Goal: Task Accomplishment & Management: Manage account settings

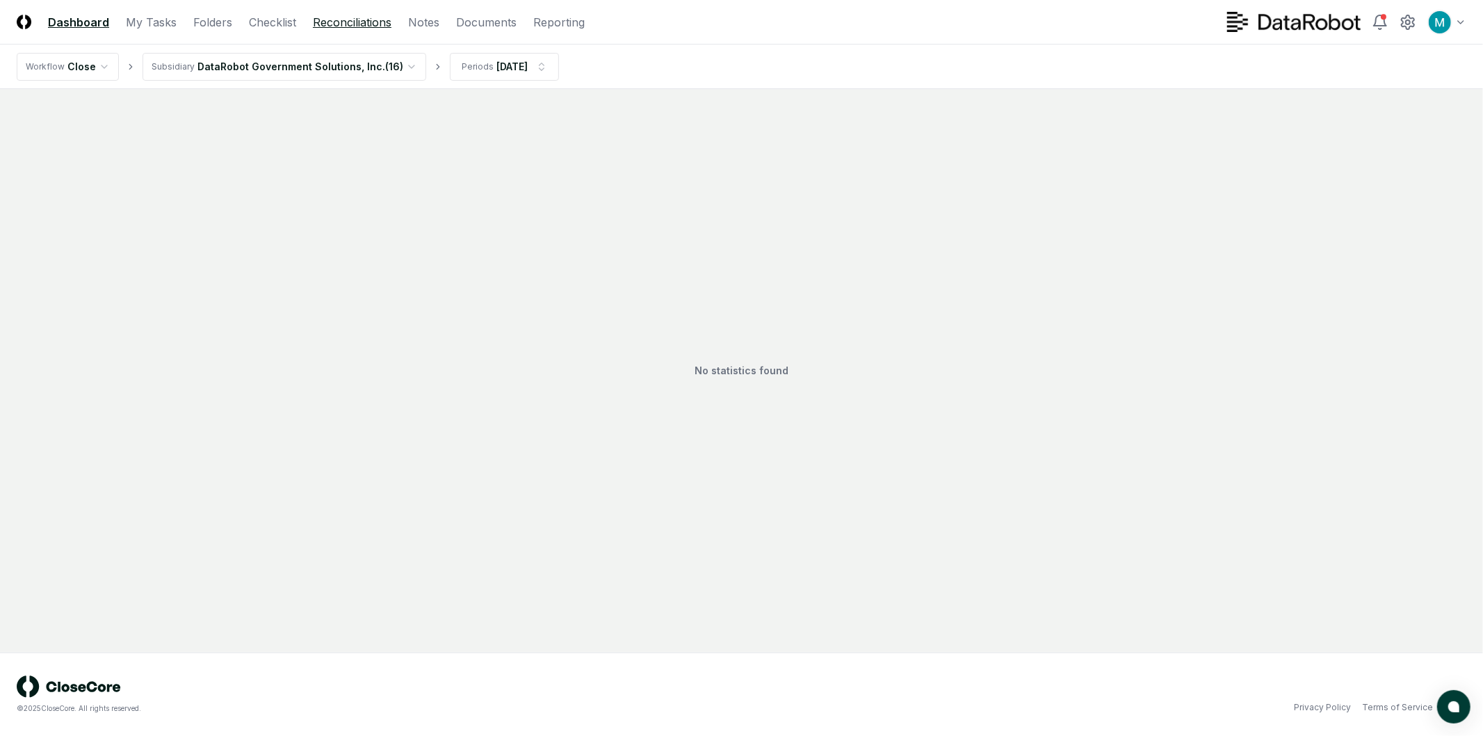
click at [350, 22] on link "Reconciliations" at bounding box center [352, 22] width 79 height 17
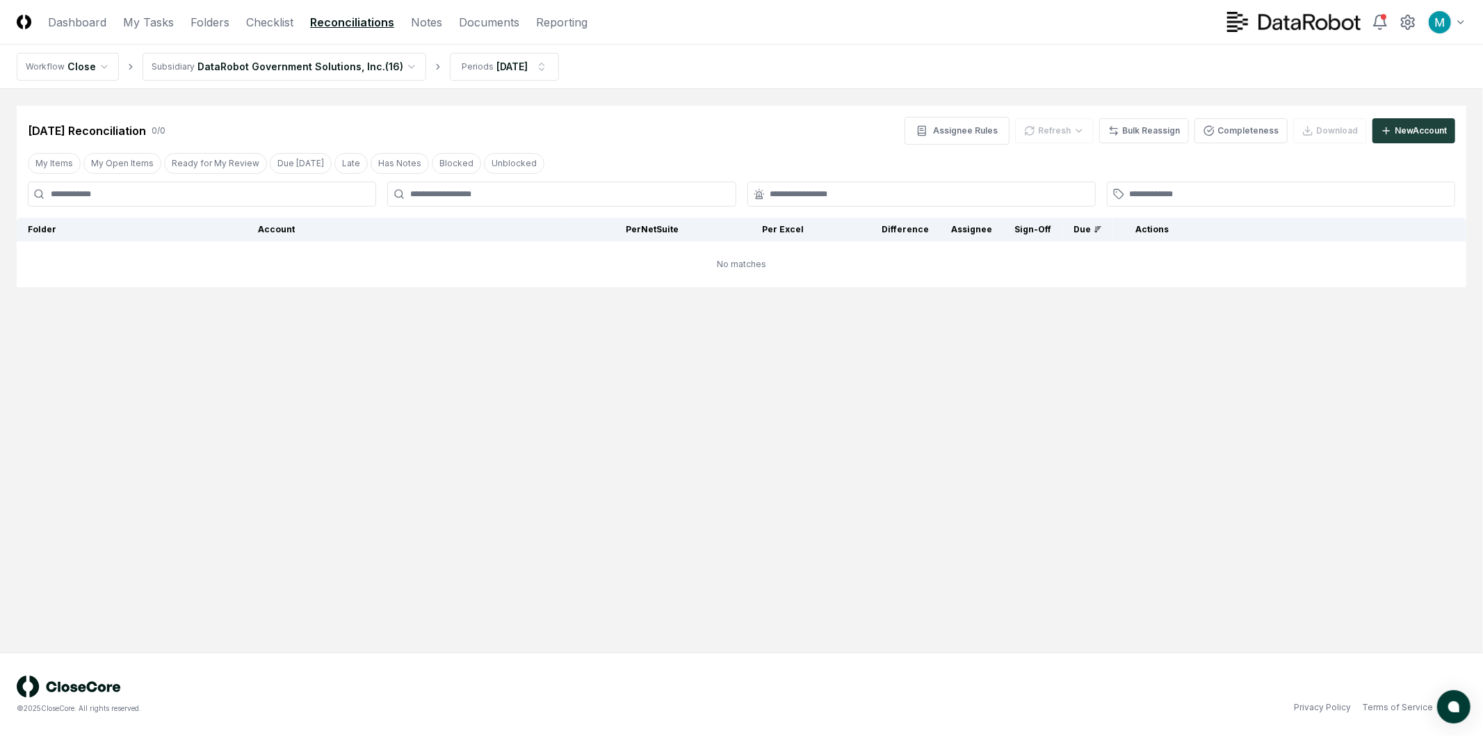
click at [156, 35] on header "CloseCore Dashboard My Tasks Folders Checklist Reconciliations Notes Documents …" at bounding box center [741, 22] width 1483 height 44
click at [154, 22] on link "My Tasks" at bounding box center [148, 22] width 51 height 17
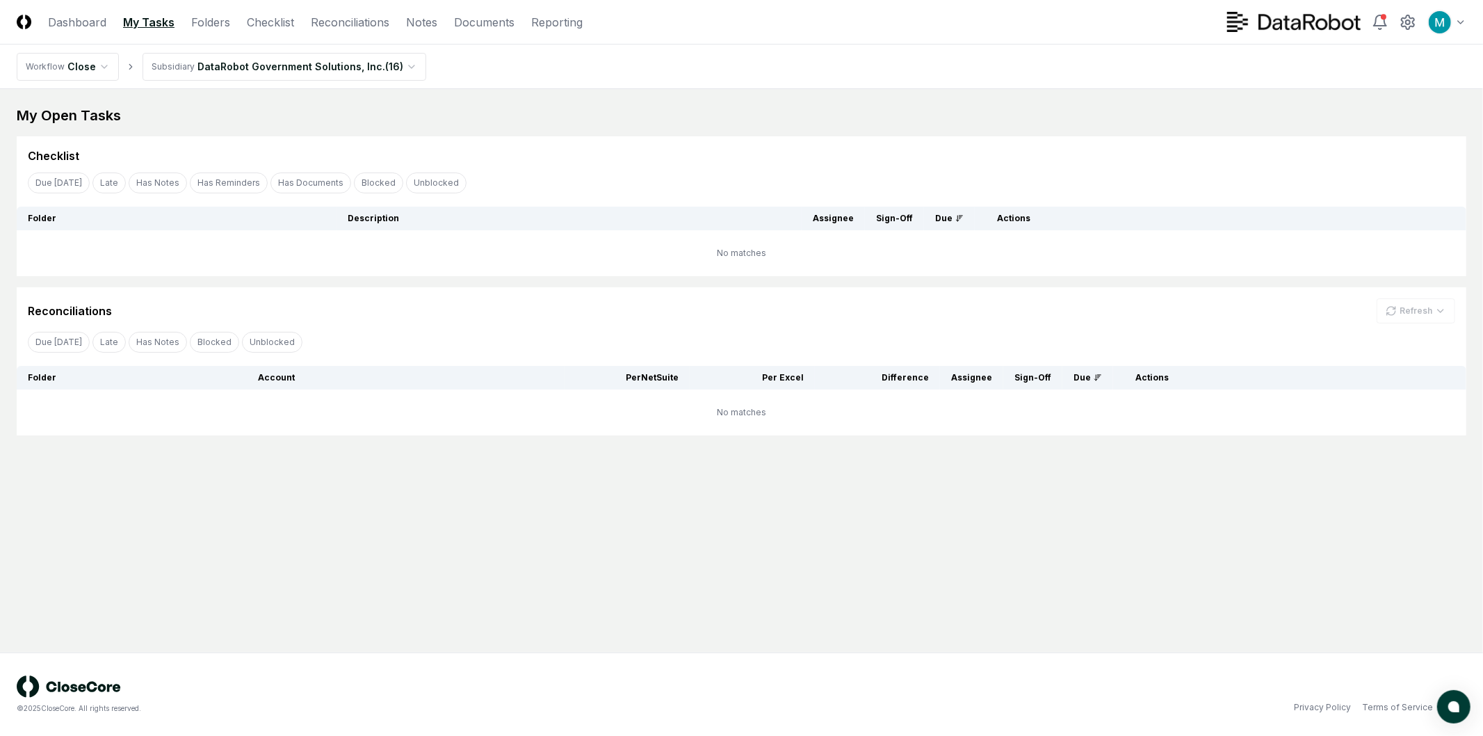
click at [238, 60] on html "CloseCore Dashboard My Tasks Folders Checklist Reconciliations Notes Documents …" at bounding box center [741, 368] width 1483 height 736
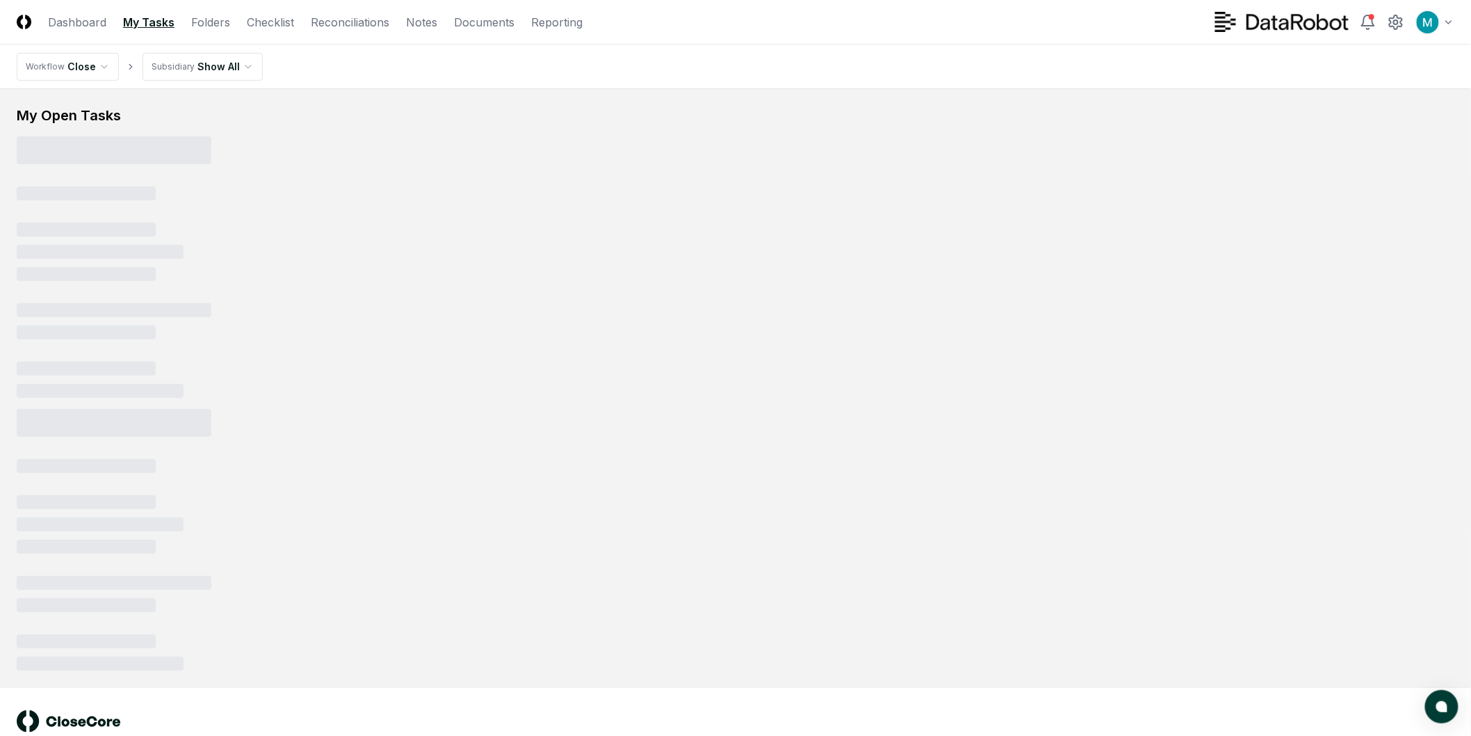
click at [478, 65] on nav "Workflow Close Subsidiary Show All" at bounding box center [735, 66] width 1471 height 44
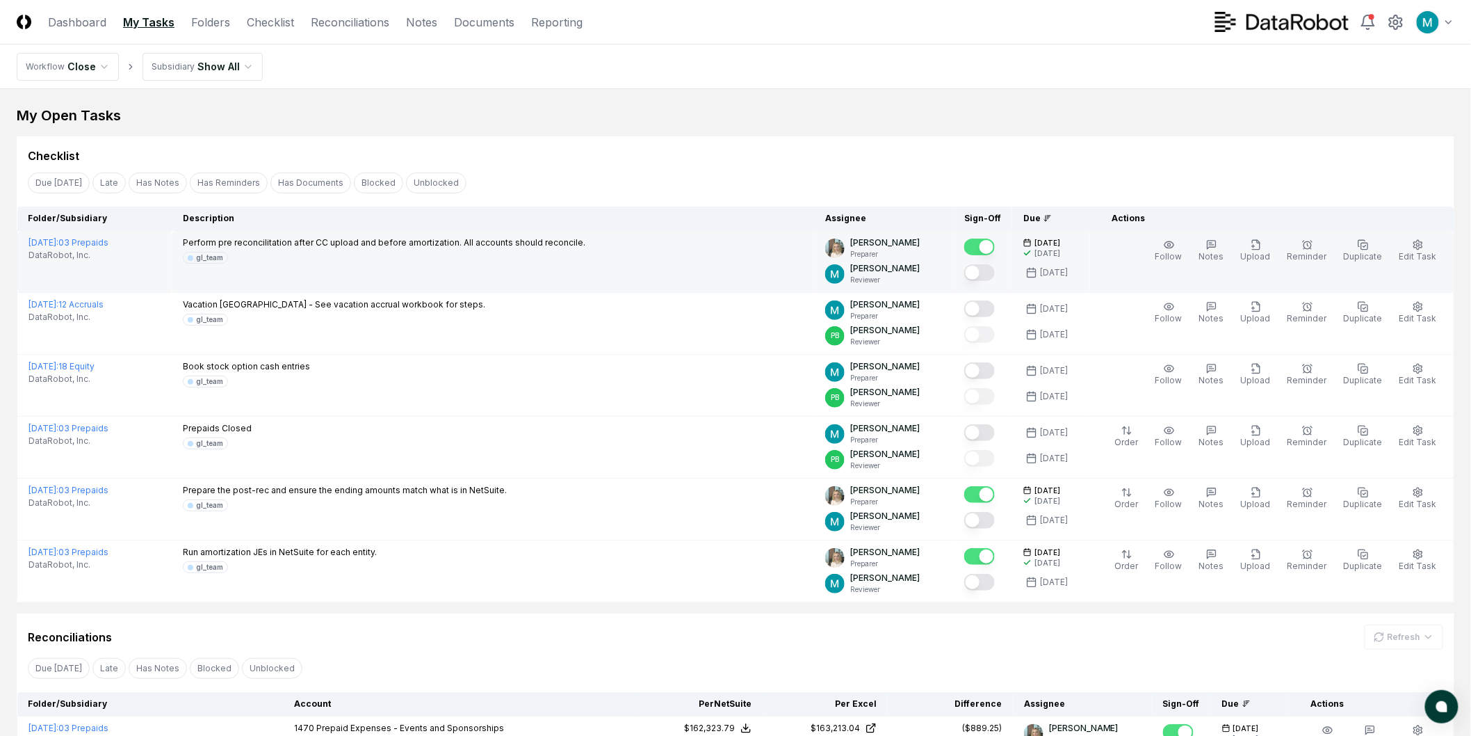
click at [989, 275] on button "Mark complete" at bounding box center [979, 272] width 31 height 17
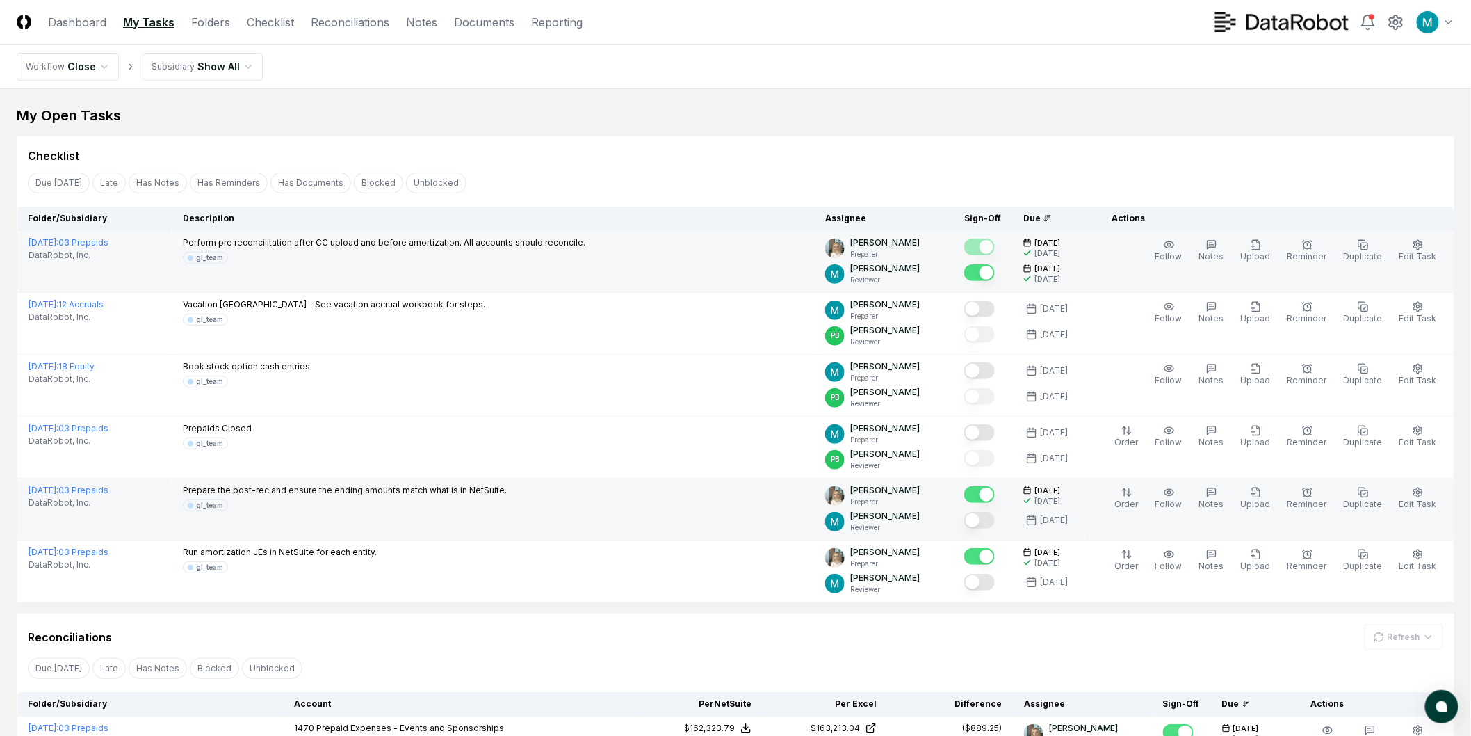
click at [991, 522] on button "Mark complete" at bounding box center [979, 520] width 31 height 17
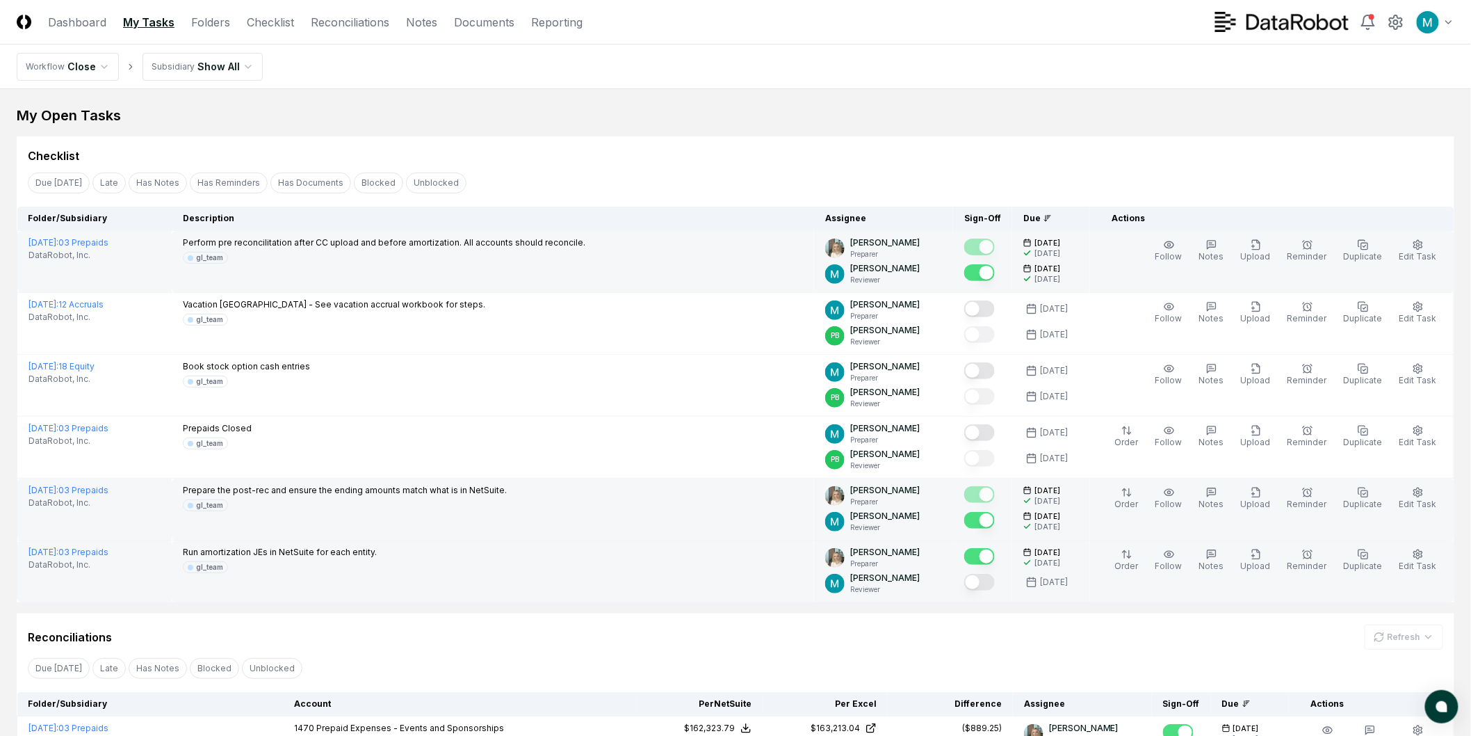
click at [982, 581] on button "Mark complete" at bounding box center [979, 582] width 31 height 17
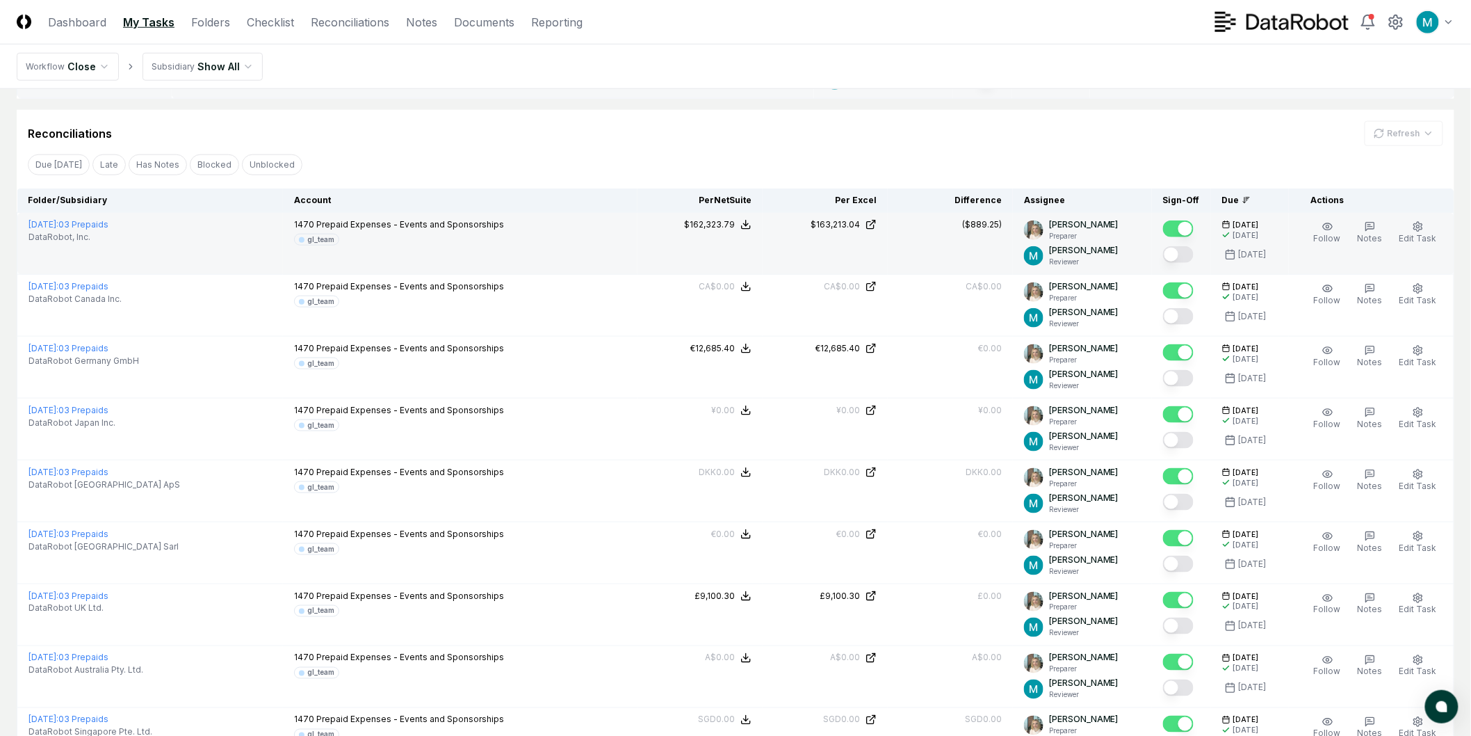
scroll to position [540, 0]
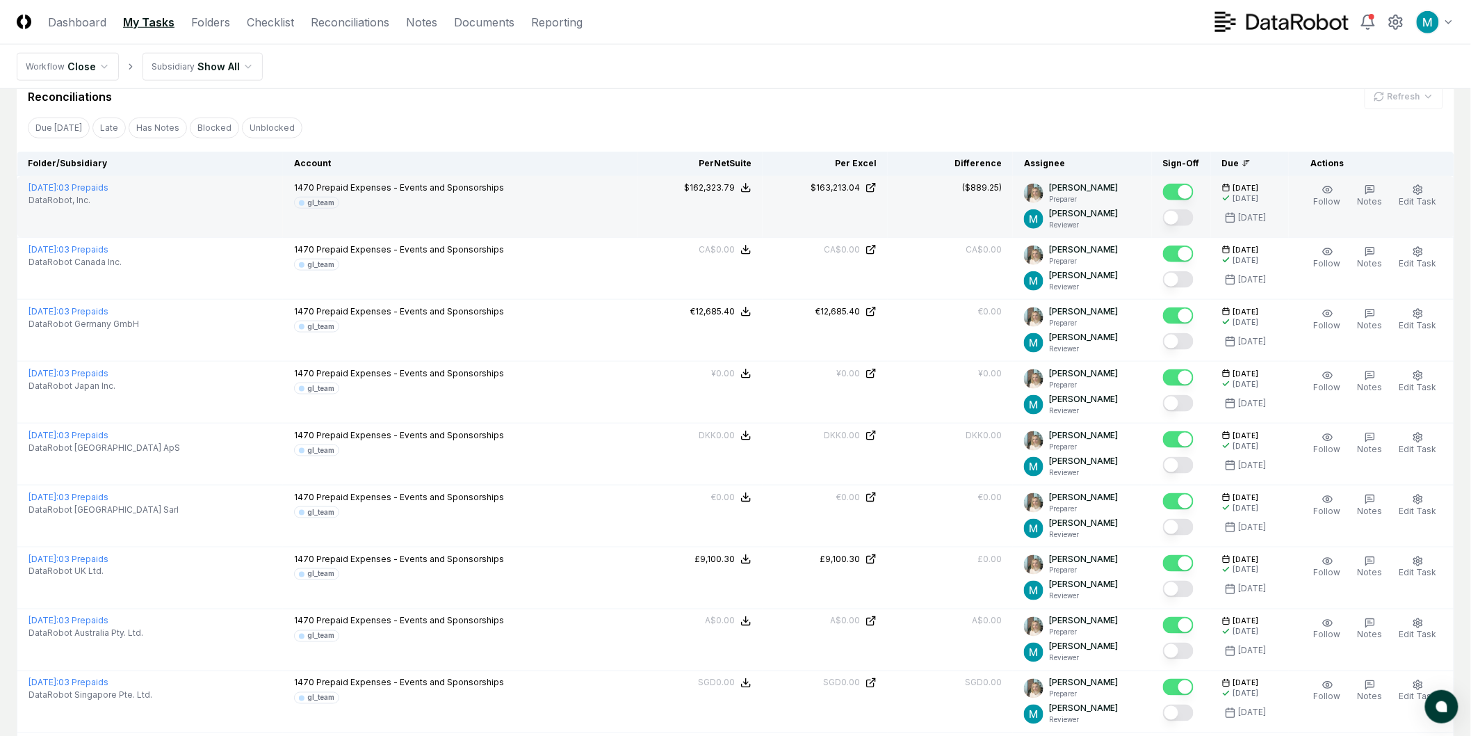
click at [1186, 225] on div at bounding box center [1178, 218] width 31 height 19
click at [1186, 220] on button "Mark complete" at bounding box center [1178, 217] width 31 height 17
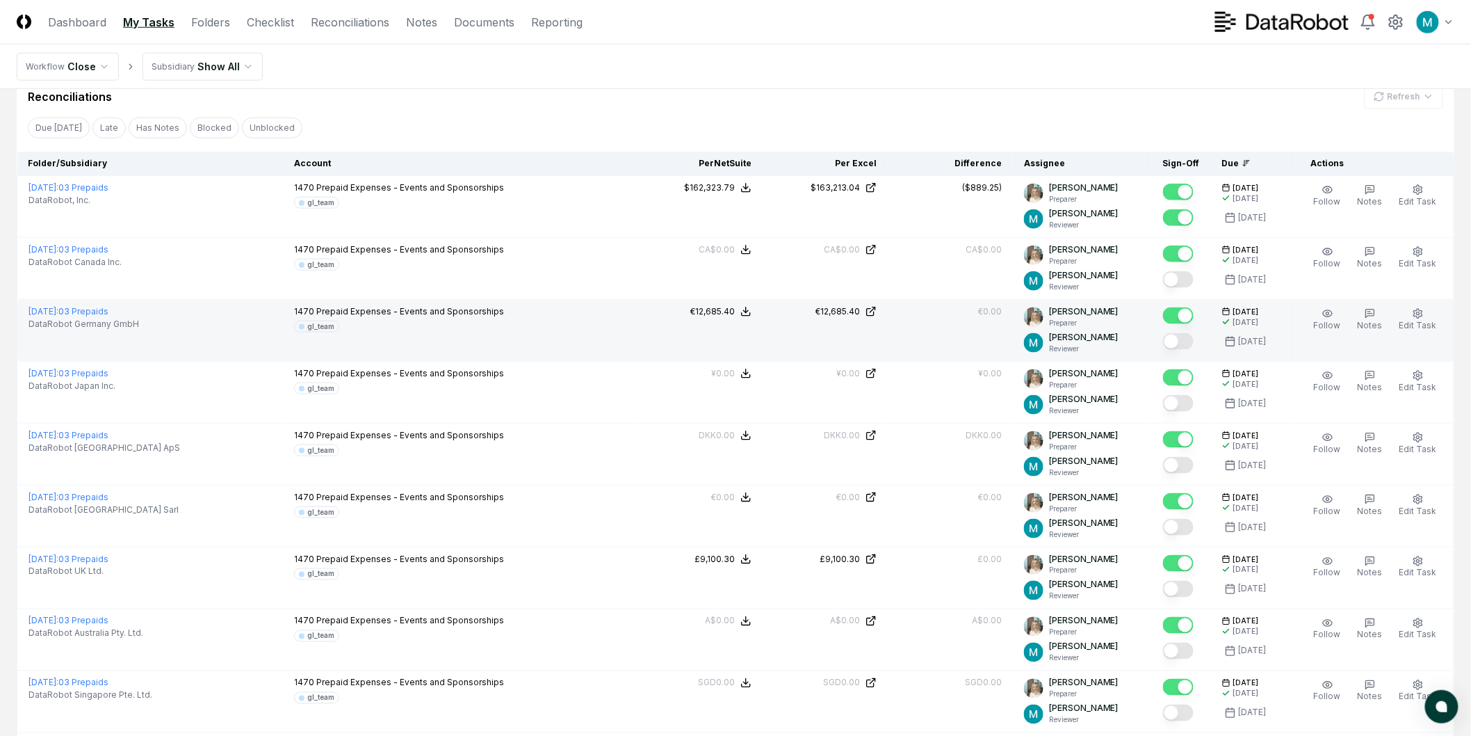
drag, startPoint x: 1196, startPoint y: 280, endPoint x: 1194, endPoint y: 311, distance: 31.3
click at [1194, 279] on button "Mark complete" at bounding box center [1178, 279] width 31 height 17
click at [1194, 343] on button "Mark complete" at bounding box center [1178, 341] width 31 height 17
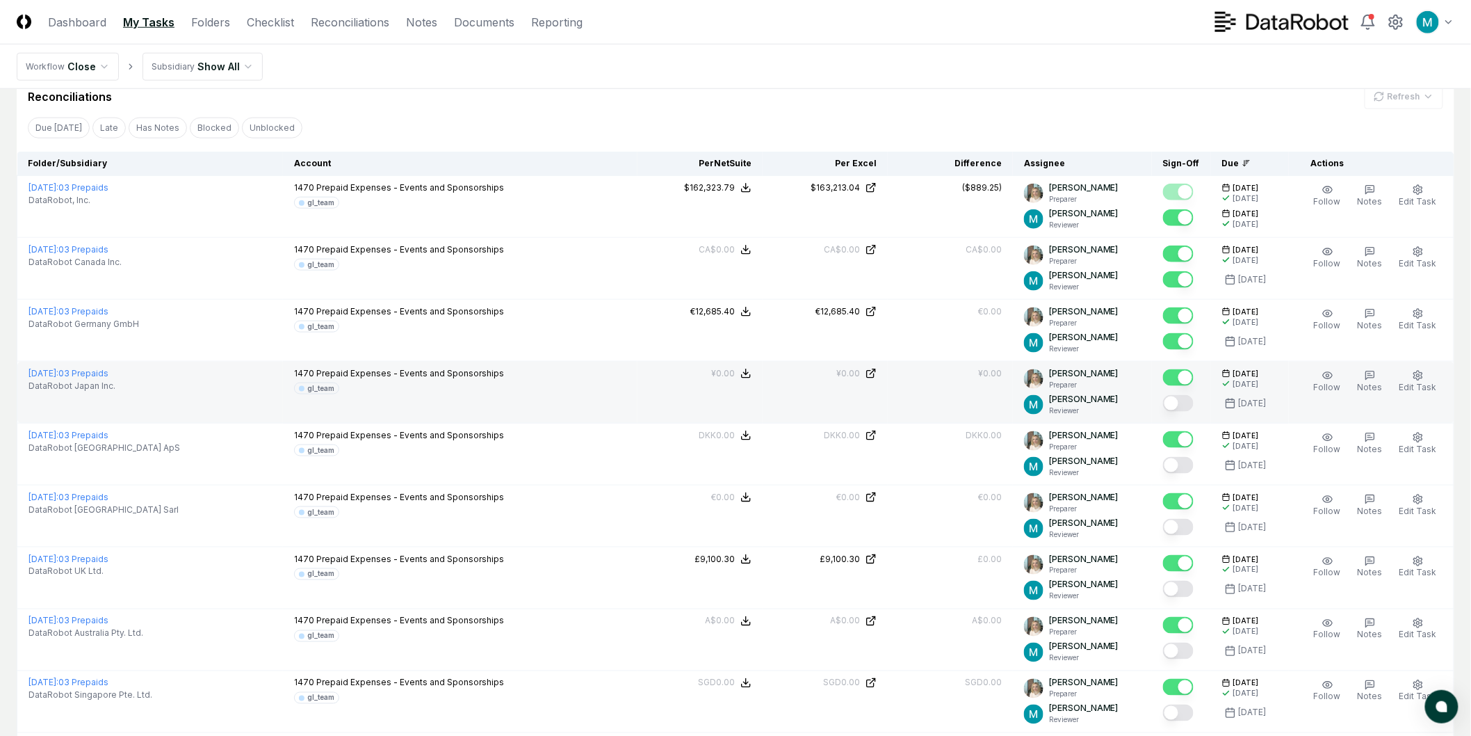
click at [1194, 405] on button "Mark complete" at bounding box center [1178, 403] width 31 height 17
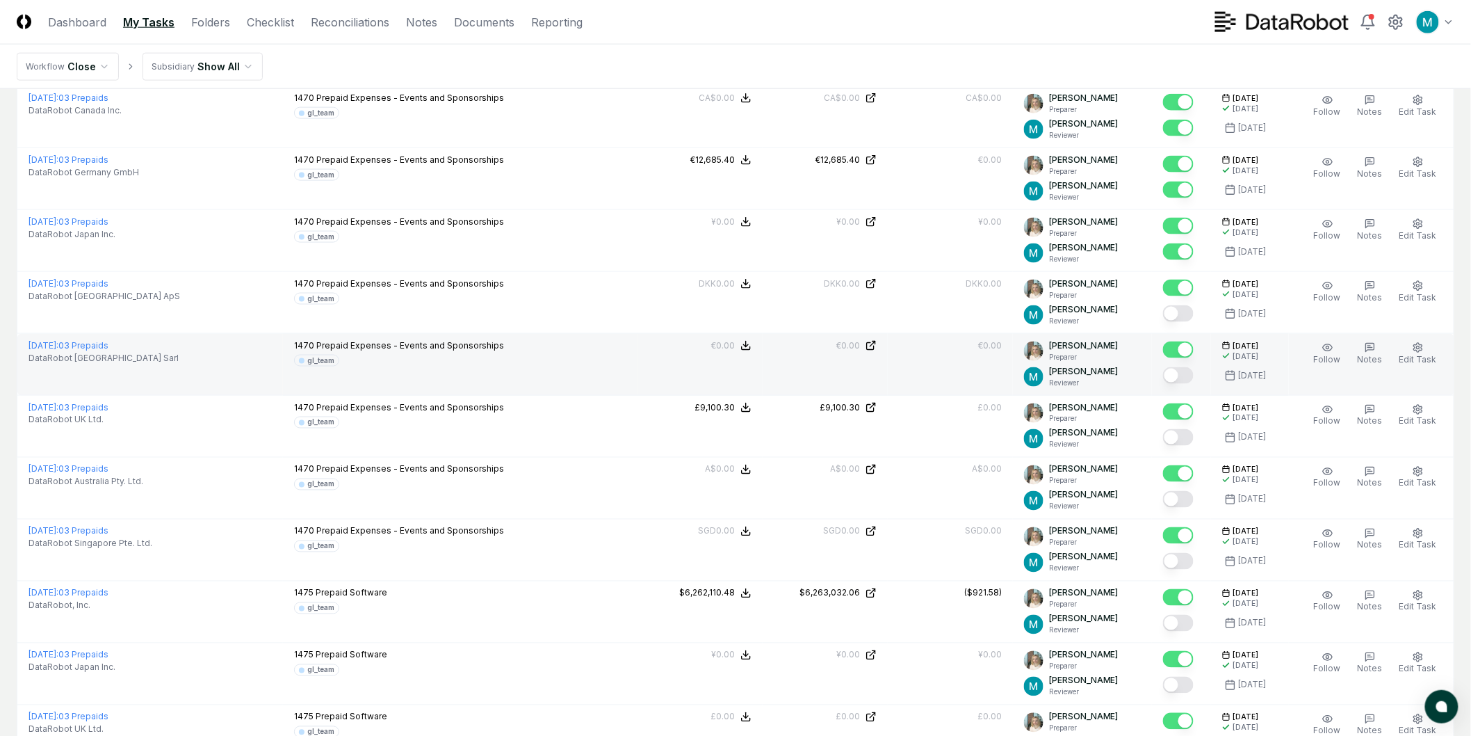
scroll to position [695, 0]
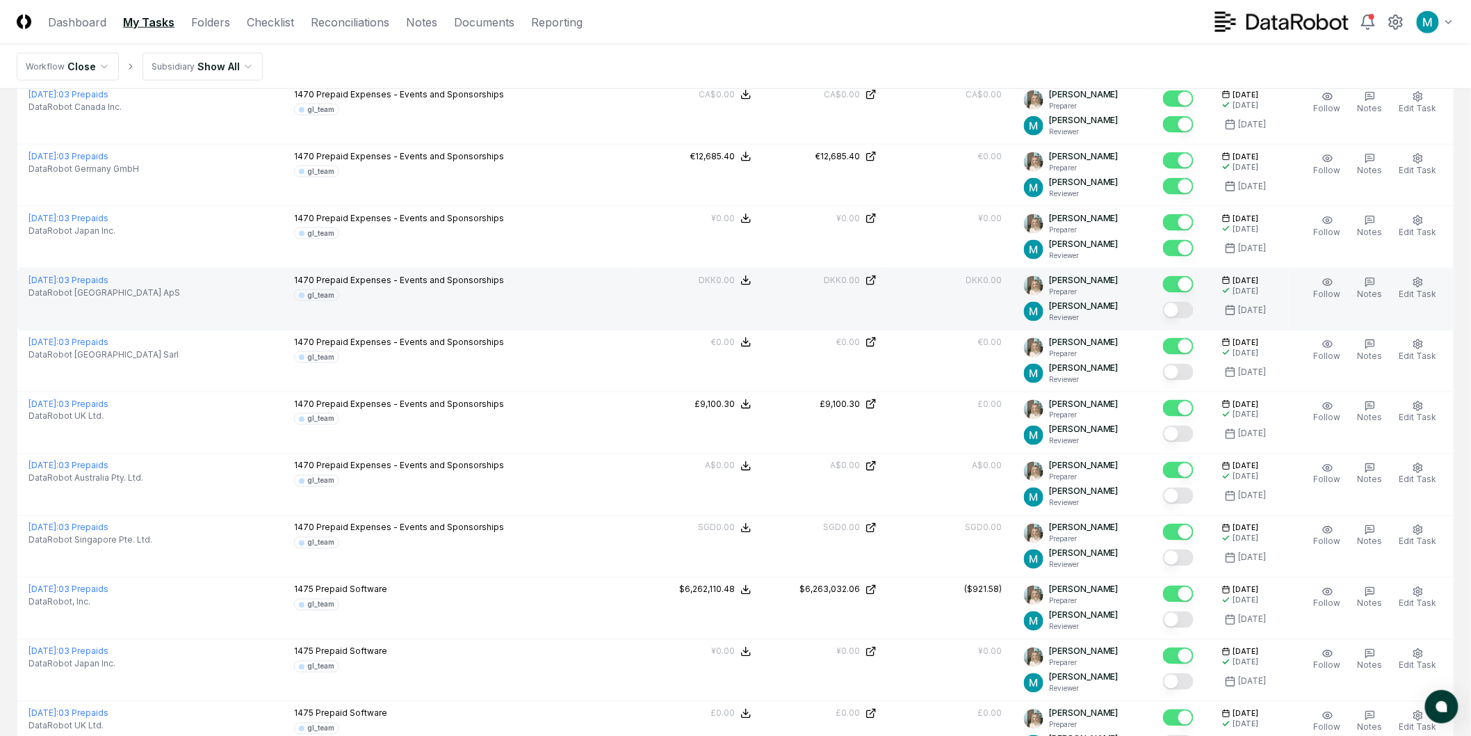
click at [1192, 307] on button "Mark complete" at bounding box center [1178, 310] width 31 height 17
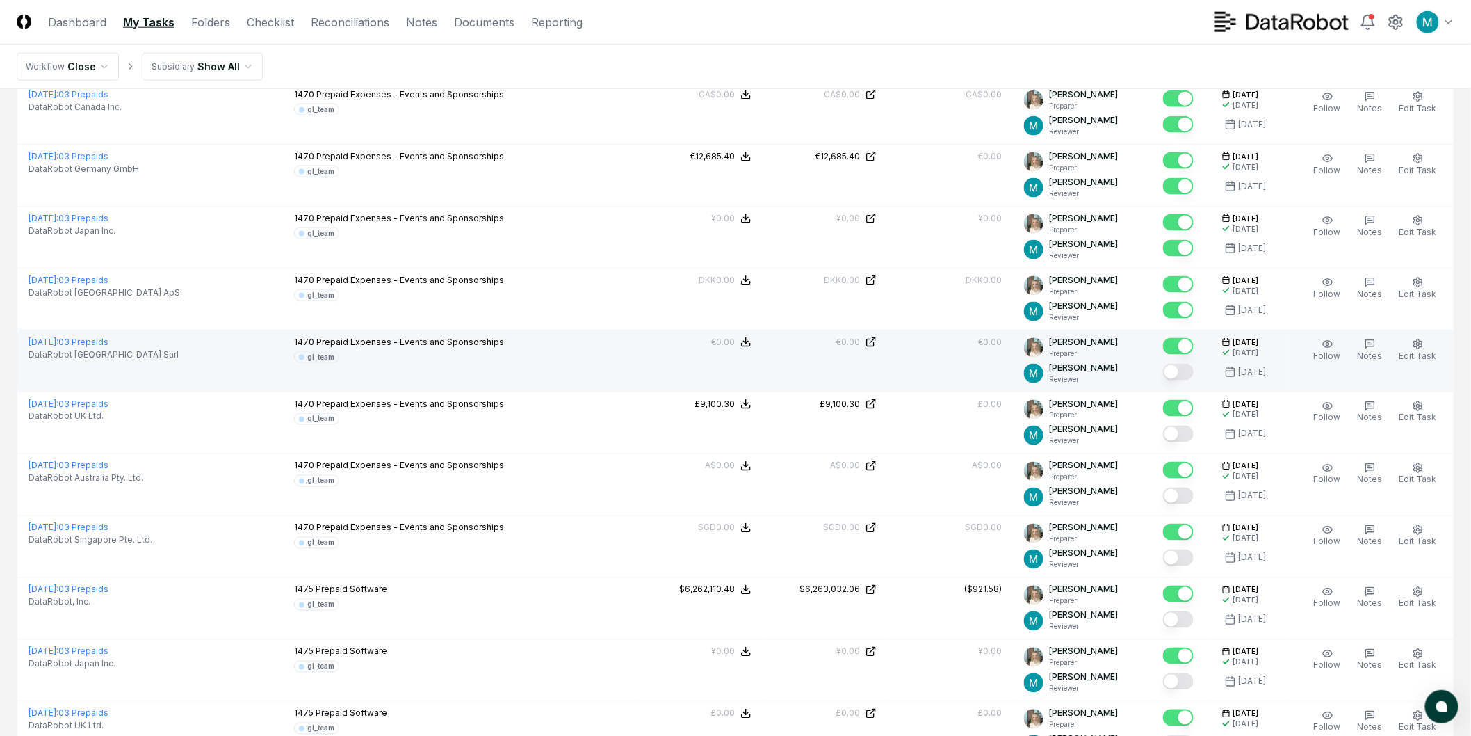
click at [1187, 378] on button "Mark complete" at bounding box center [1178, 372] width 31 height 17
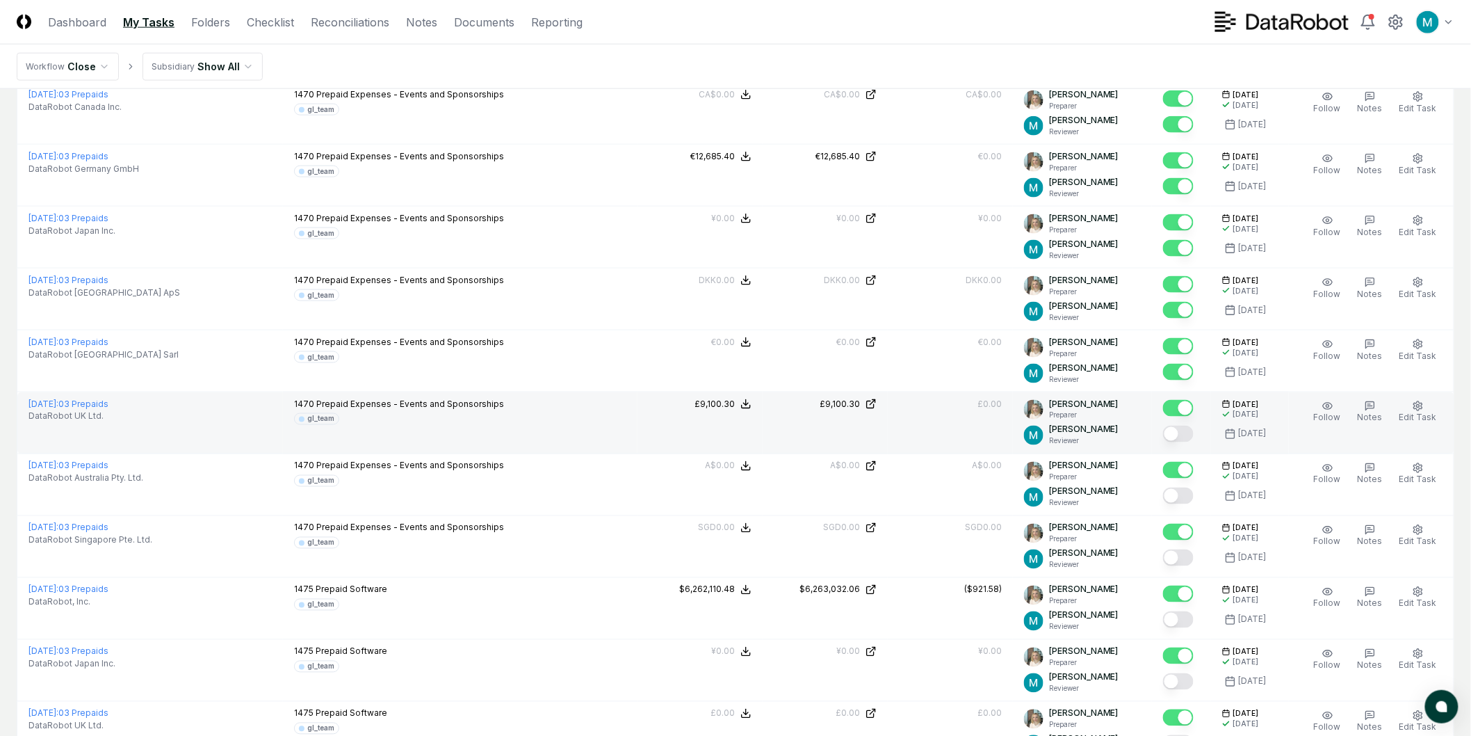
click at [1190, 432] on button "Mark complete" at bounding box center [1178, 434] width 31 height 17
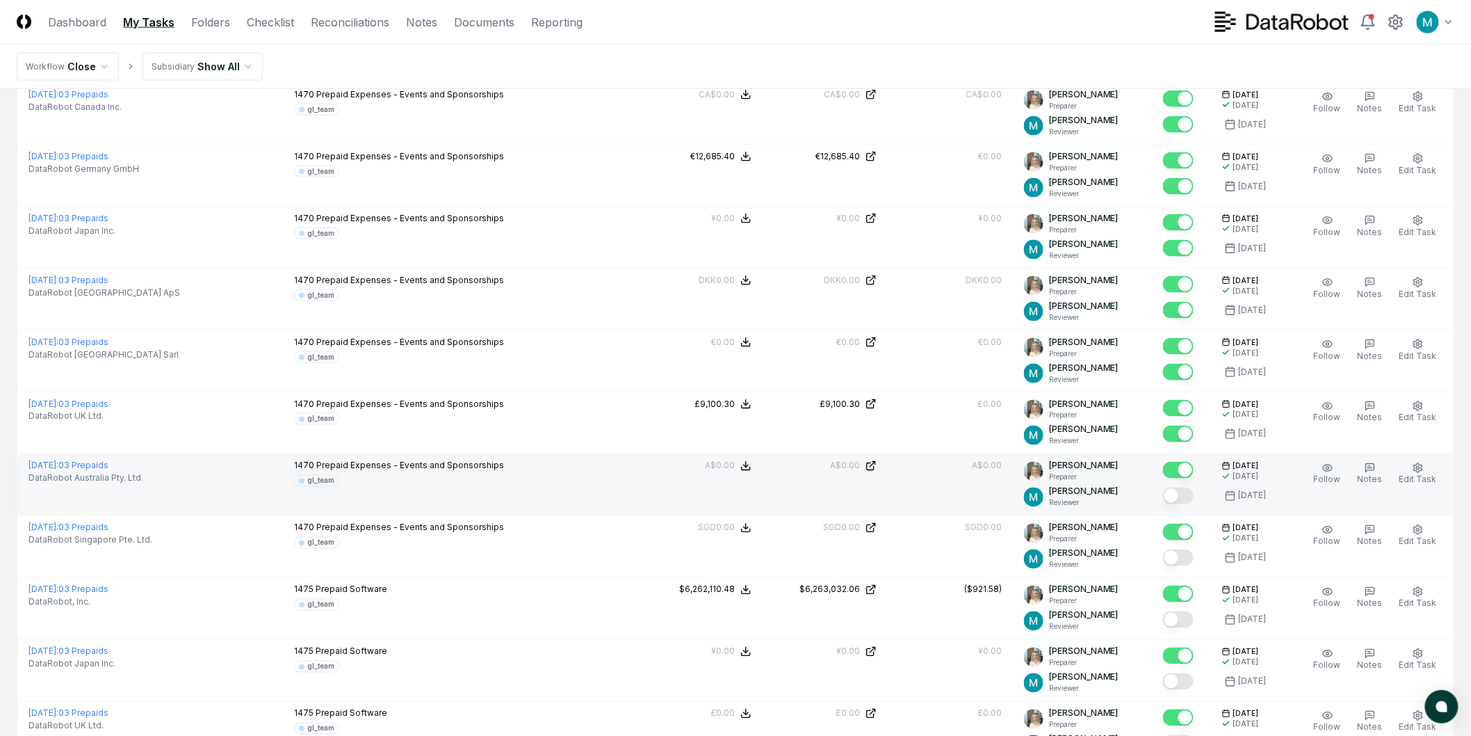
click at [1183, 496] on button "Mark complete" at bounding box center [1178, 495] width 31 height 17
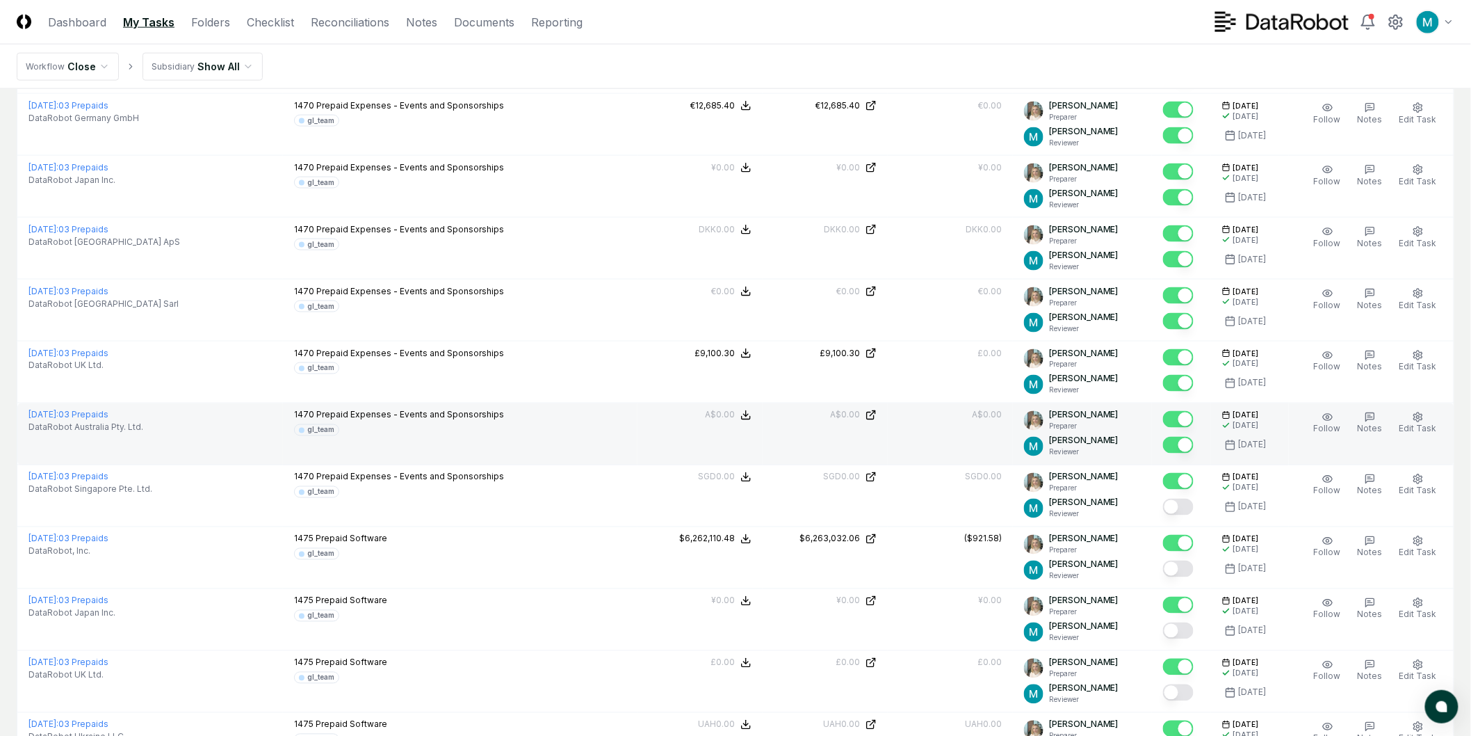
scroll to position [772, 0]
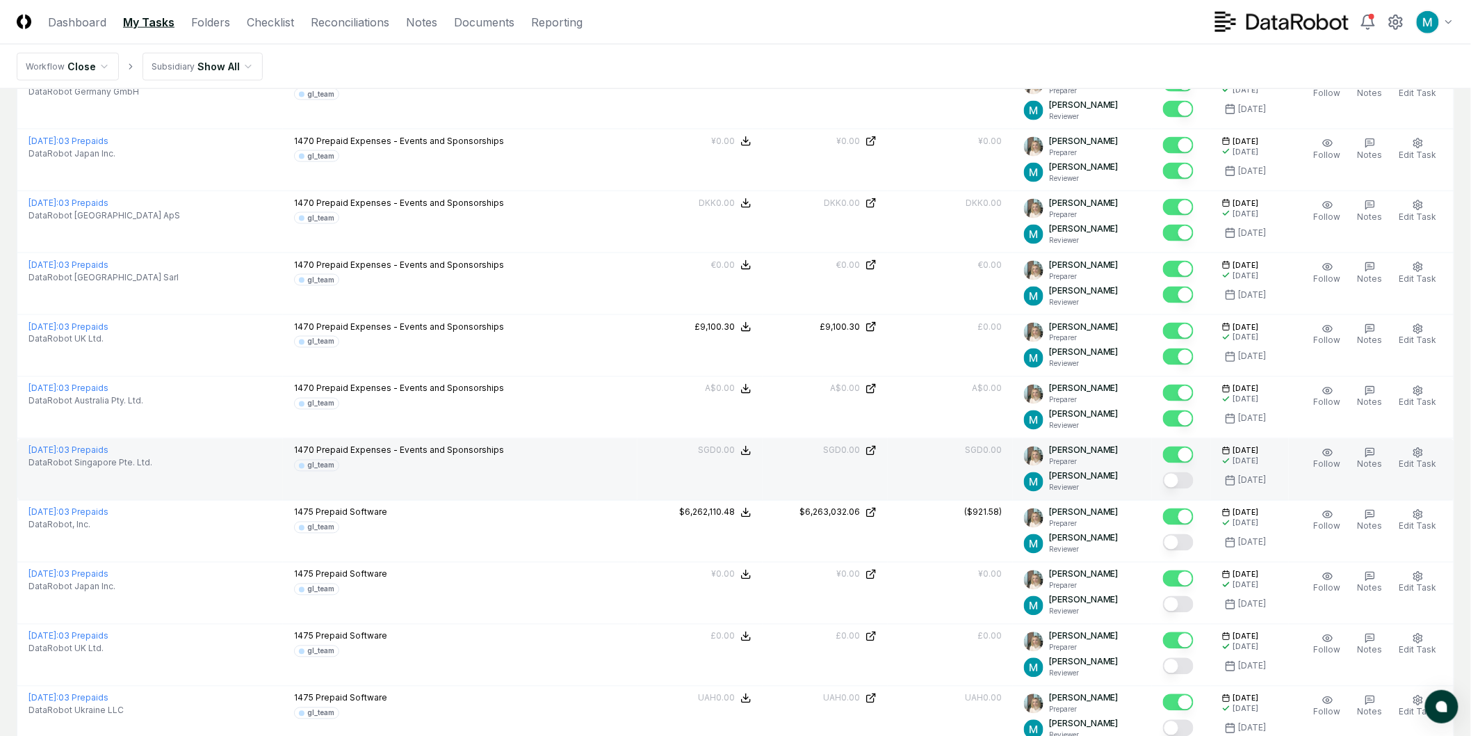
click at [1189, 480] on button "Mark complete" at bounding box center [1178, 480] width 31 height 17
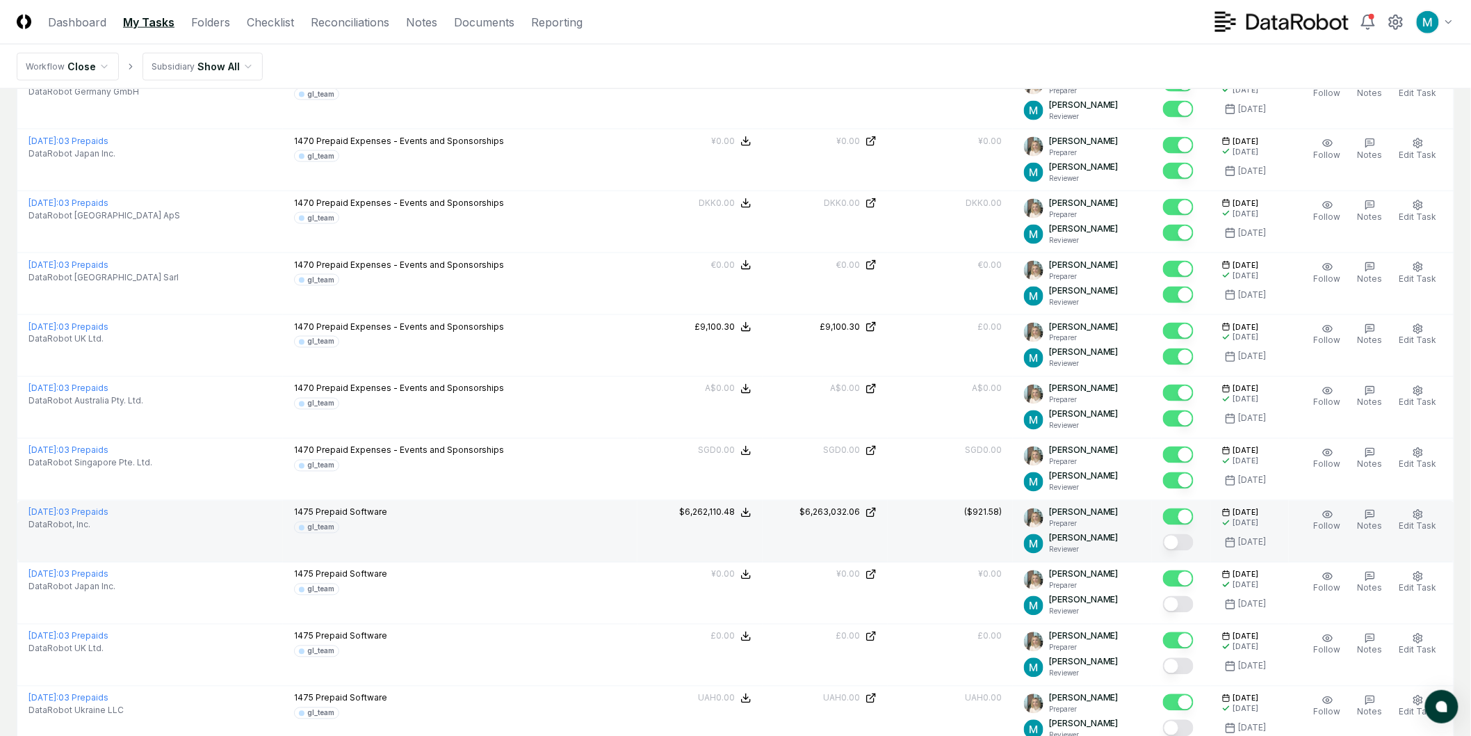
click at [1179, 545] on button "Mark complete" at bounding box center [1178, 542] width 31 height 17
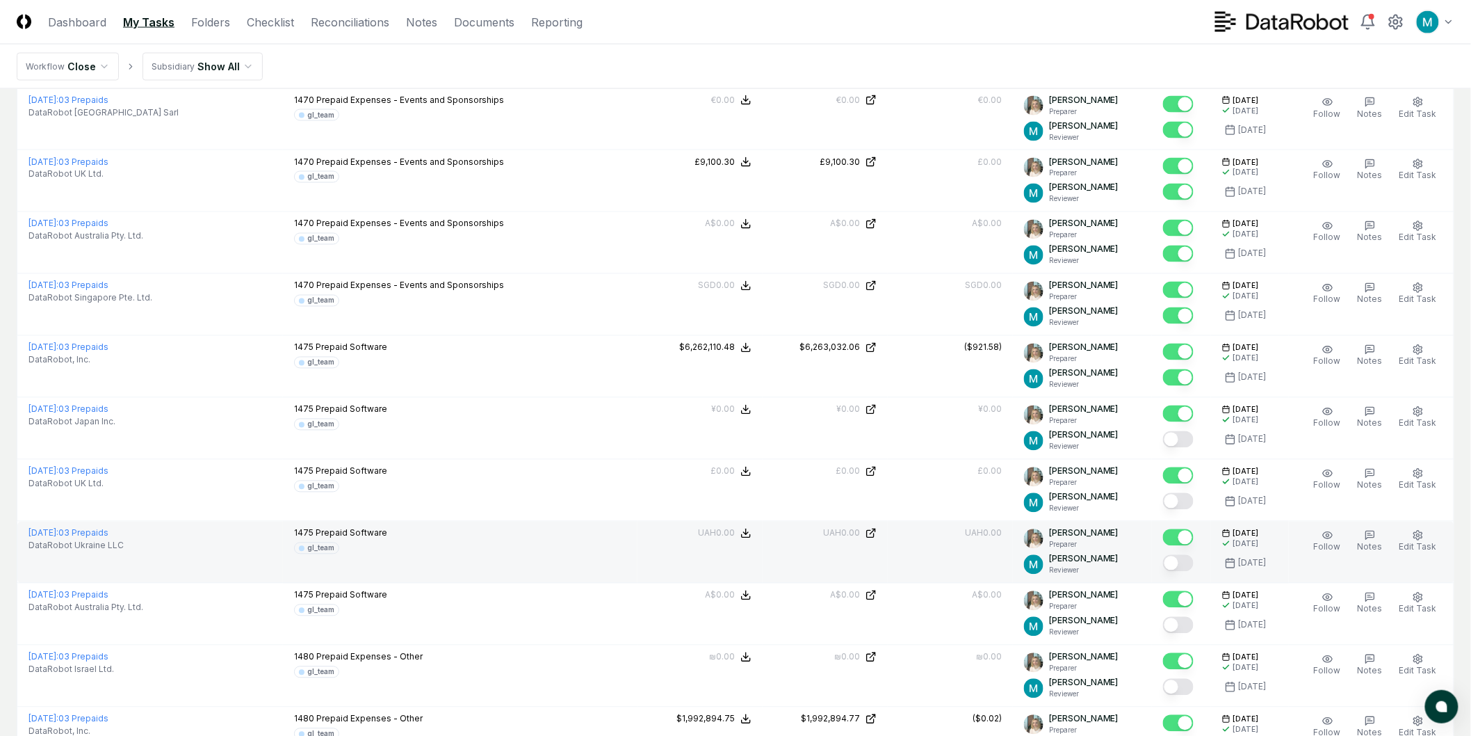
scroll to position [1004, 0]
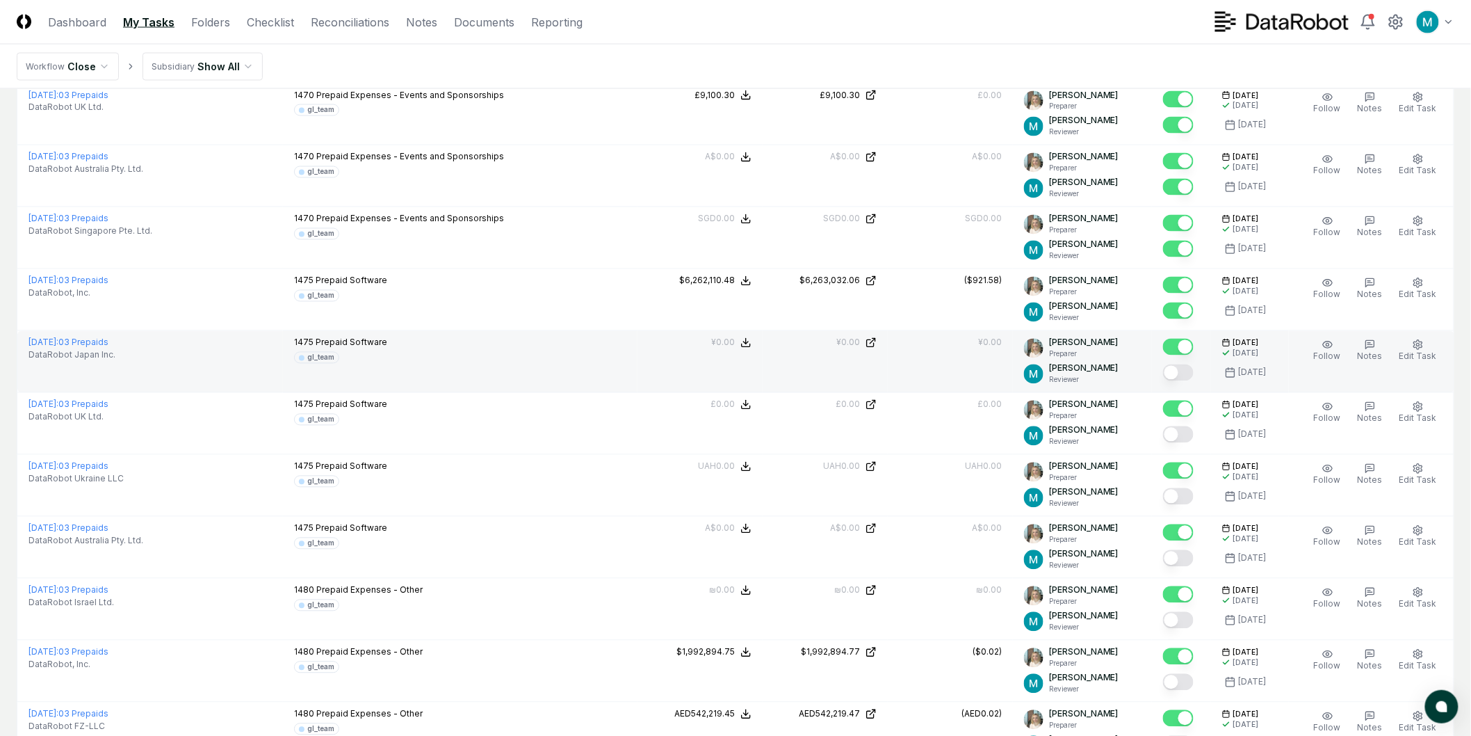
click at [1183, 377] on button "Mark complete" at bounding box center [1178, 372] width 31 height 17
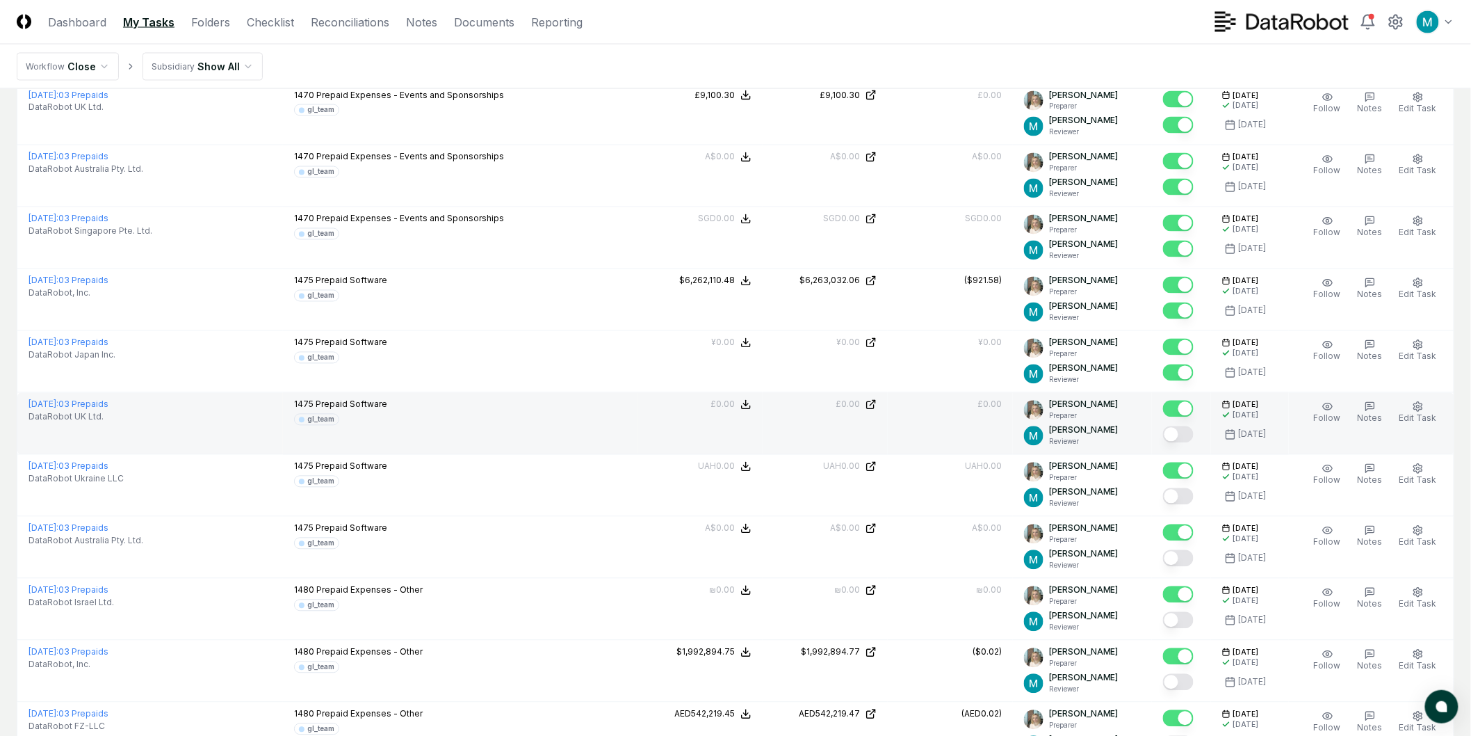
click at [1187, 435] on button "Mark complete" at bounding box center [1178, 434] width 31 height 17
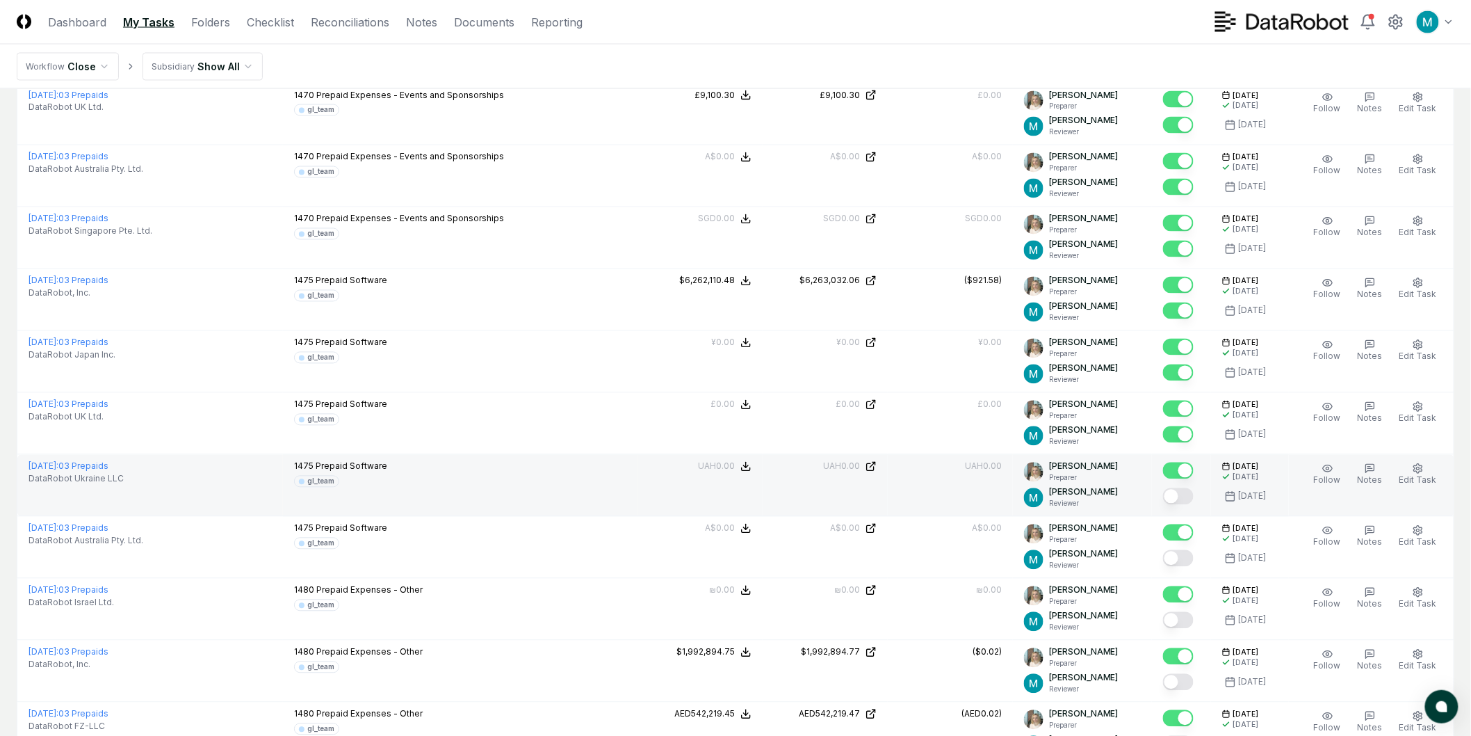
click at [1185, 496] on button "Mark complete" at bounding box center [1178, 496] width 31 height 17
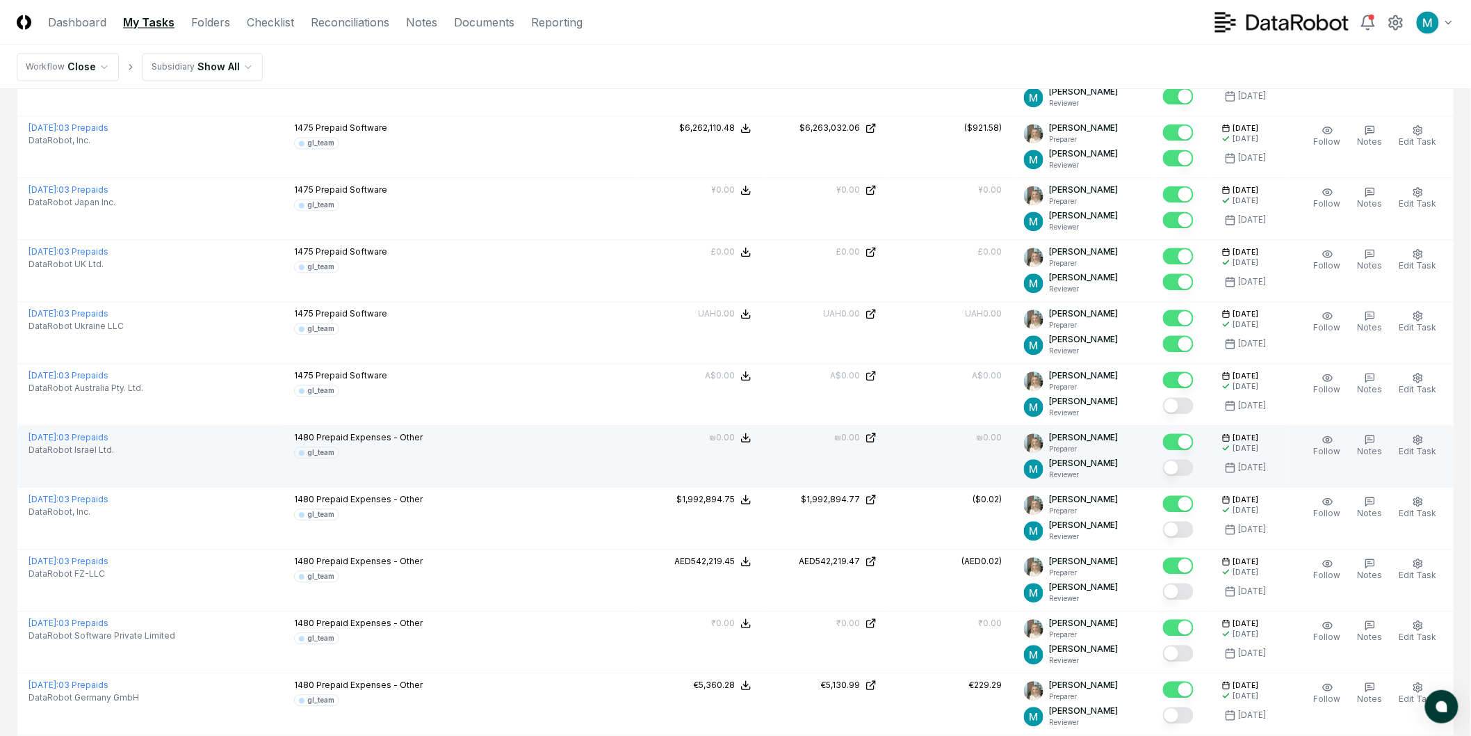
scroll to position [1158, 0]
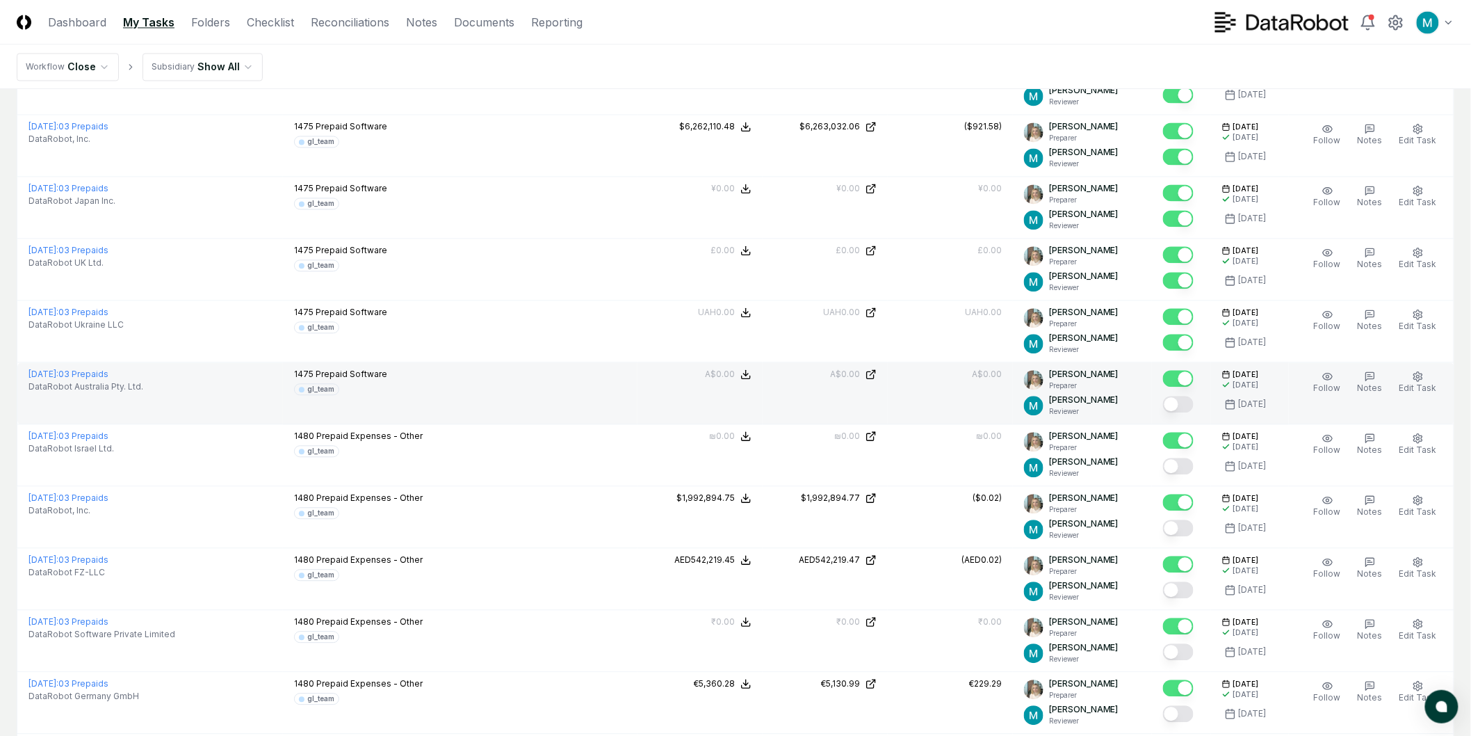
click at [1186, 406] on button "Mark complete" at bounding box center [1178, 404] width 31 height 17
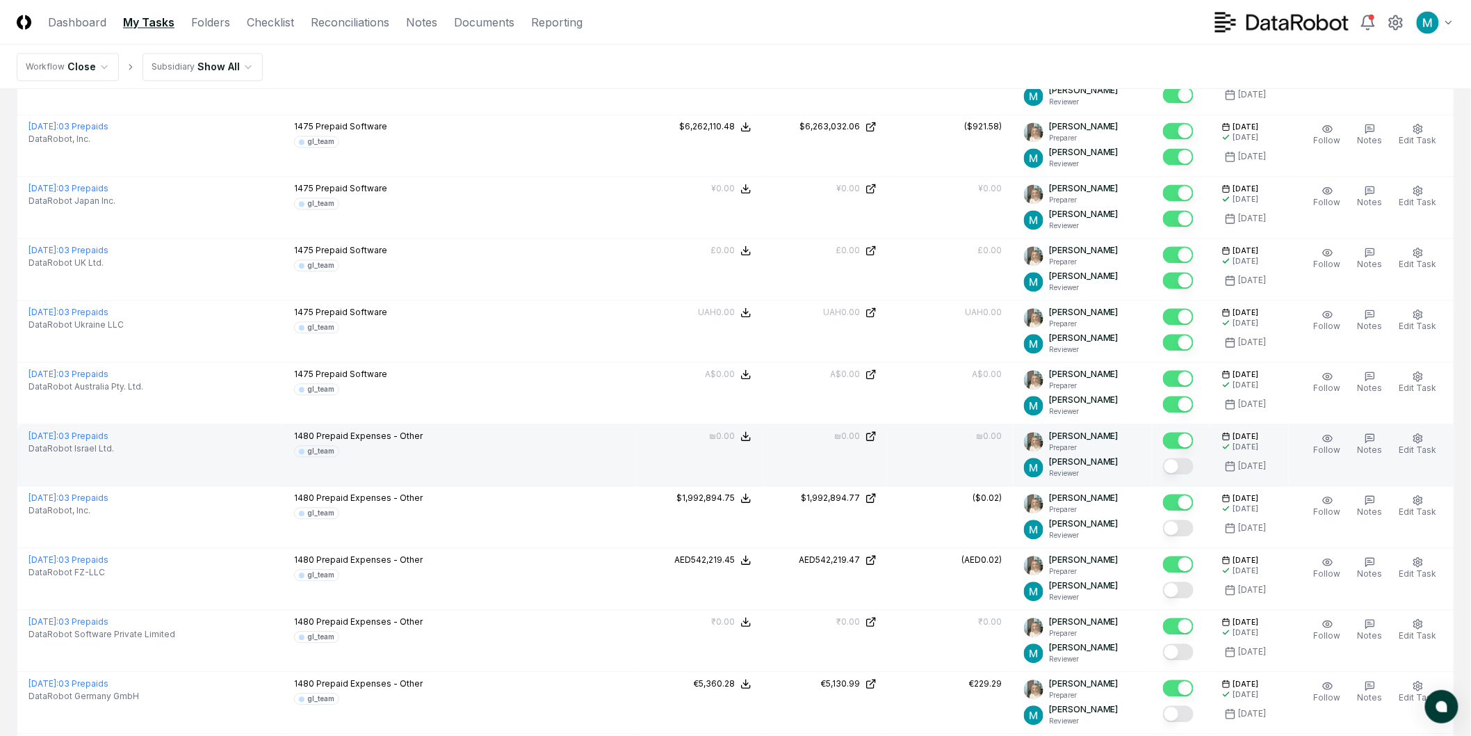
click at [1188, 464] on button "Mark complete" at bounding box center [1178, 465] width 31 height 17
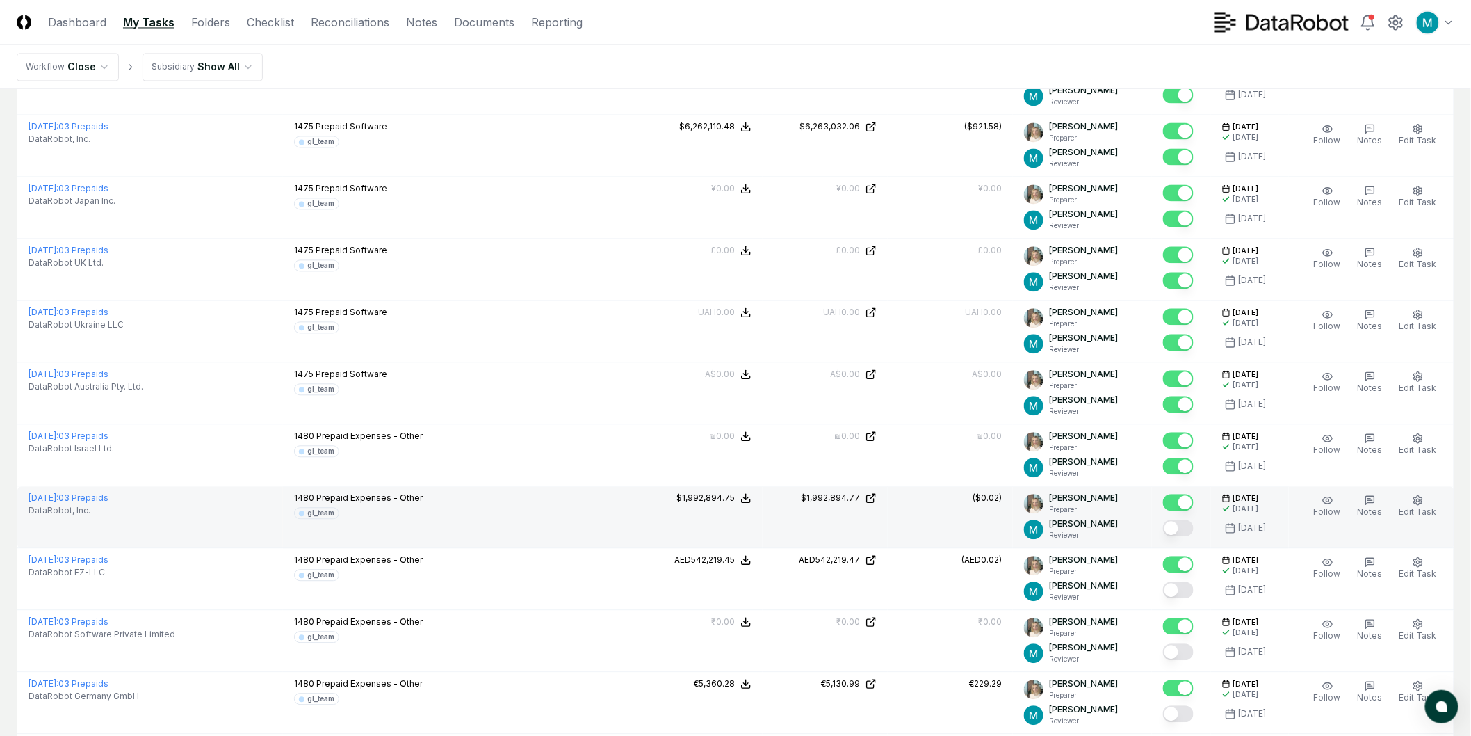
click at [1187, 525] on button "Mark complete" at bounding box center [1178, 527] width 31 height 17
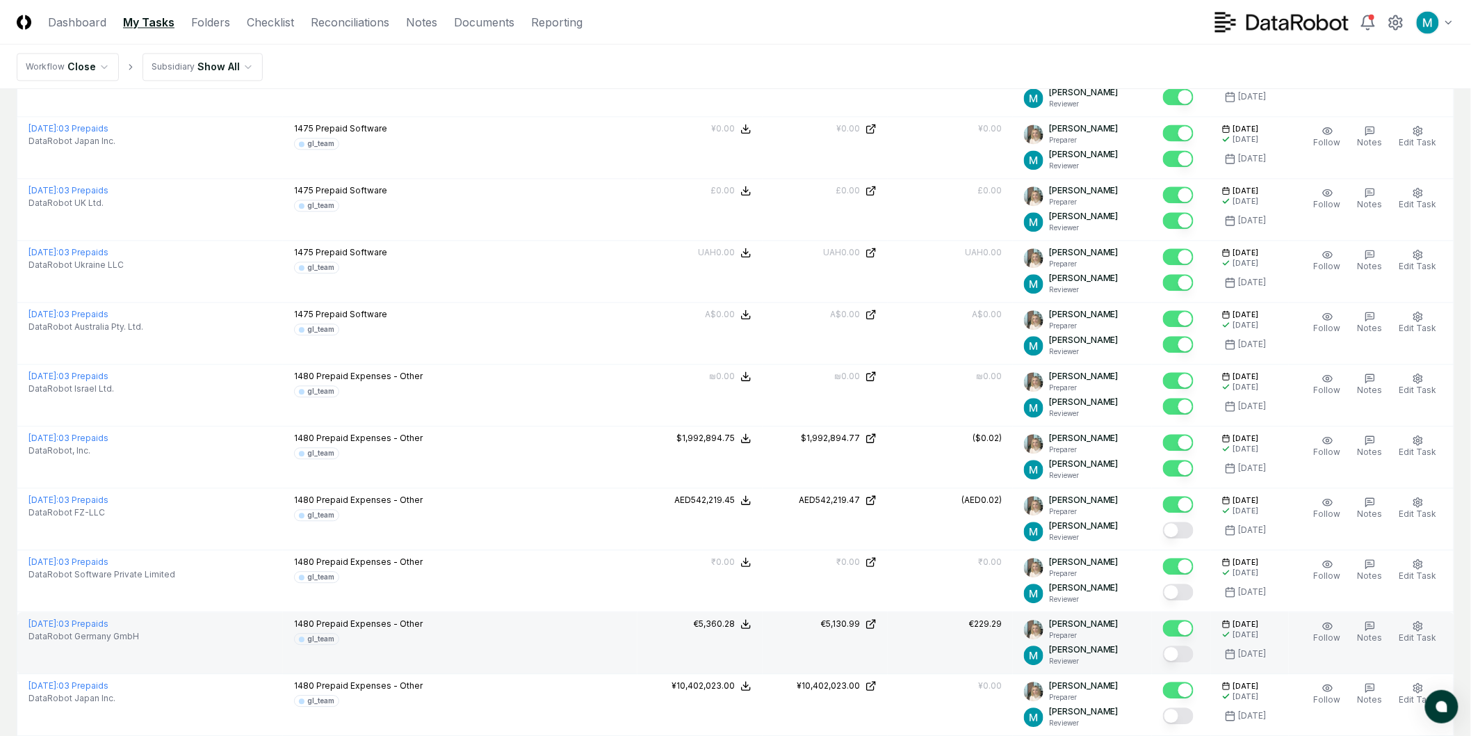
scroll to position [1391, 0]
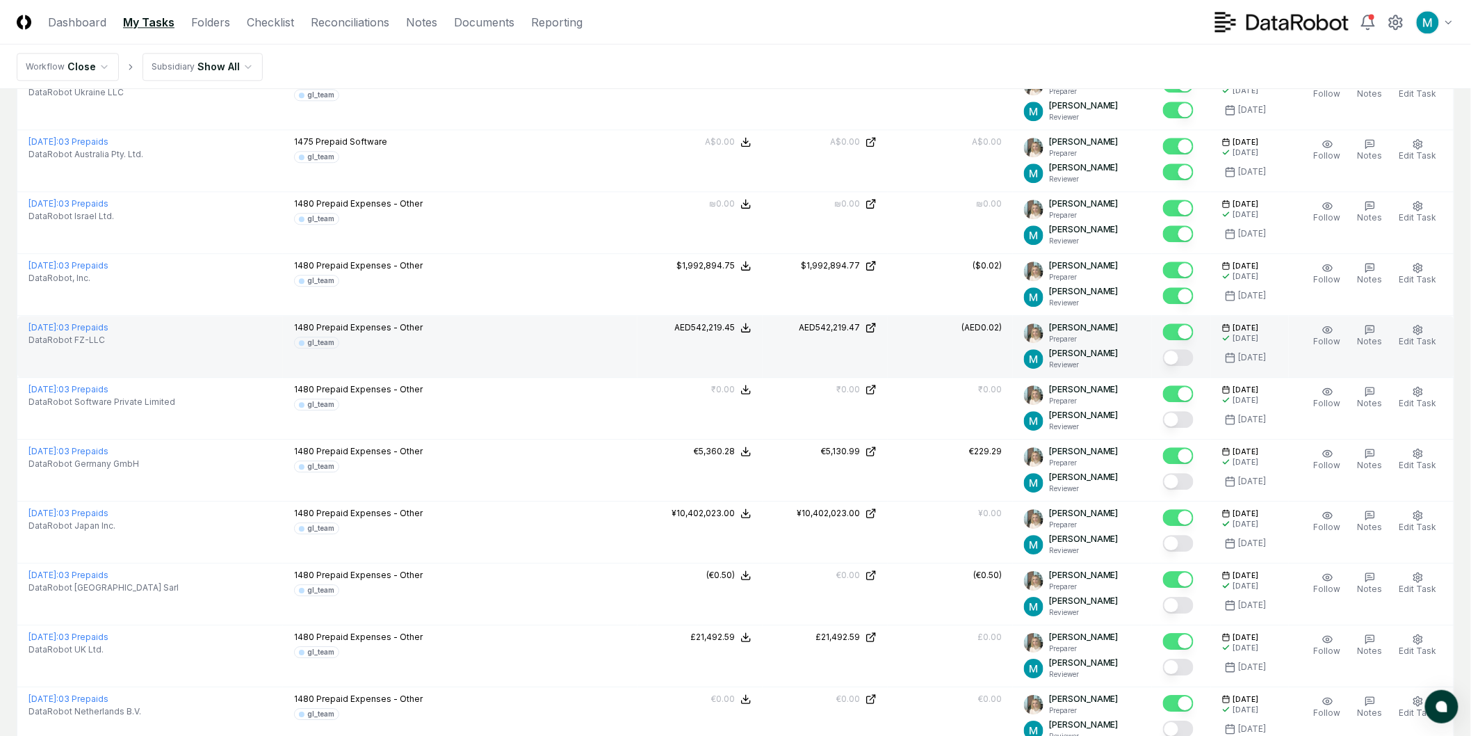
click at [1185, 357] on button "Mark complete" at bounding box center [1178, 357] width 31 height 17
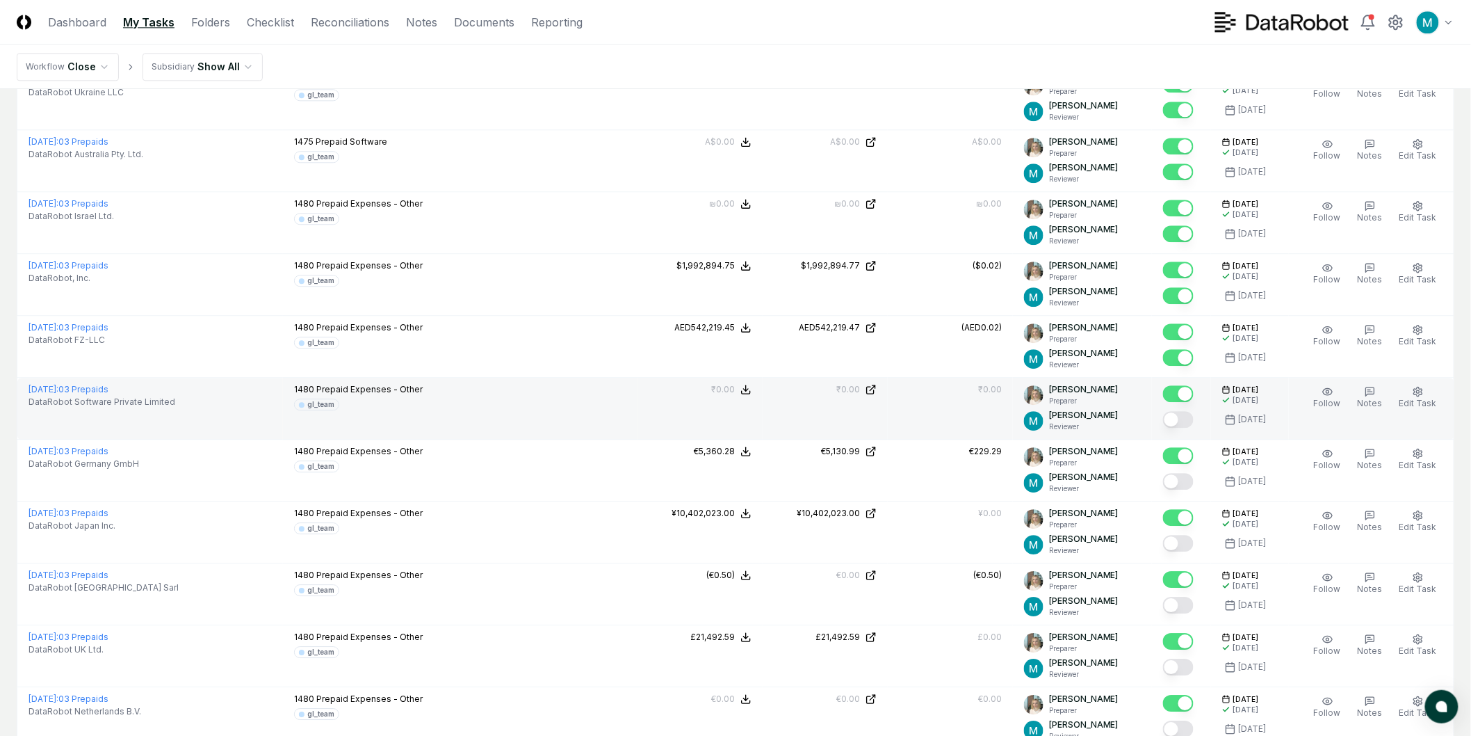
click at [1185, 428] on div at bounding box center [1178, 420] width 31 height 19
click at [1187, 421] on button "Mark complete" at bounding box center [1178, 419] width 31 height 17
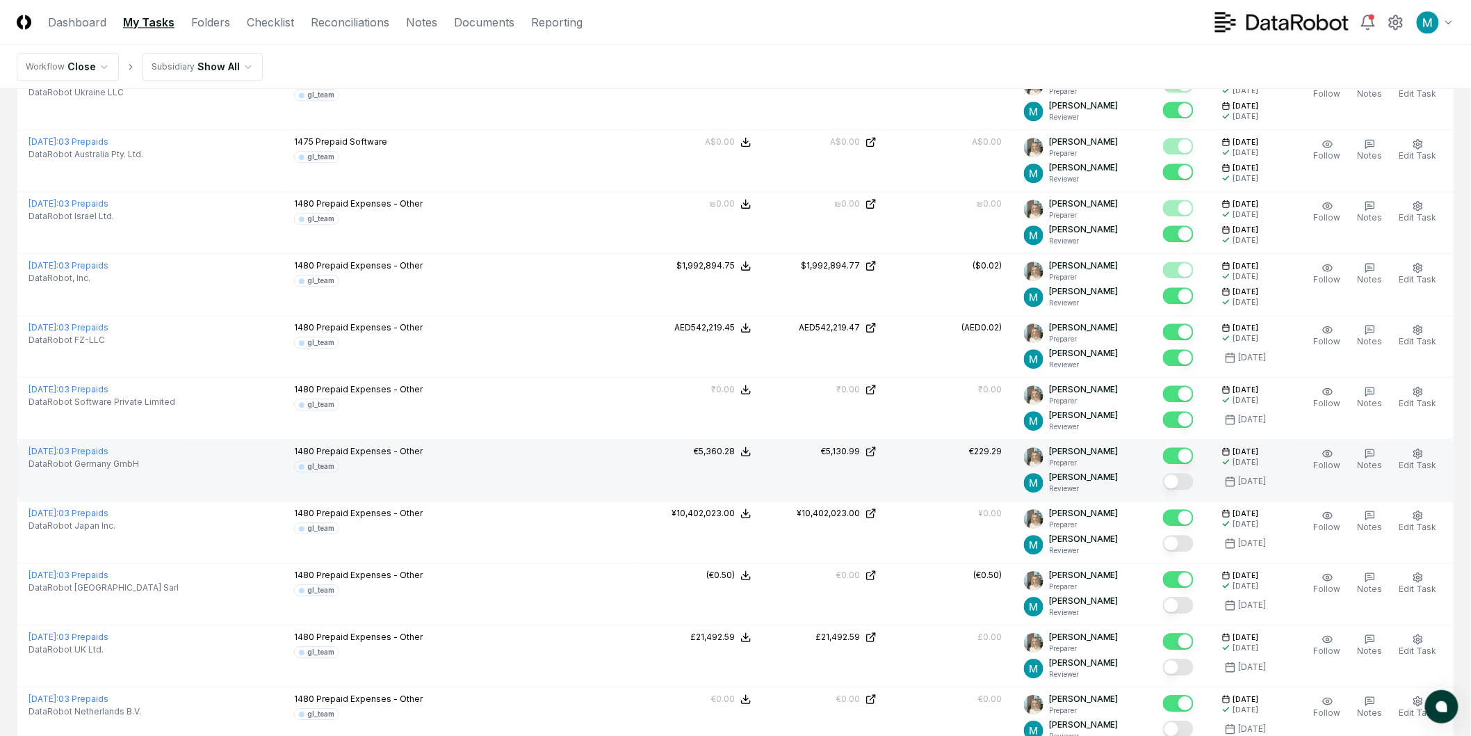
click at [1189, 475] on button "Mark complete" at bounding box center [1178, 481] width 31 height 17
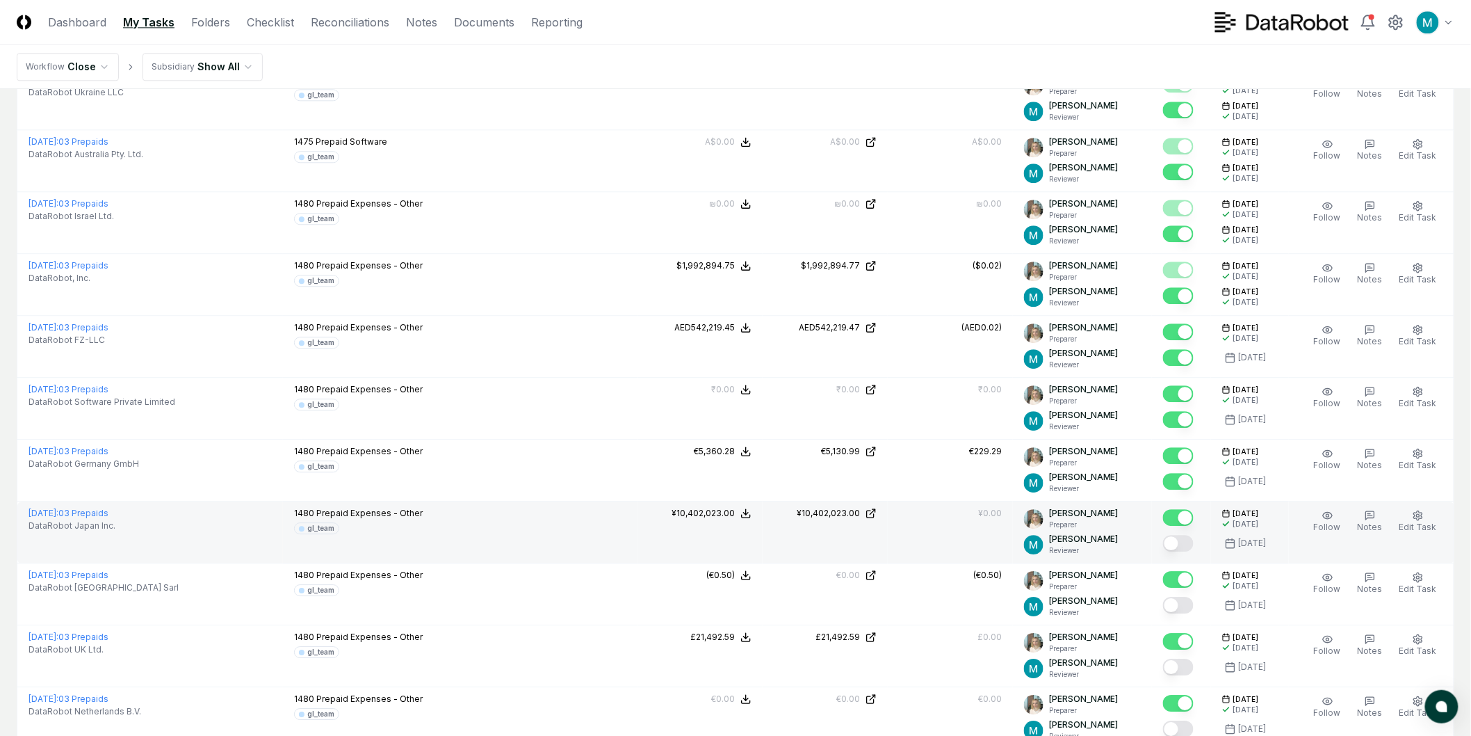
click at [1187, 536] on button "Mark complete" at bounding box center [1178, 543] width 31 height 17
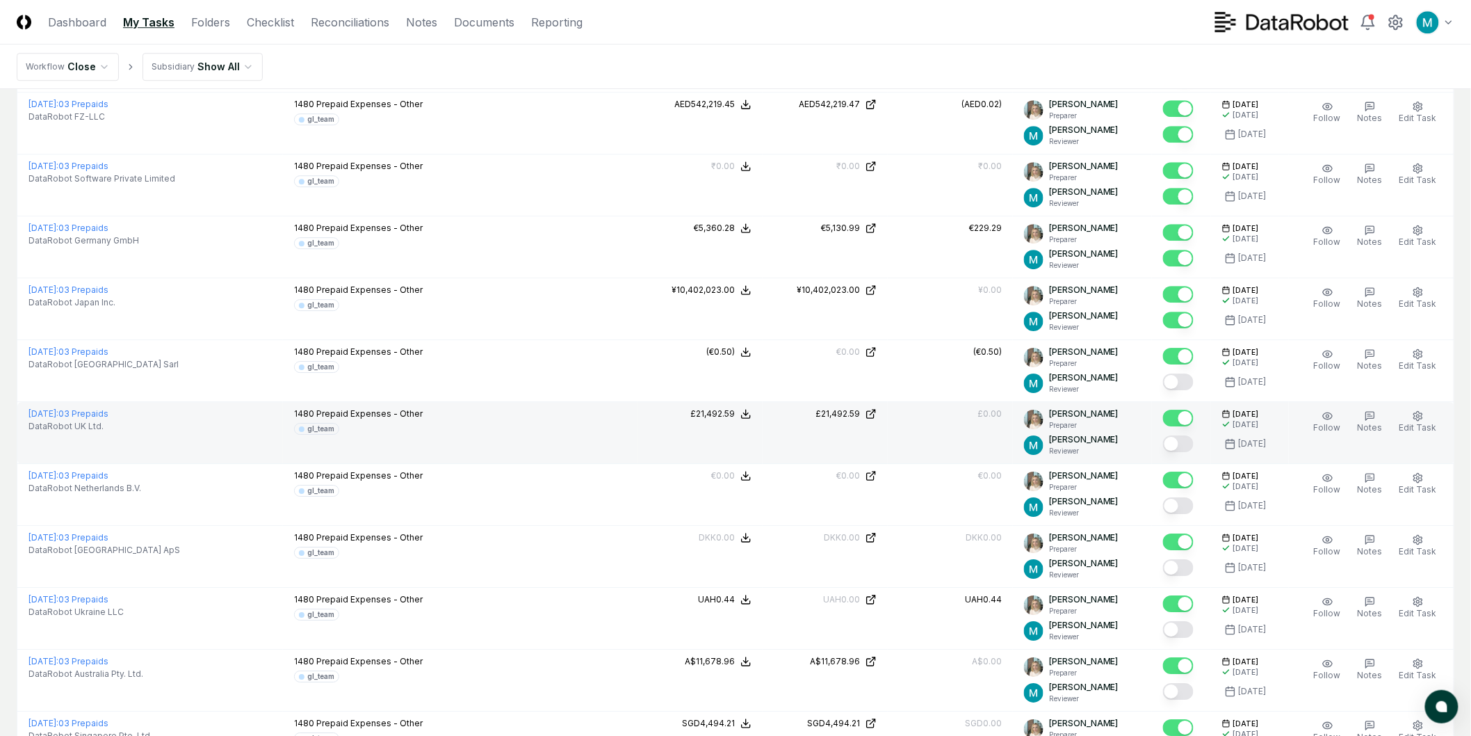
scroll to position [1622, 0]
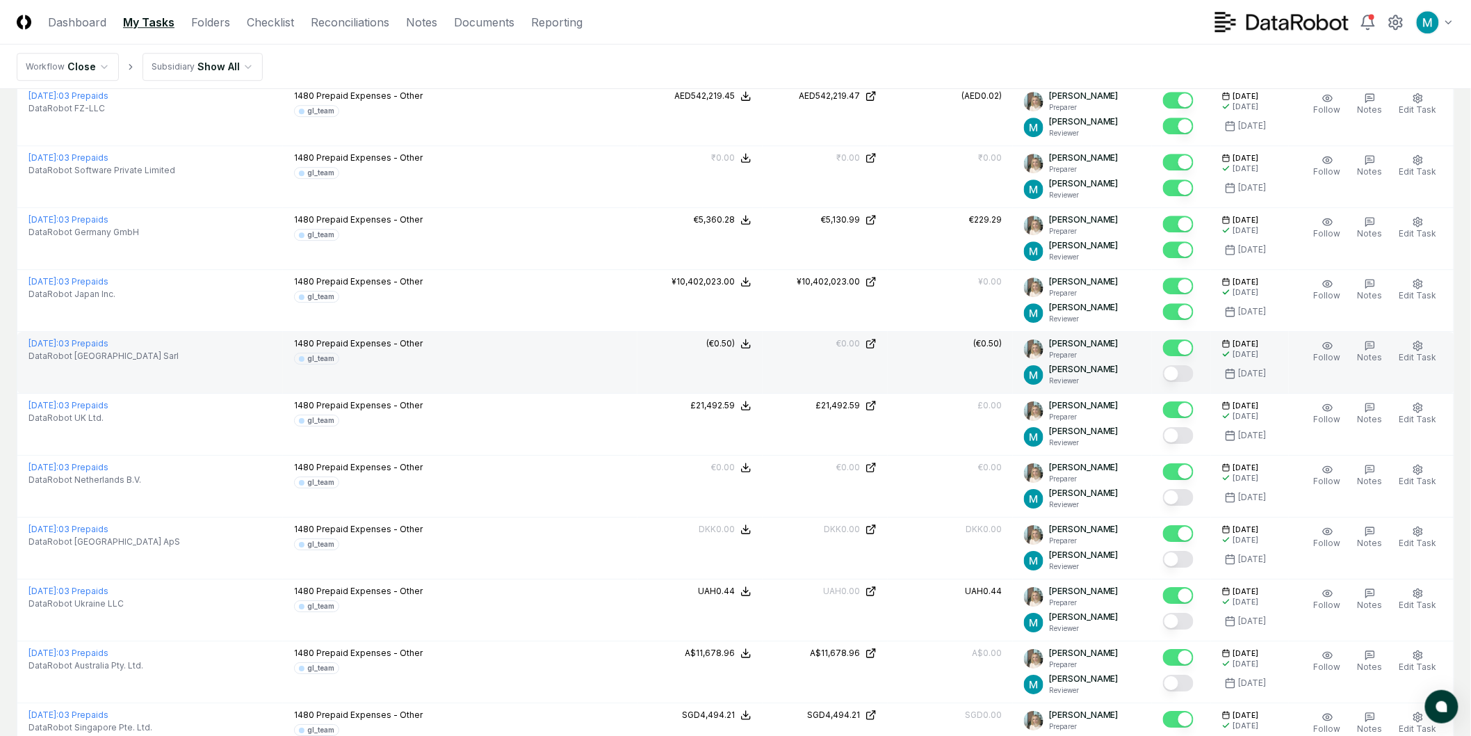
click at [1194, 374] on button "Mark complete" at bounding box center [1178, 373] width 31 height 17
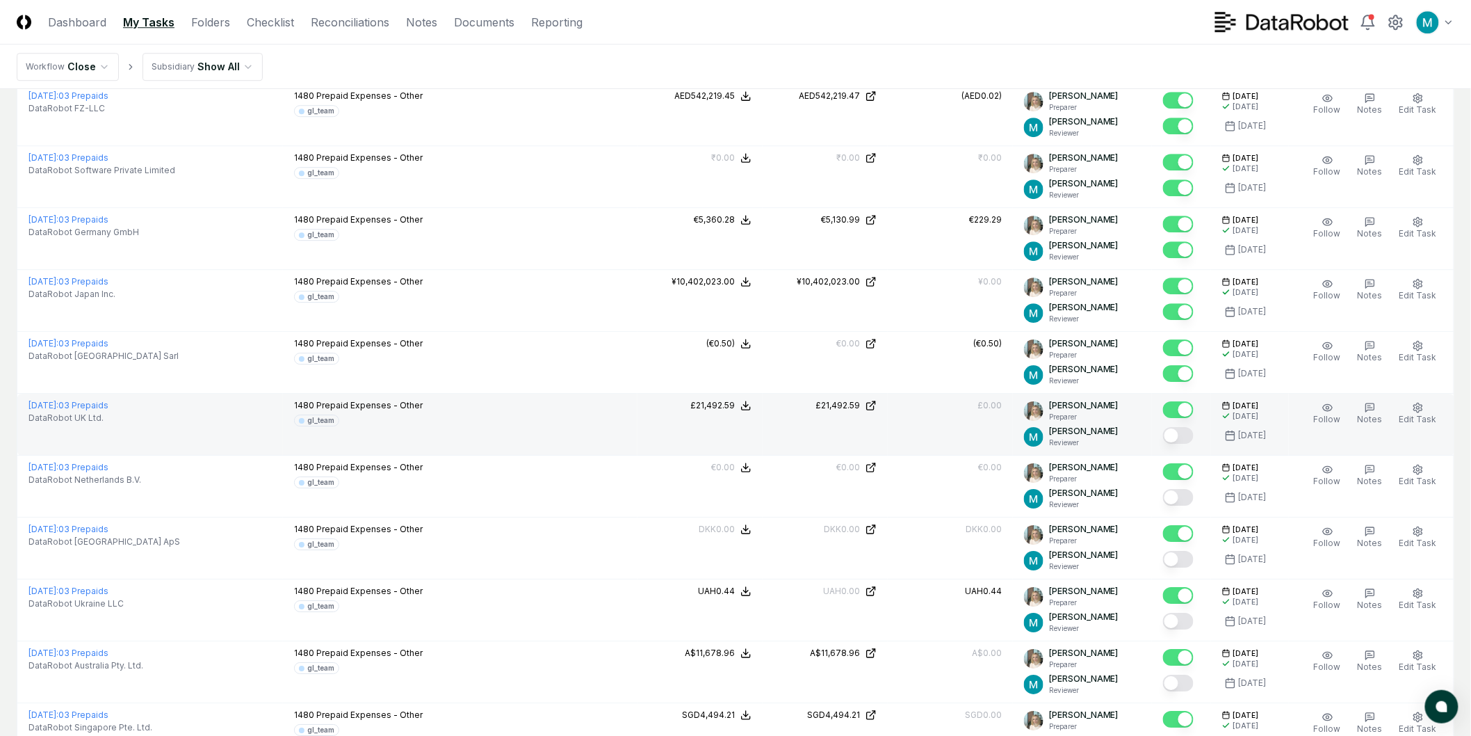
click at [1190, 433] on button "Mark complete" at bounding box center [1178, 435] width 31 height 17
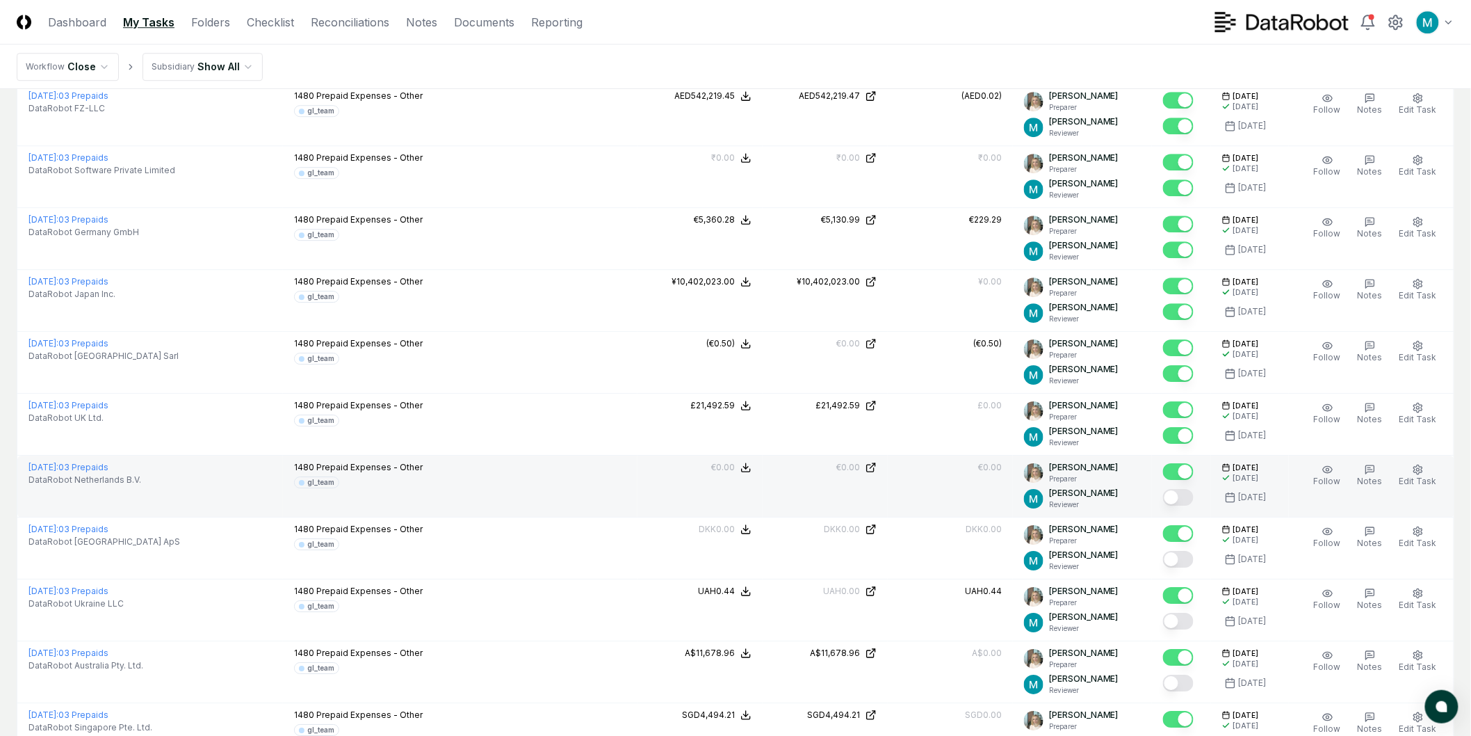
click at [1187, 499] on button "Mark complete" at bounding box center [1178, 497] width 31 height 17
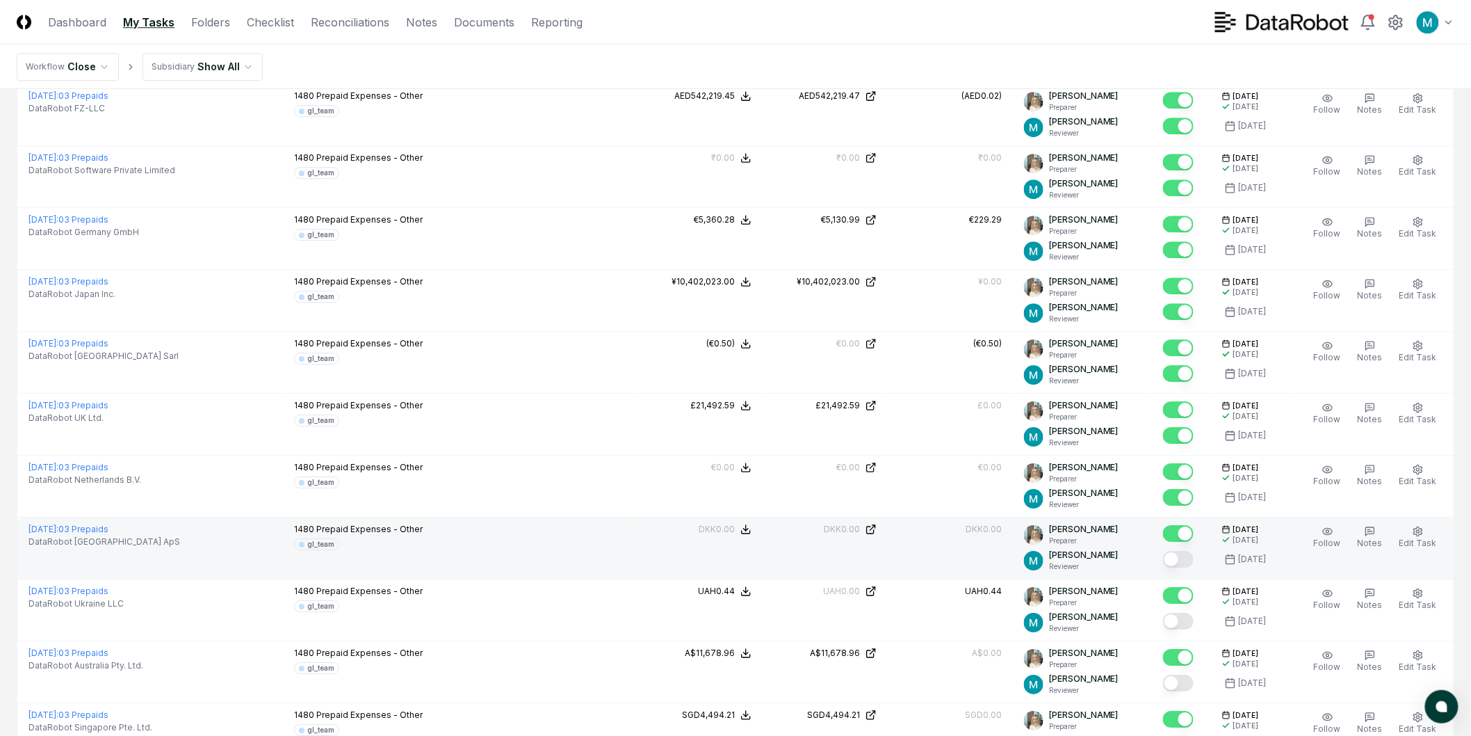
click at [1185, 560] on button "Mark complete" at bounding box center [1178, 559] width 31 height 17
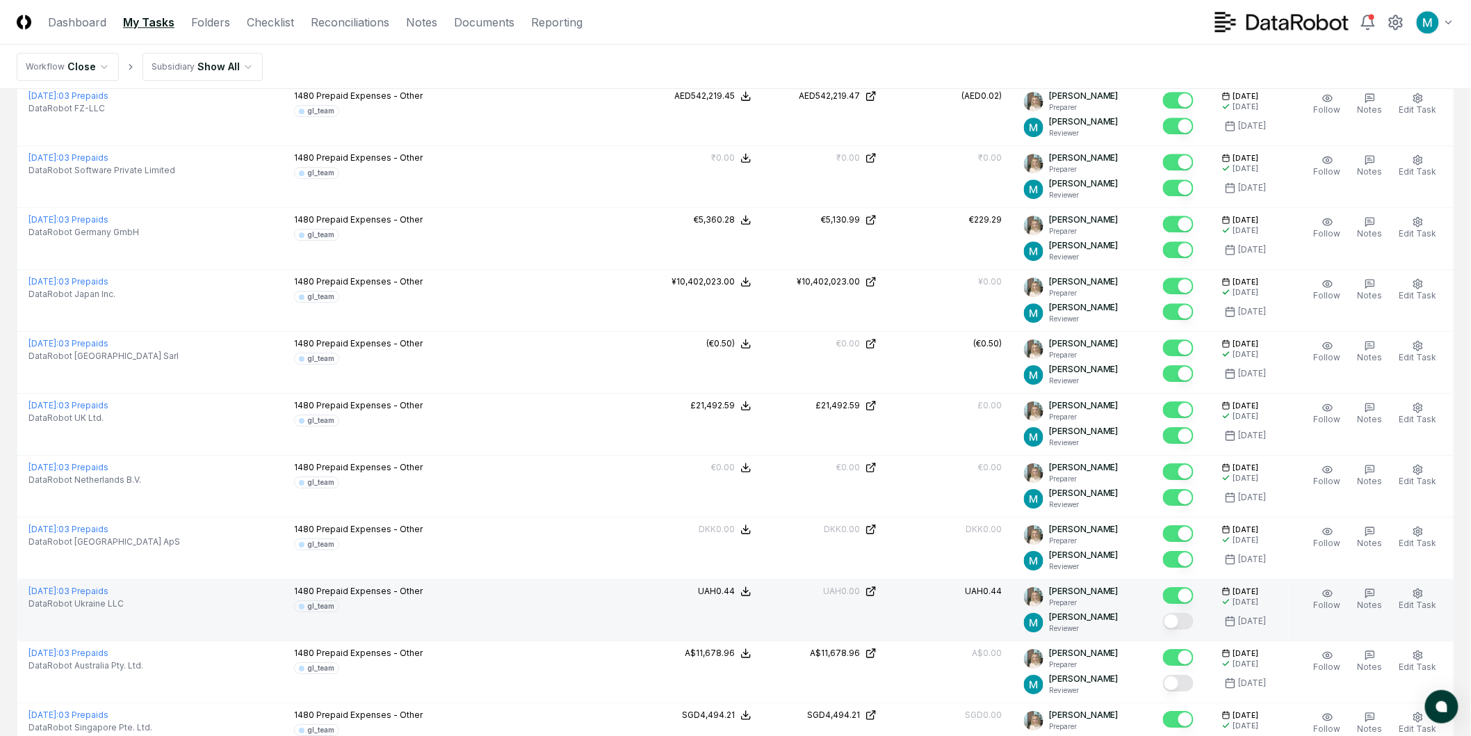
click at [1190, 616] on button "Mark complete" at bounding box center [1178, 621] width 31 height 17
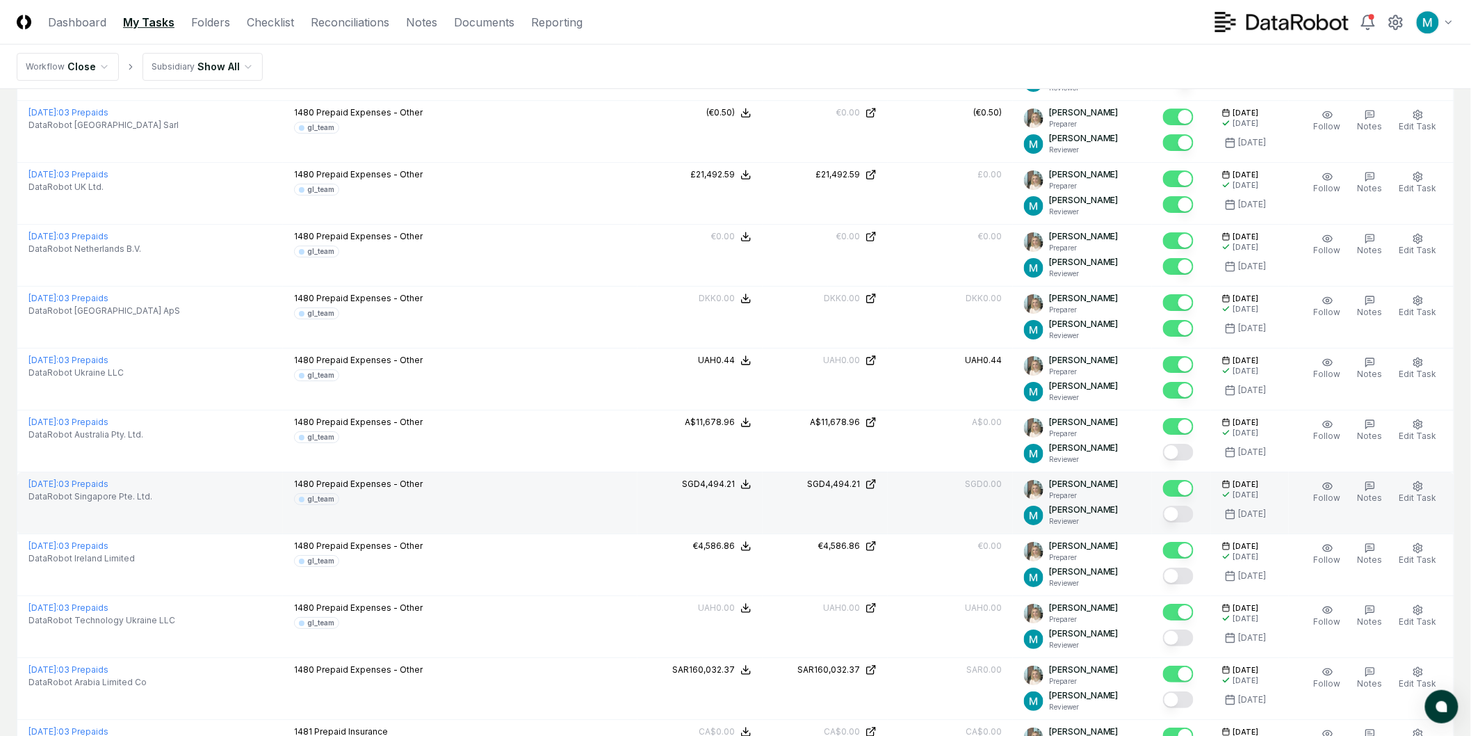
scroll to position [1854, 0]
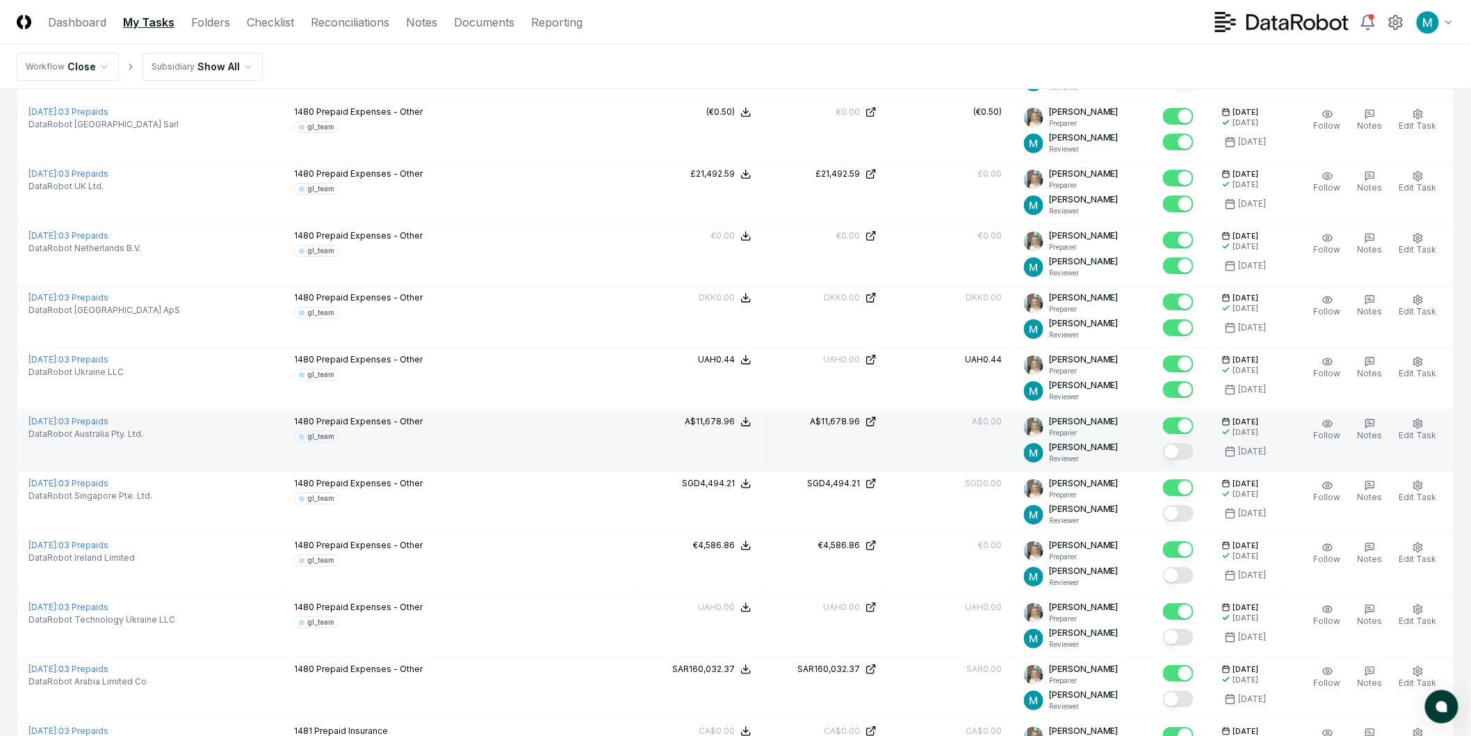
click at [1190, 455] on button "Mark complete" at bounding box center [1178, 451] width 31 height 17
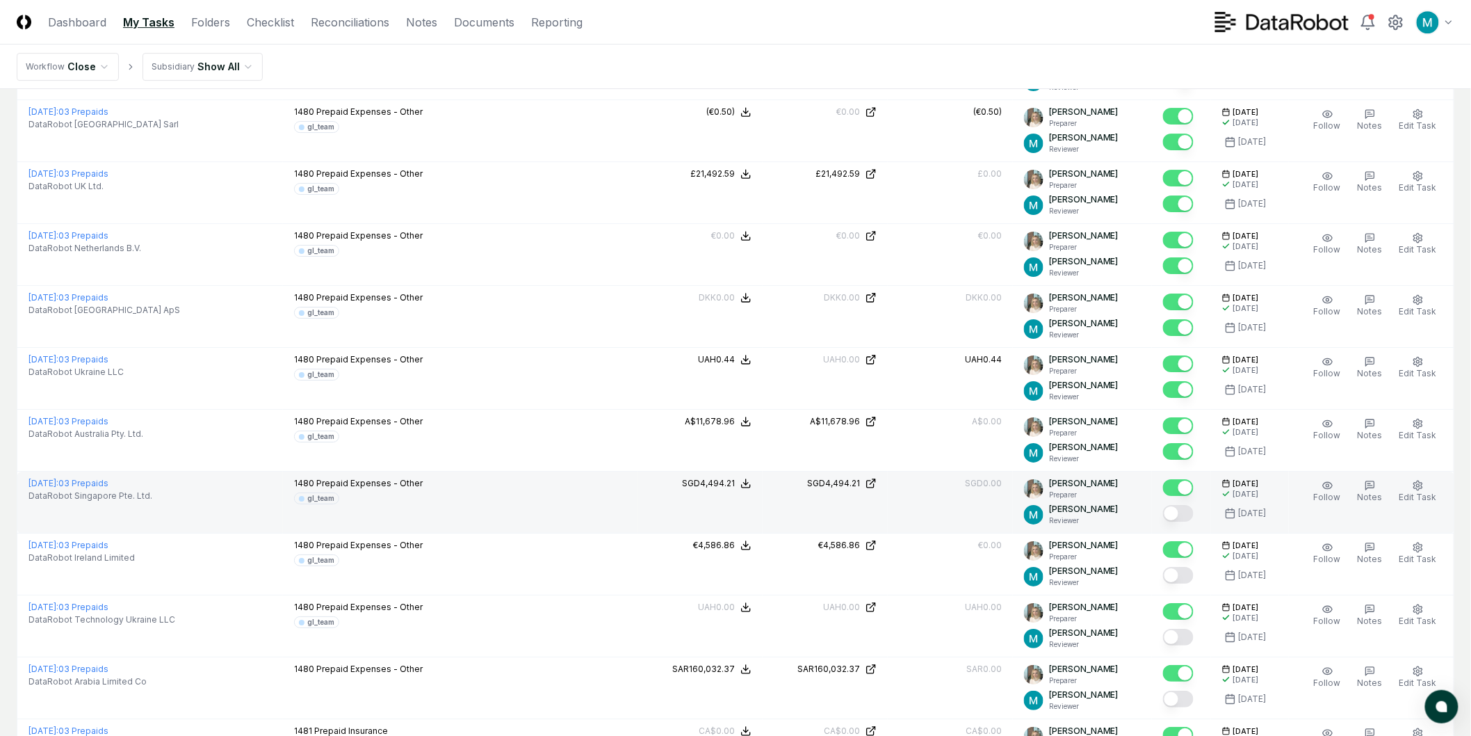
click at [1191, 512] on button "Mark complete" at bounding box center [1178, 513] width 31 height 17
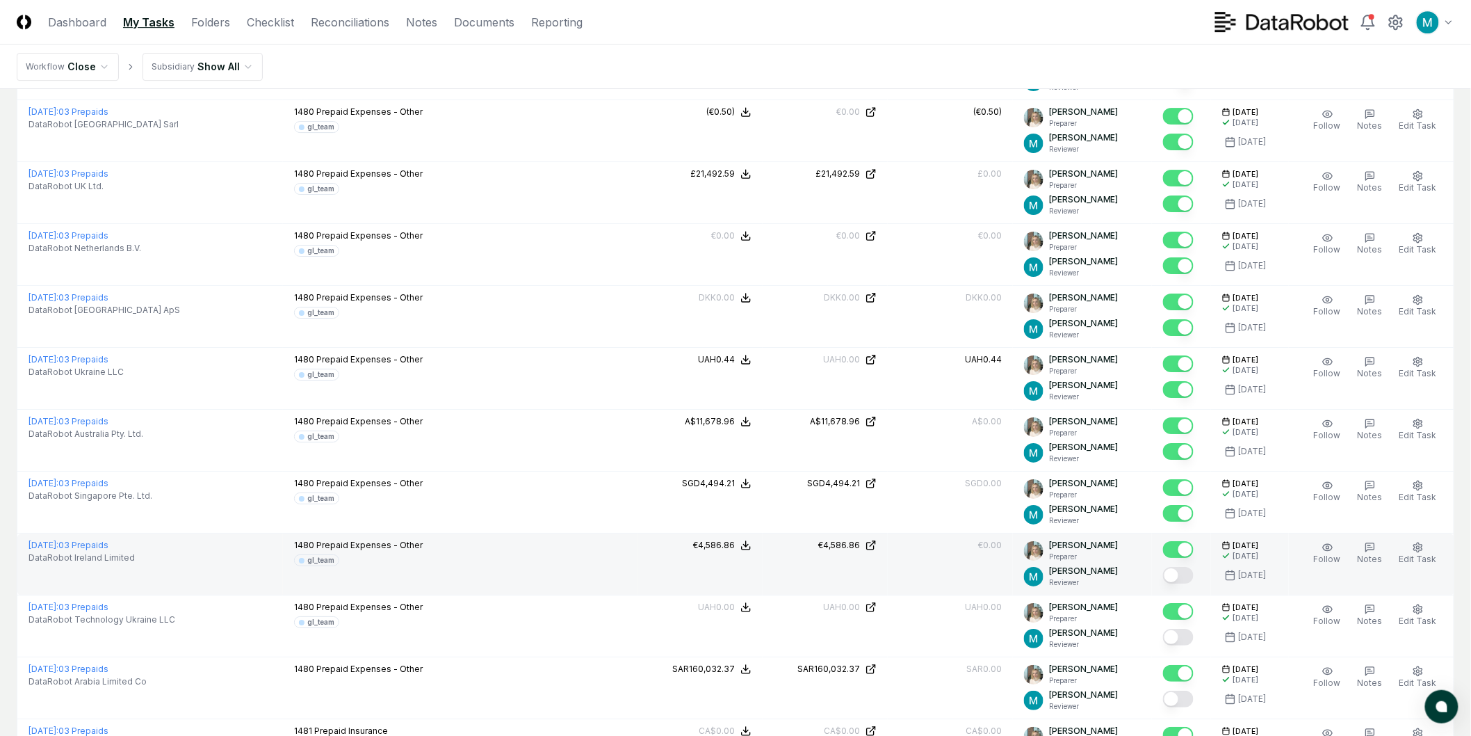
click at [1190, 574] on button "Mark complete" at bounding box center [1178, 575] width 31 height 17
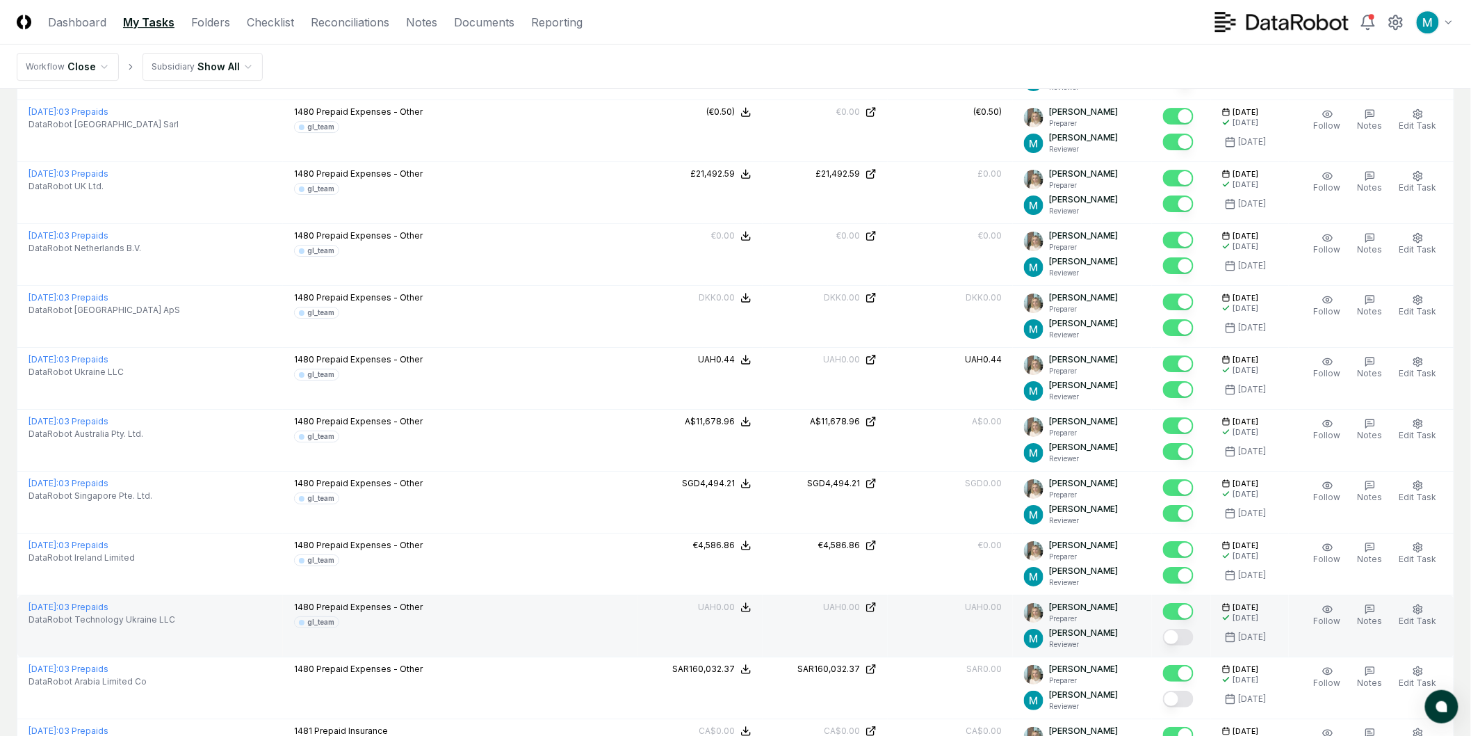
click at [1183, 636] on button "Mark complete" at bounding box center [1178, 637] width 31 height 17
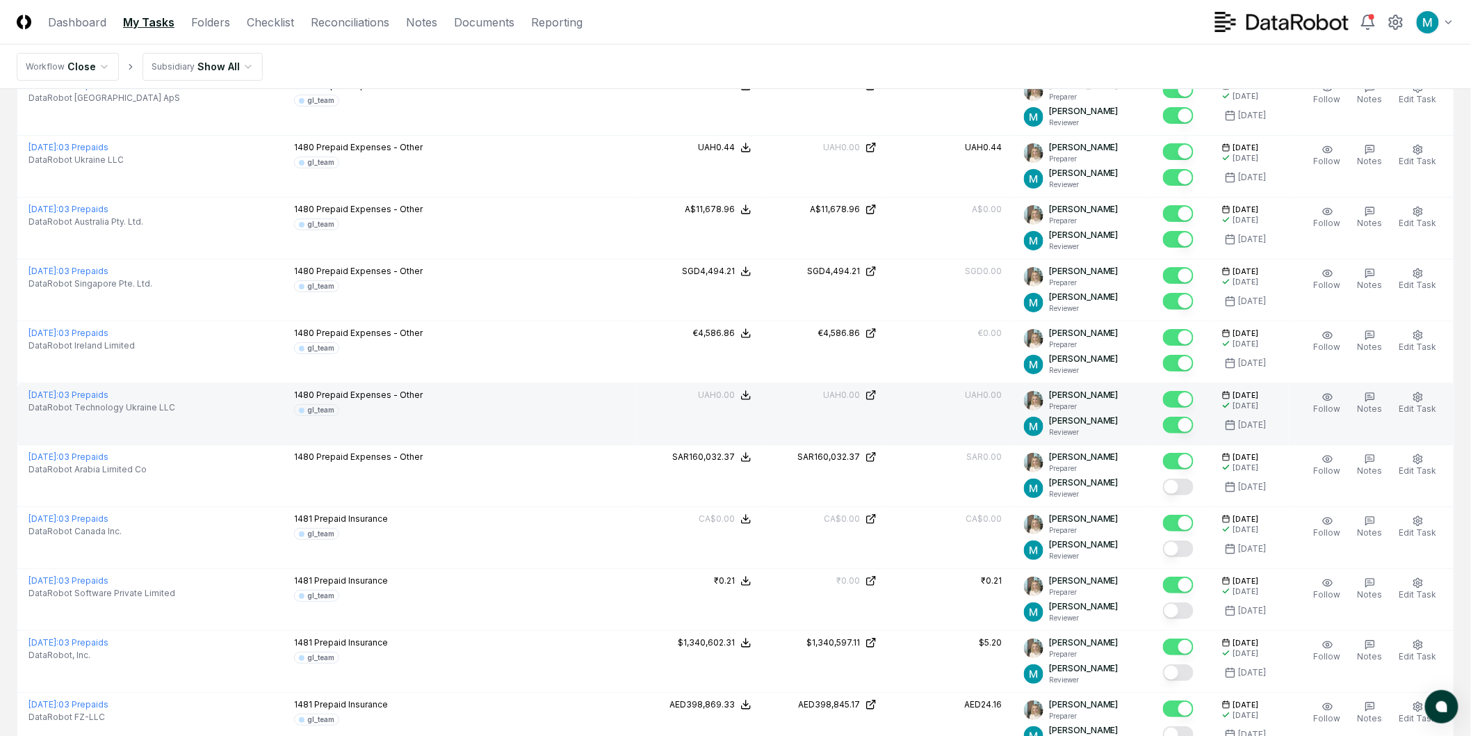
scroll to position [2086, 0]
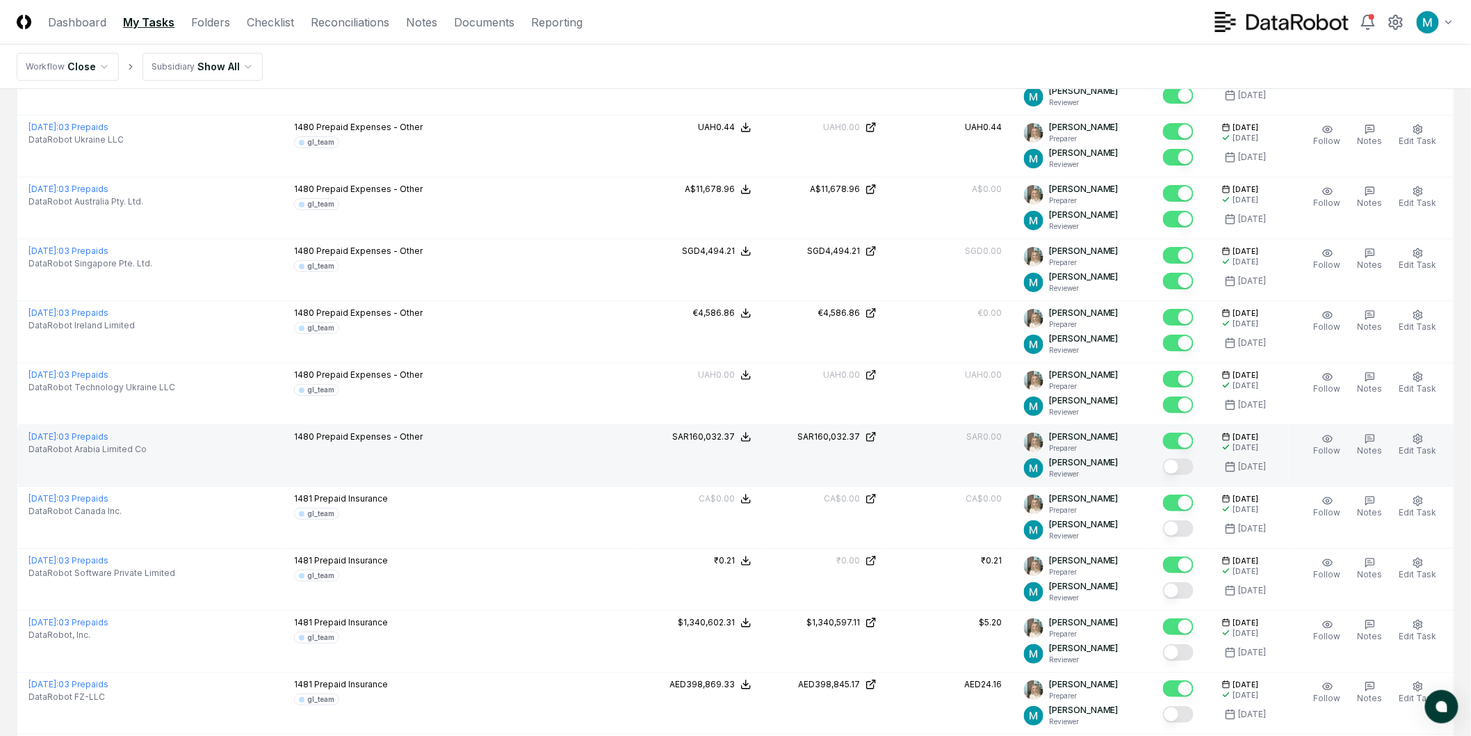
click at [1194, 464] on button "Mark complete" at bounding box center [1178, 466] width 31 height 17
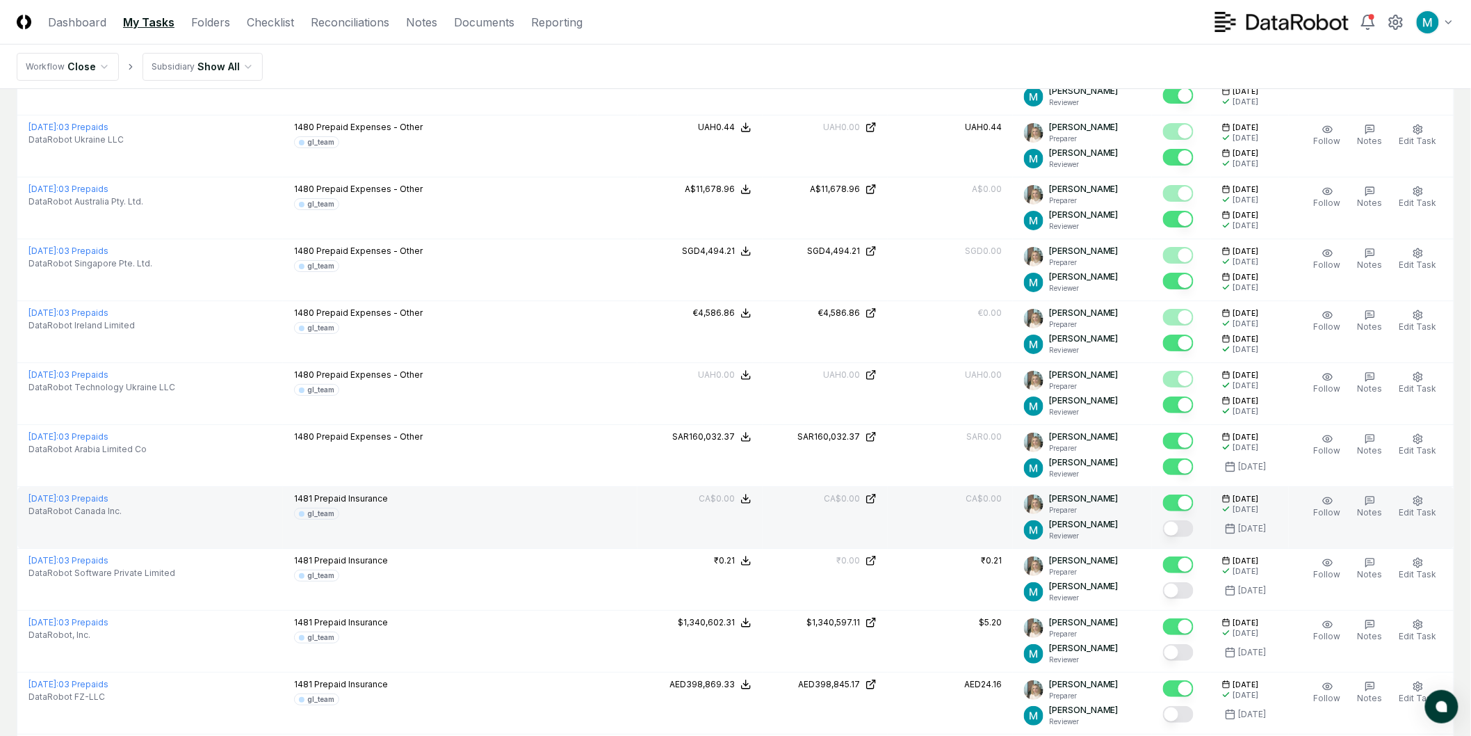
click at [1194, 533] on button "Mark complete" at bounding box center [1178, 528] width 31 height 17
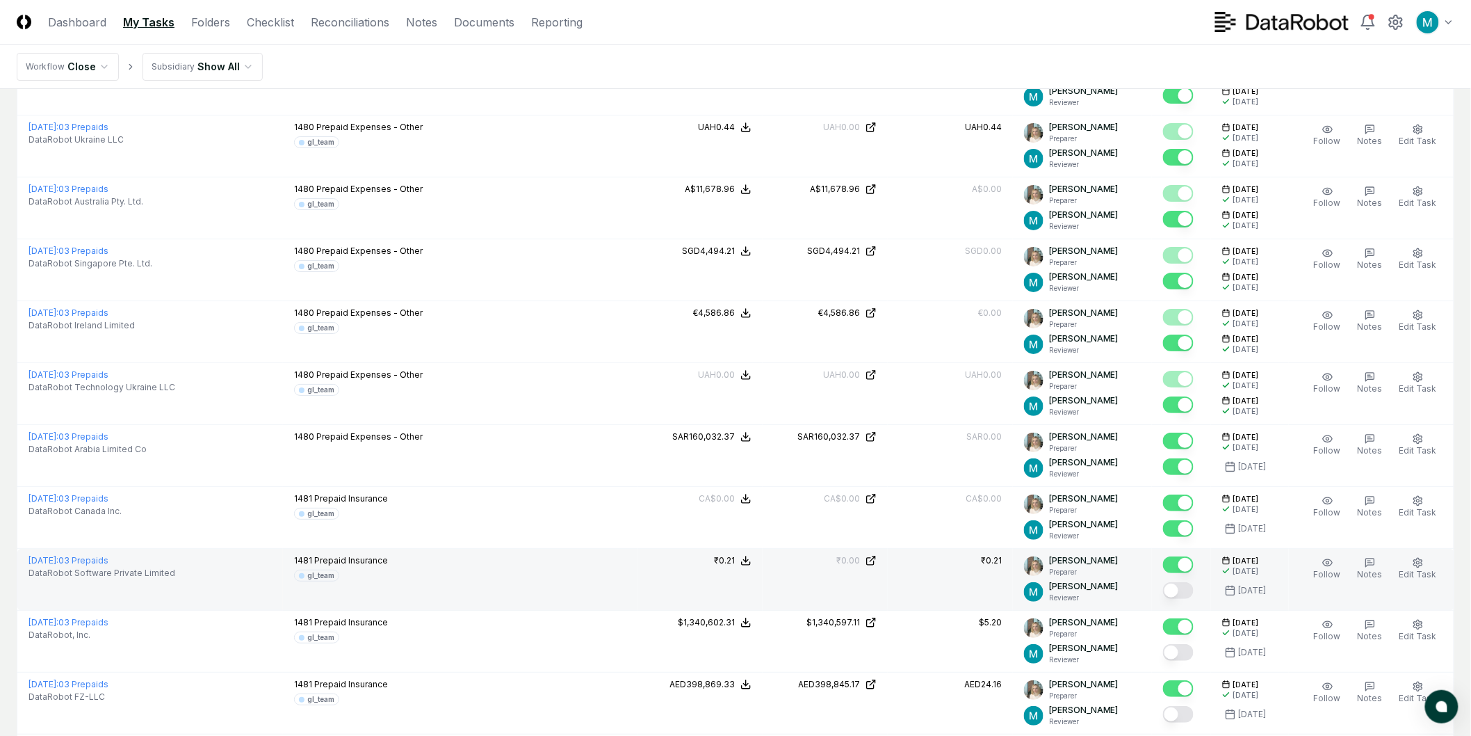
click at [1192, 586] on button "Mark complete" at bounding box center [1178, 590] width 31 height 17
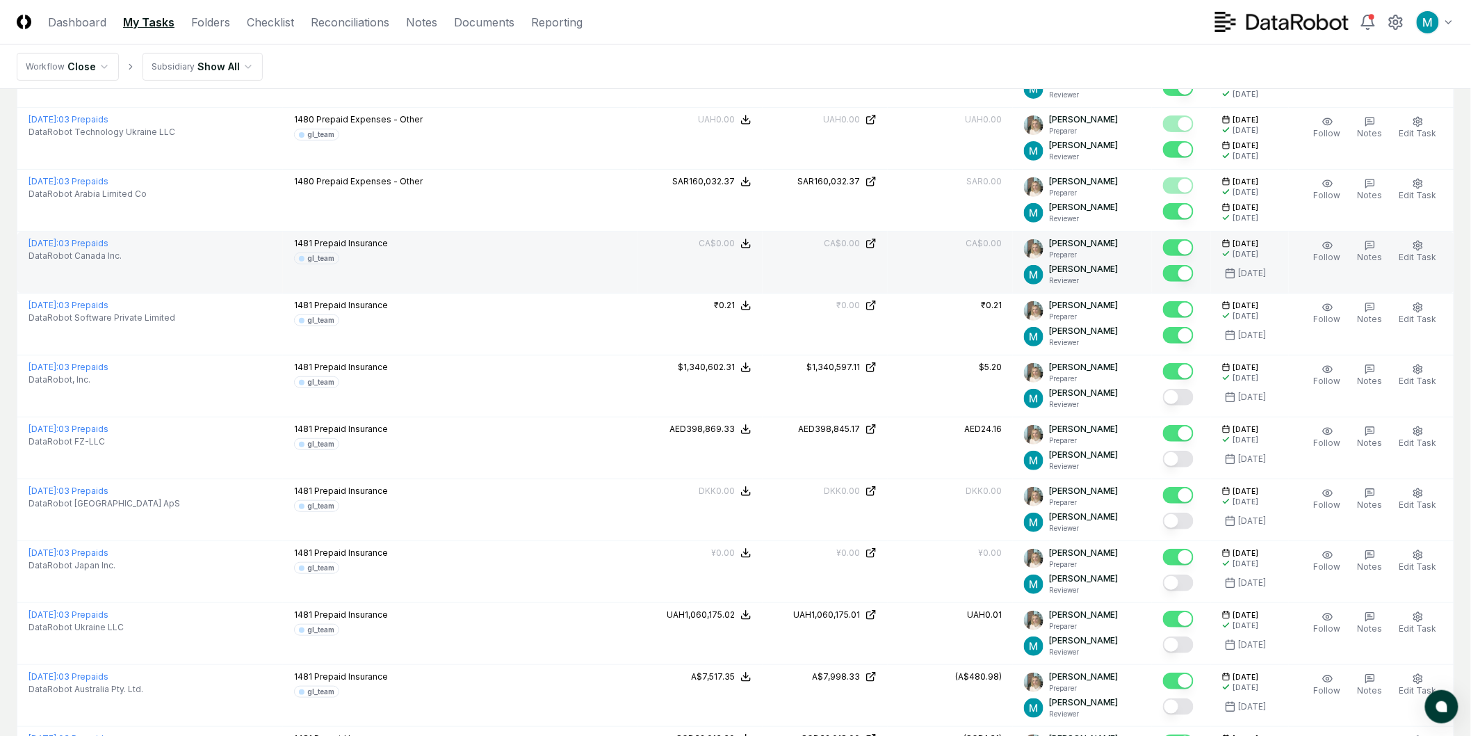
scroll to position [2394, 0]
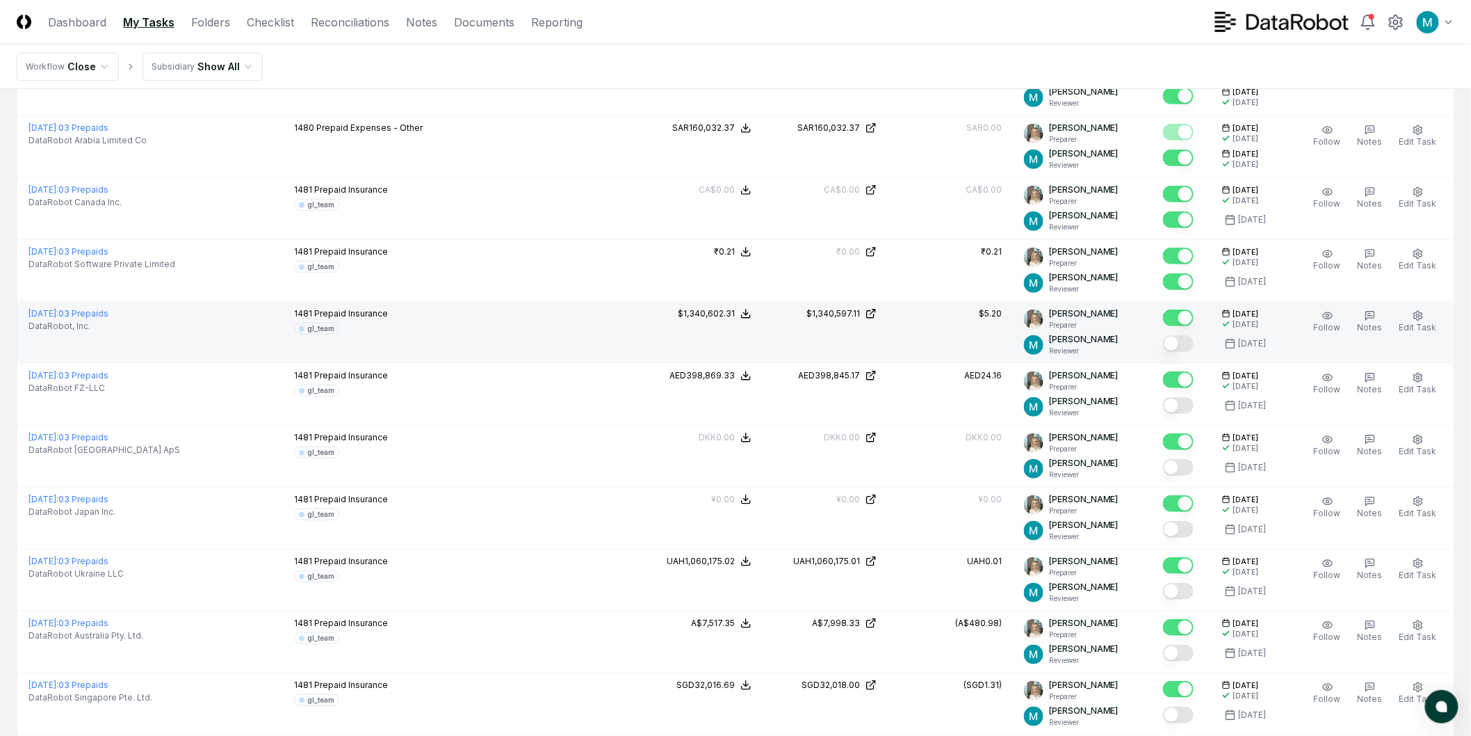
click at [1190, 348] on button "Mark complete" at bounding box center [1178, 343] width 31 height 17
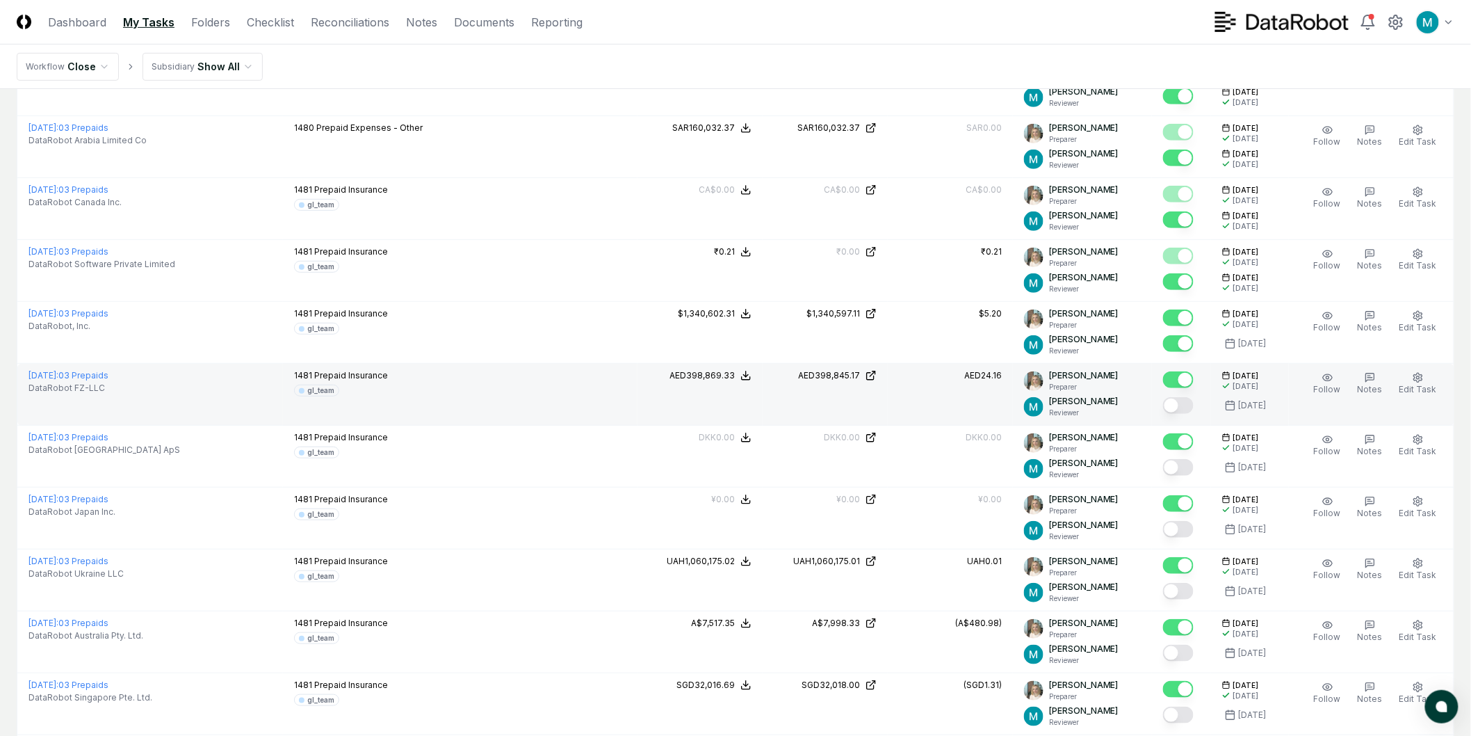
click at [1190, 408] on button "Mark complete" at bounding box center [1178, 405] width 31 height 17
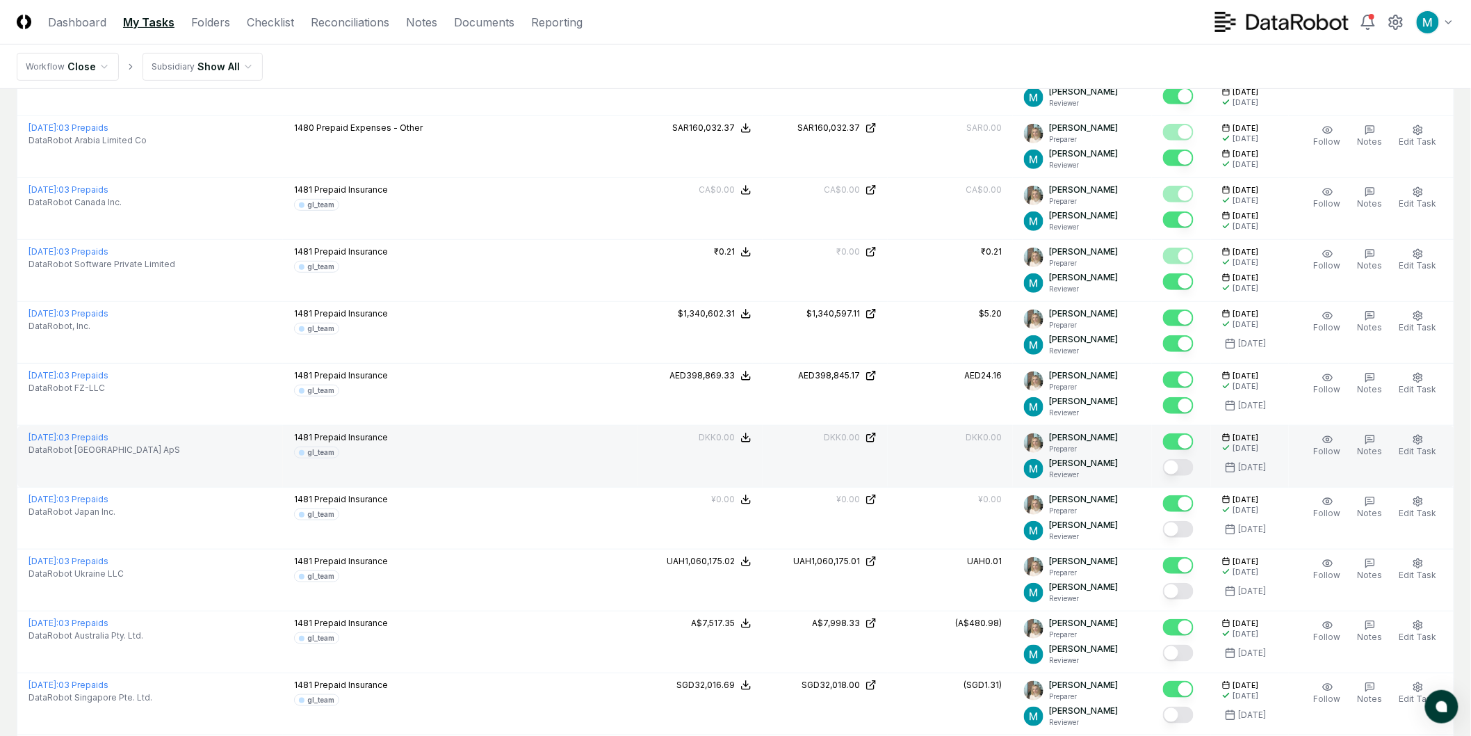
click at [1190, 473] on button "Mark complete" at bounding box center [1178, 467] width 31 height 17
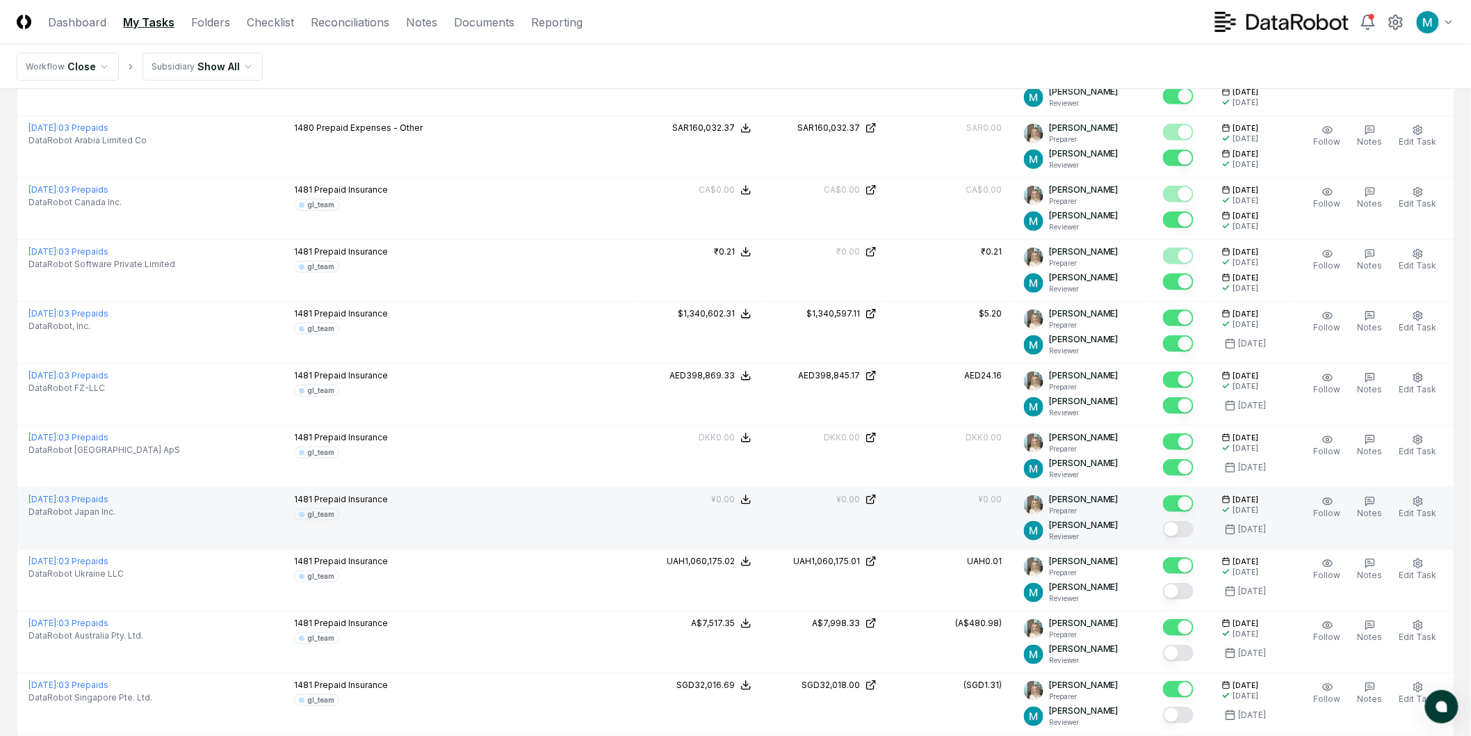
click at [1194, 529] on button "Mark complete" at bounding box center [1178, 529] width 31 height 17
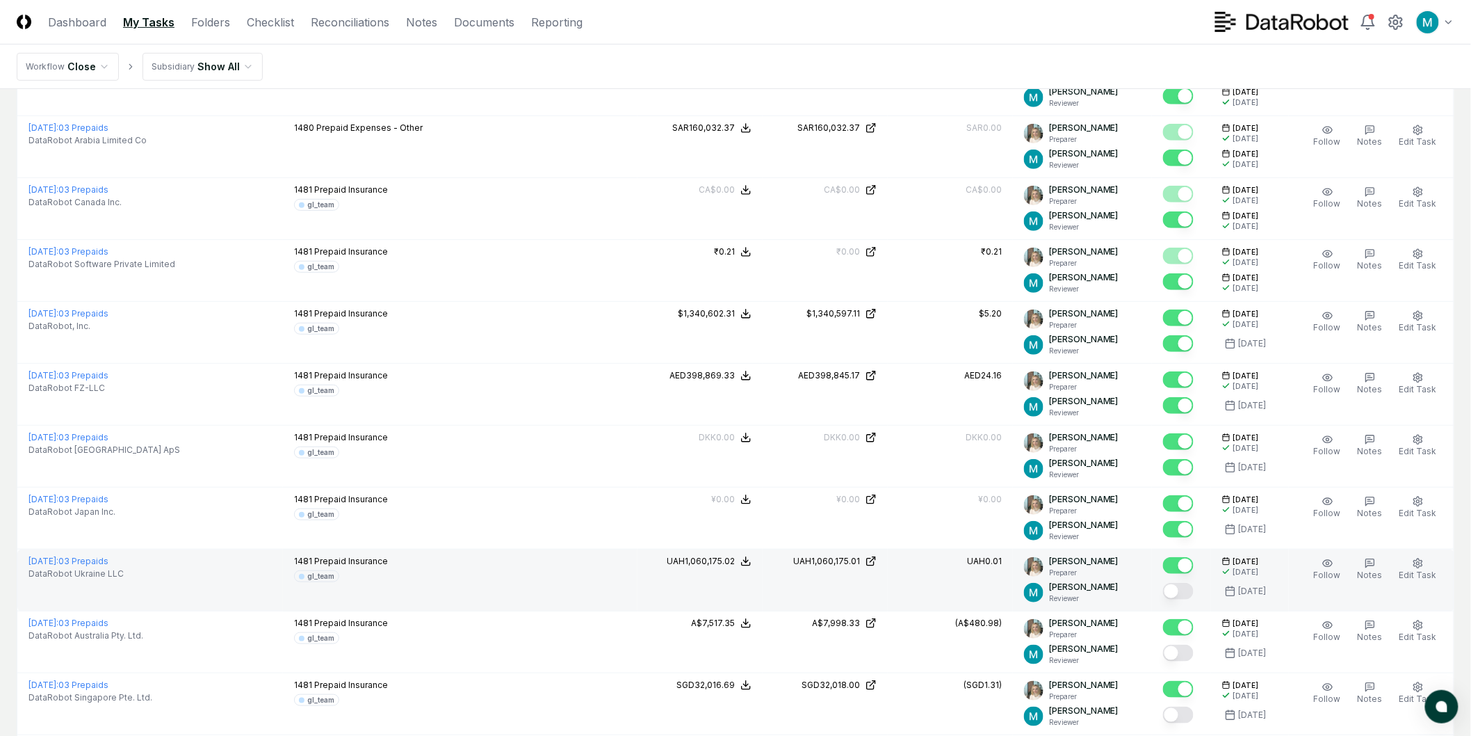
click at [1190, 594] on button "Mark complete" at bounding box center [1178, 591] width 31 height 17
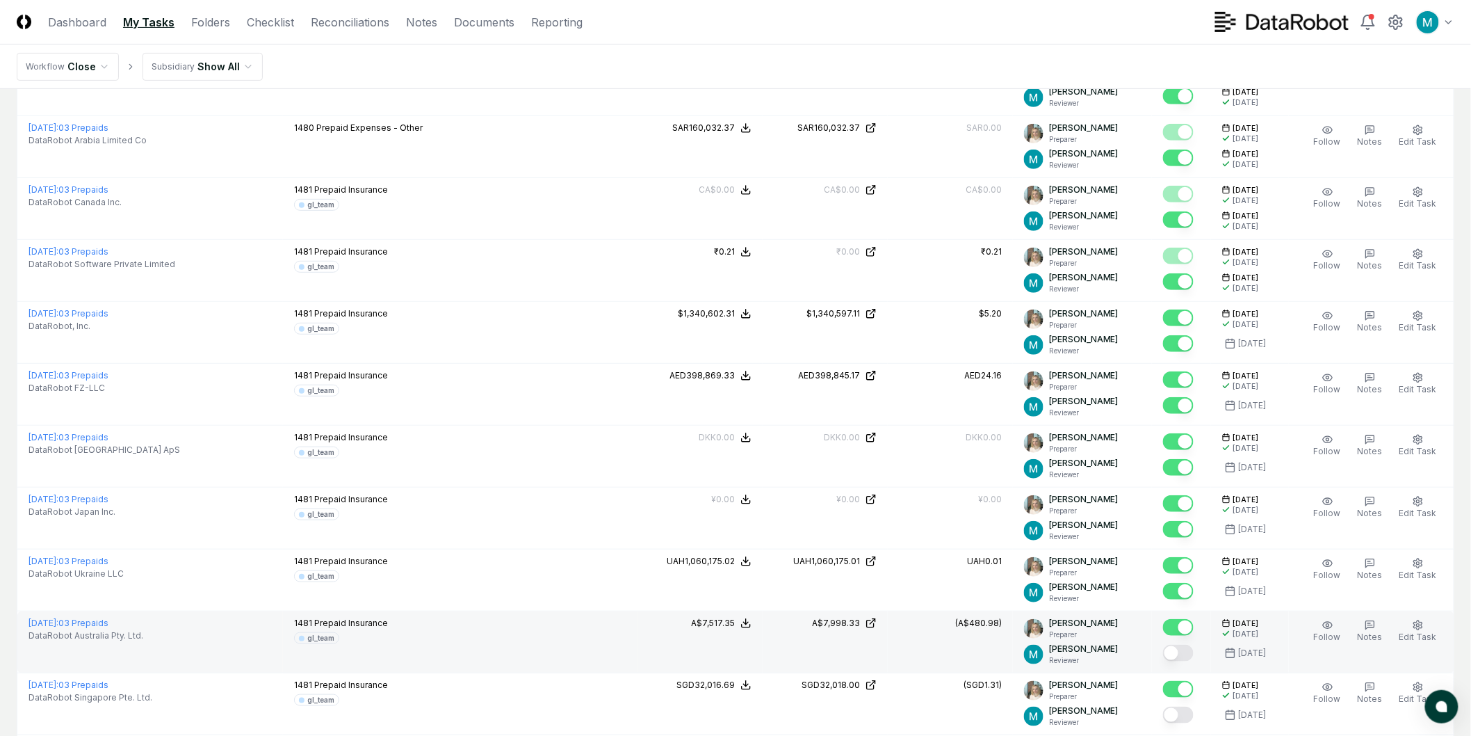
click at [1183, 668] on td at bounding box center [1181, 642] width 59 height 62
click at [1185, 659] on button "Mark complete" at bounding box center [1178, 653] width 31 height 17
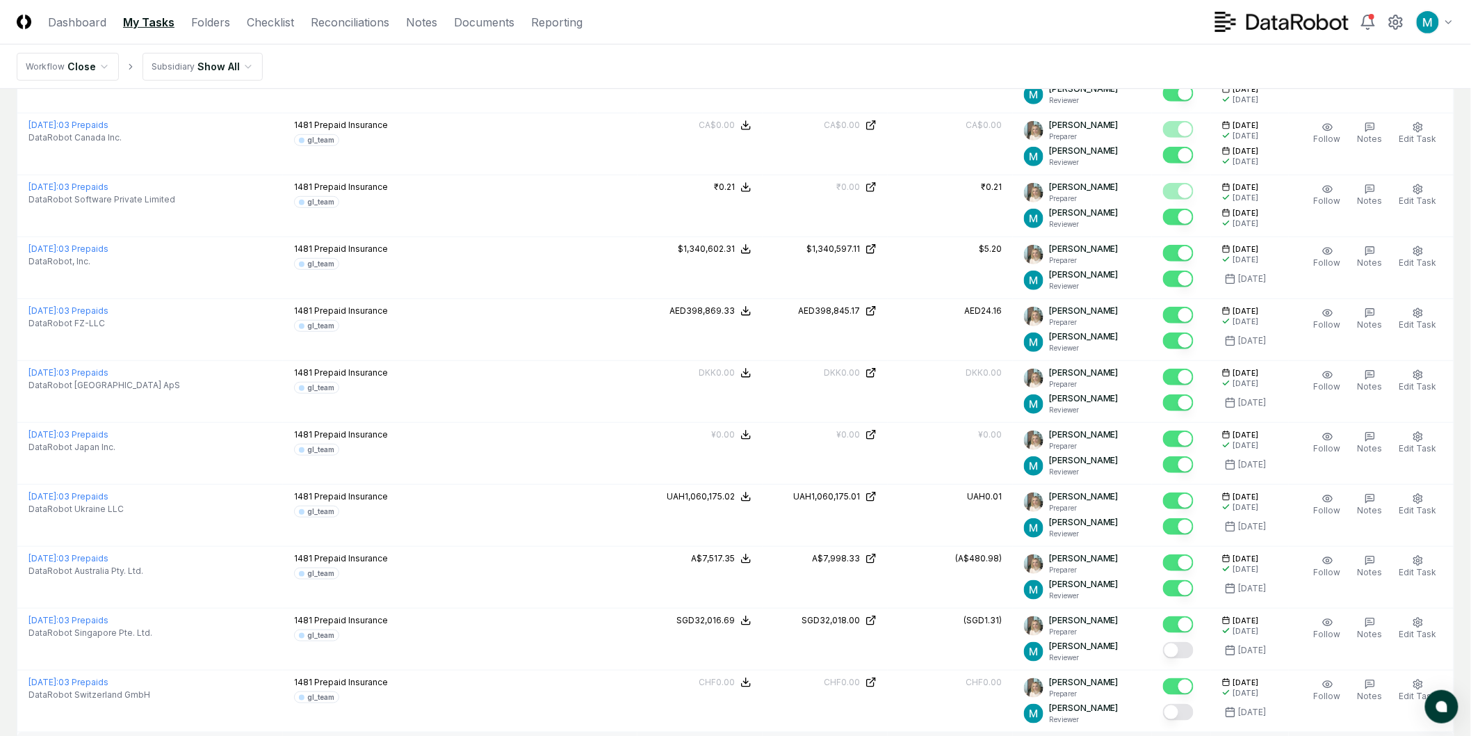
scroll to position [2549, 0]
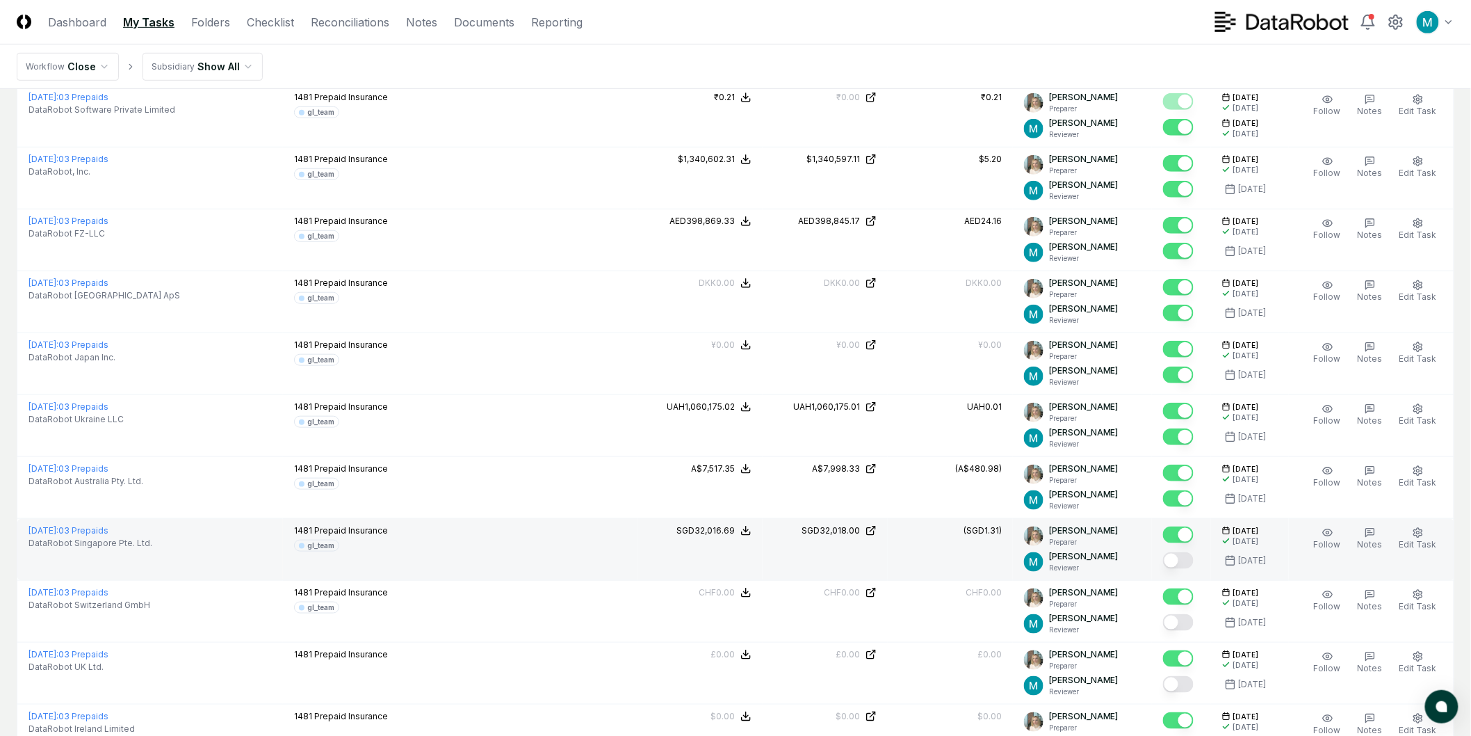
click at [1194, 564] on button "Mark complete" at bounding box center [1178, 560] width 31 height 17
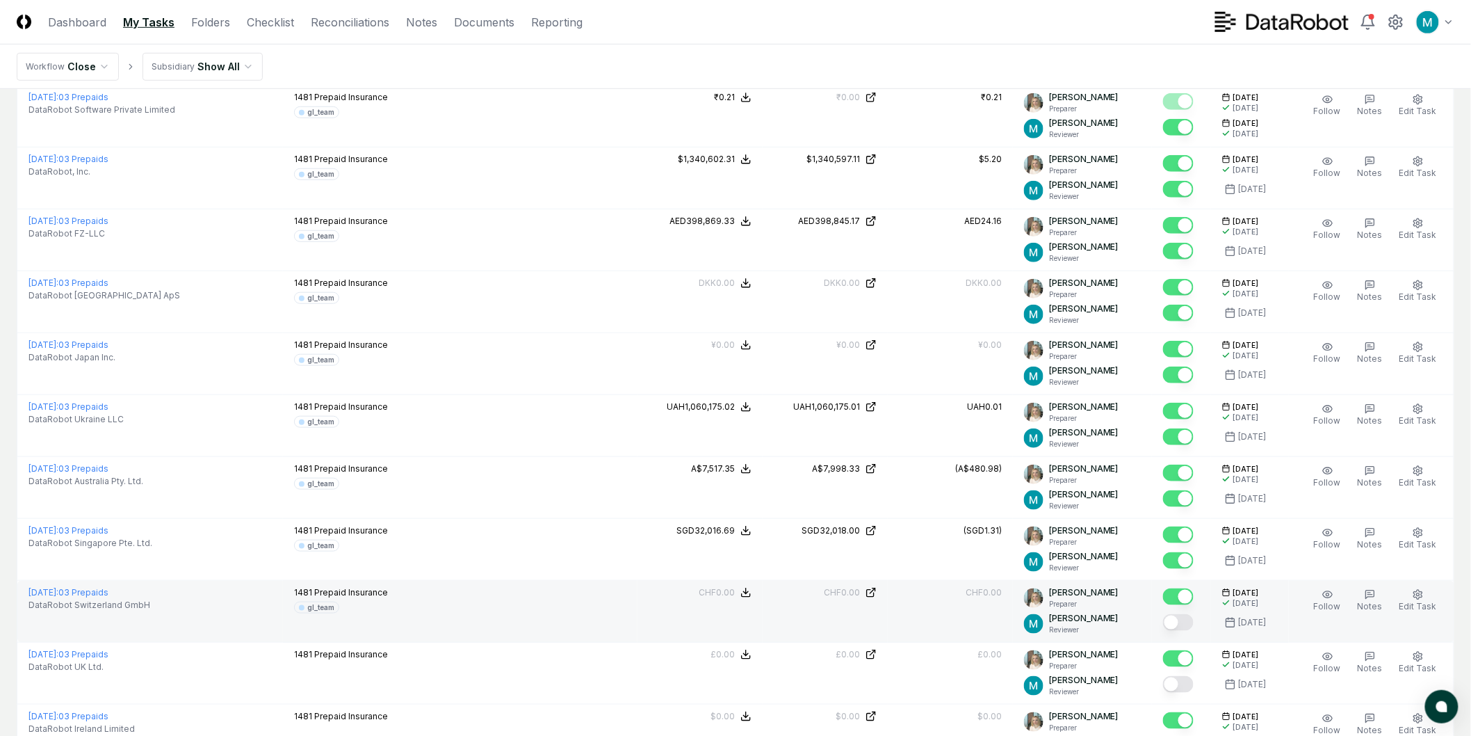
click at [1191, 626] on button "Mark complete" at bounding box center [1178, 622] width 31 height 17
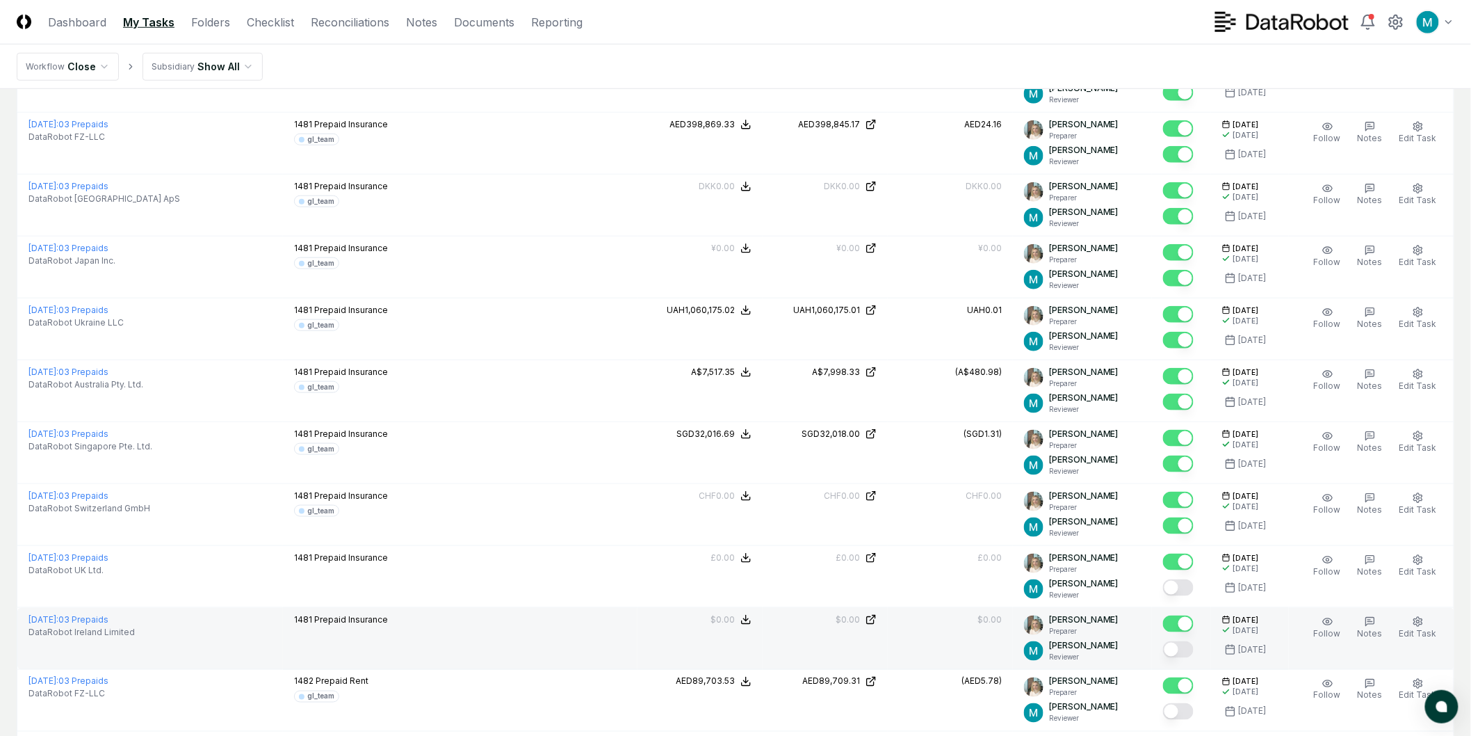
scroll to position [2703, 0]
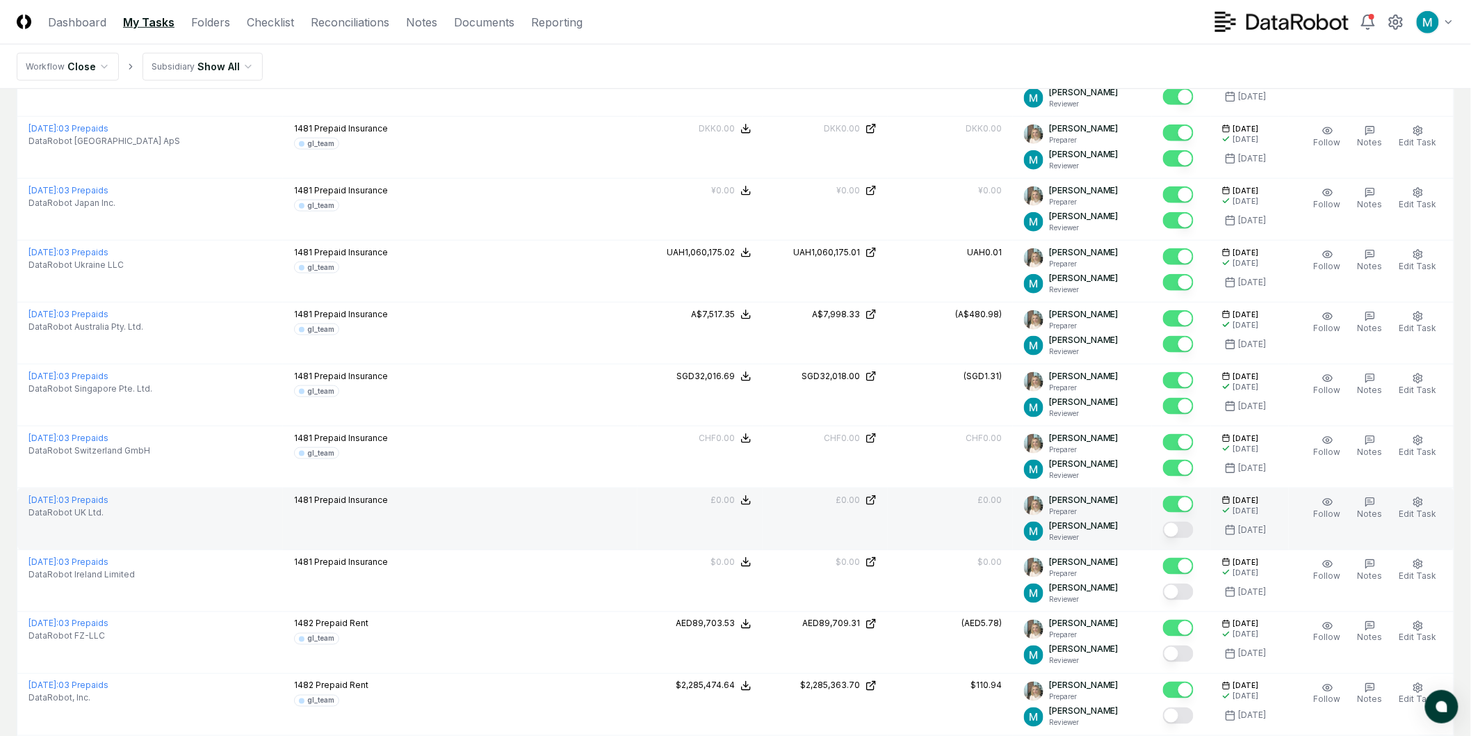
click at [1186, 527] on button "Mark complete" at bounding box center [1178, 529] width 31 height 17
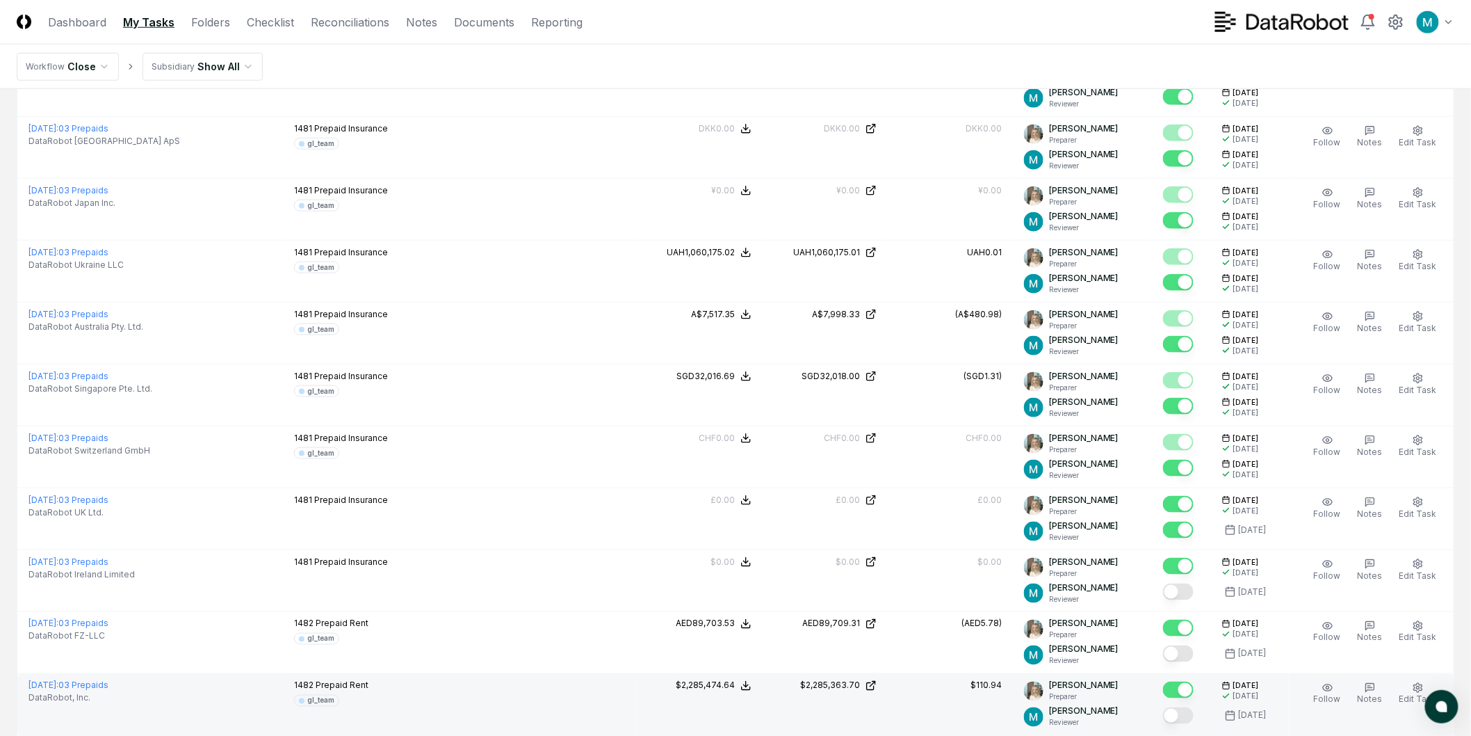
scroll to position [2858, 0]
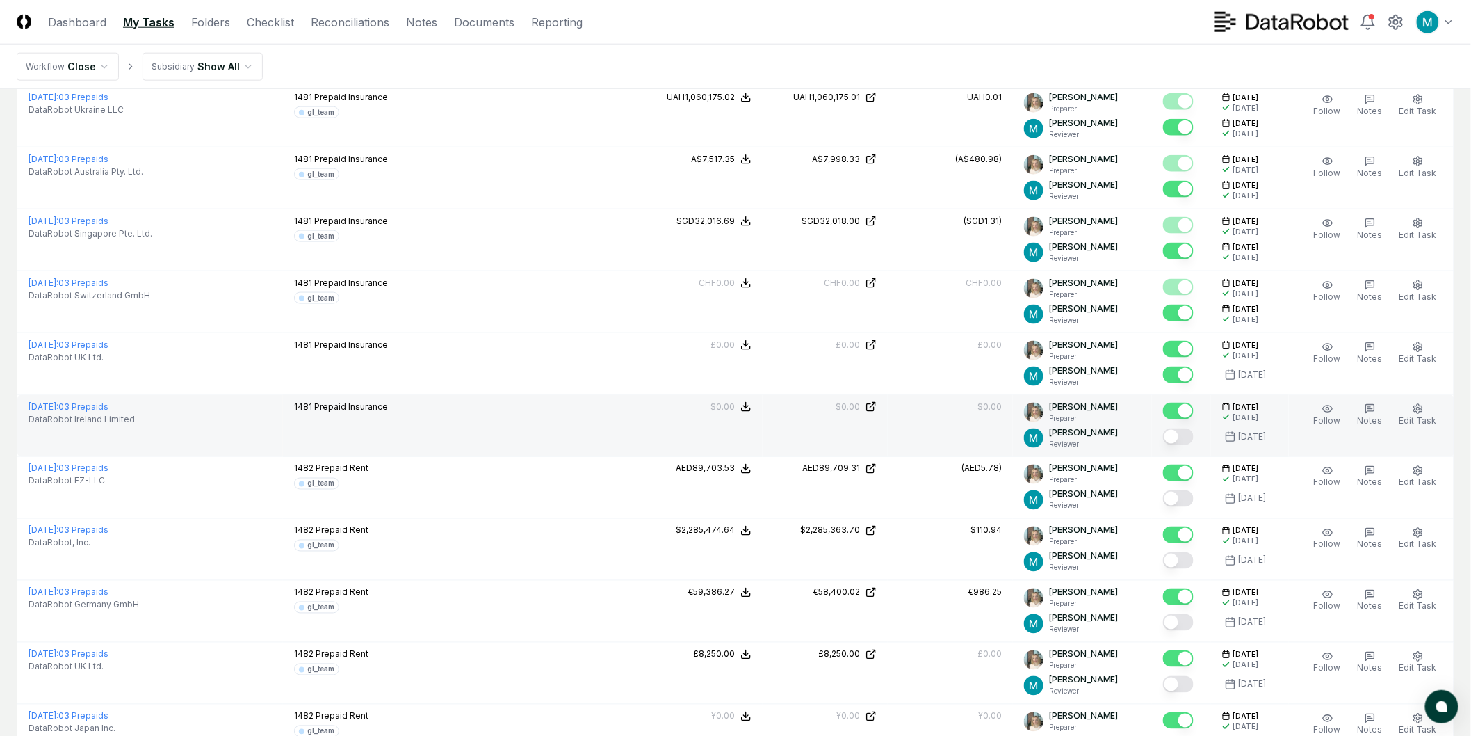
click at [1190, 444] on button "Mark complete" at bounding box center [1178, 436] width 31 height 17
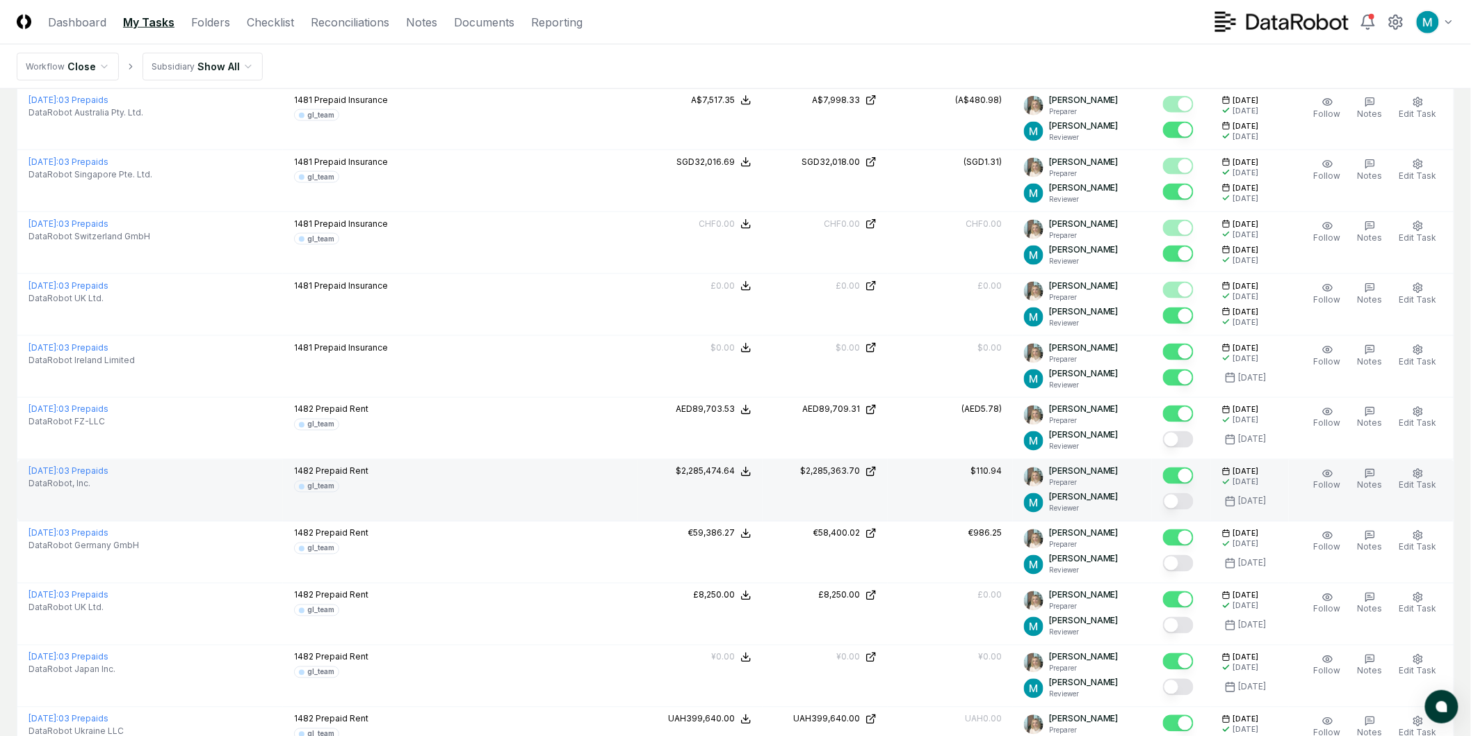
scroll to position [2935, 0]
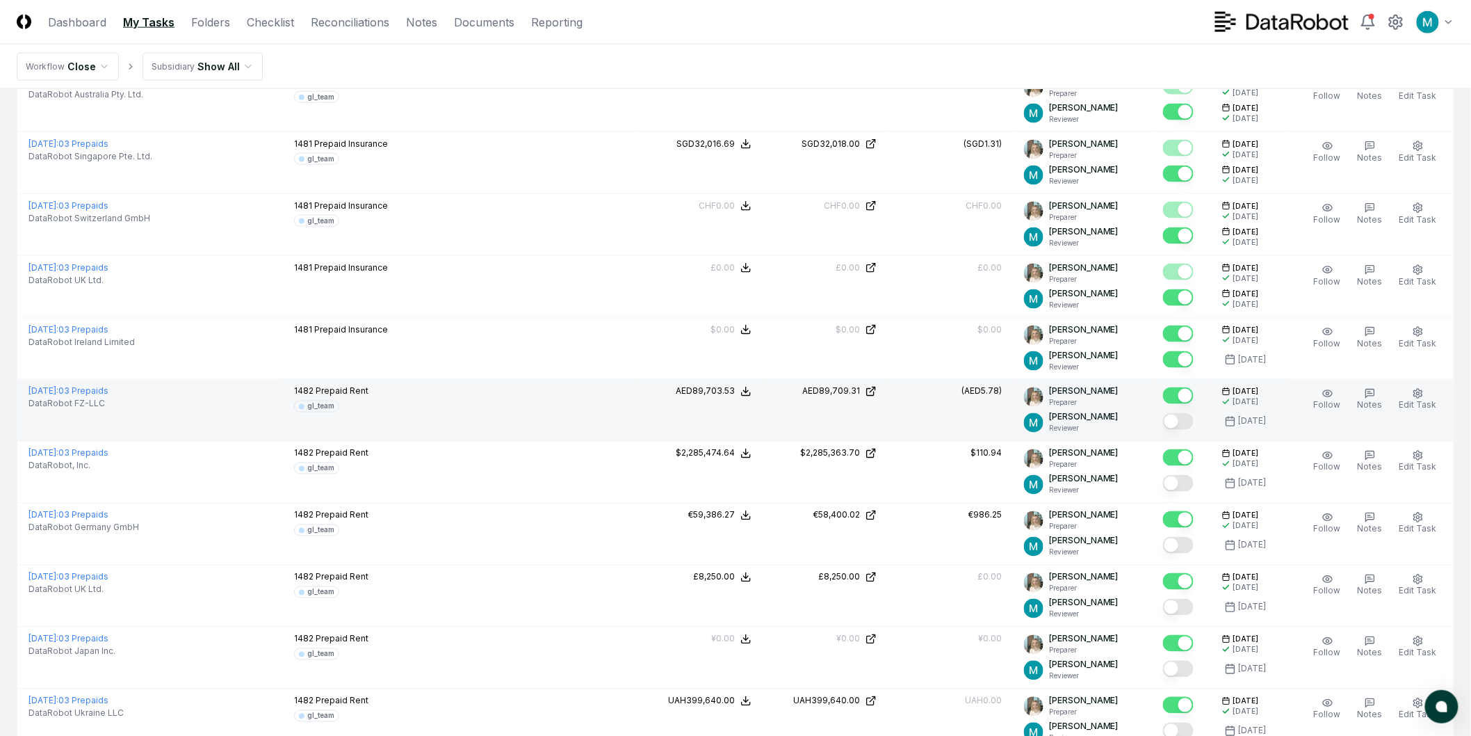
click at [1194, 426] on button "Mark complete" at bounding box center [1178, 421] width 31 height 17
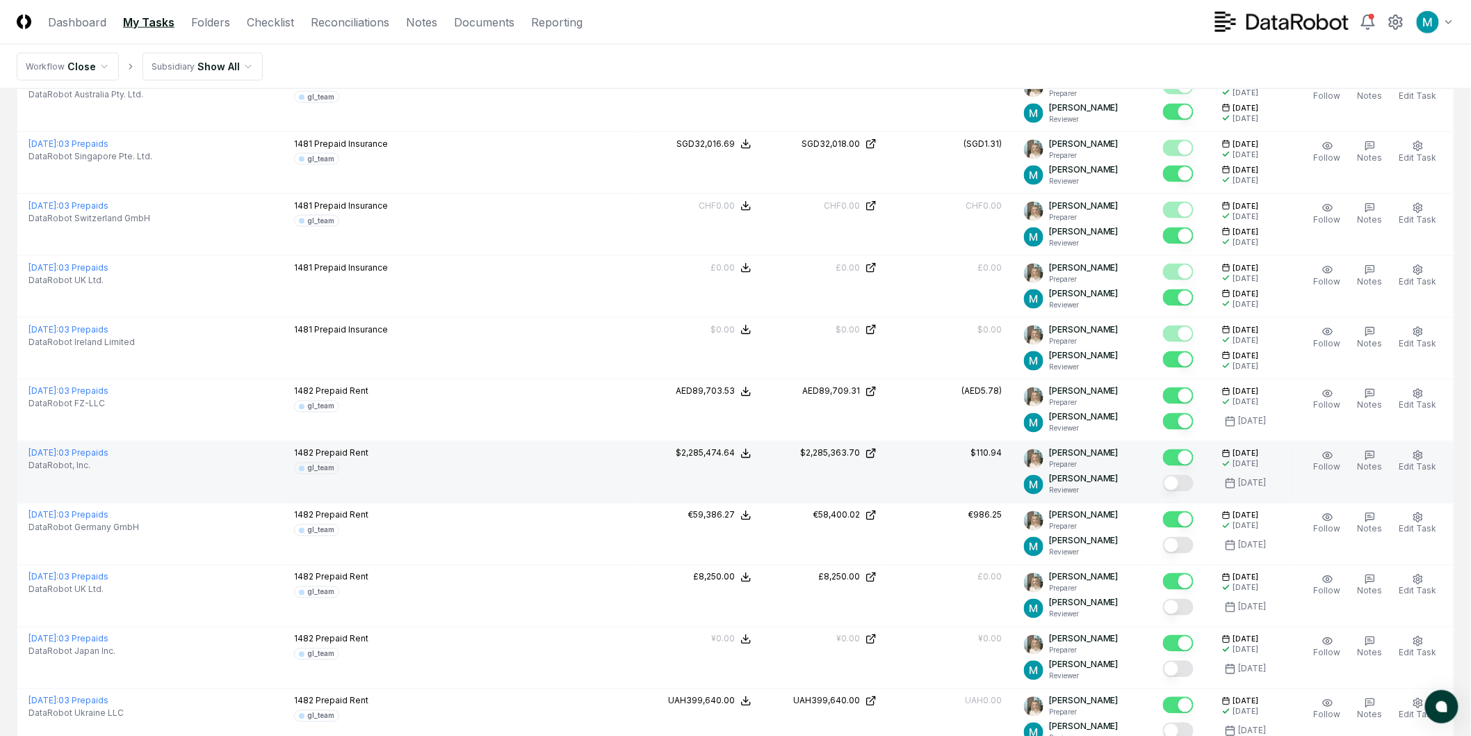
click at [1182, 483] on button "Mark complete" at bounding box center [1178, 483] width 31 height 17
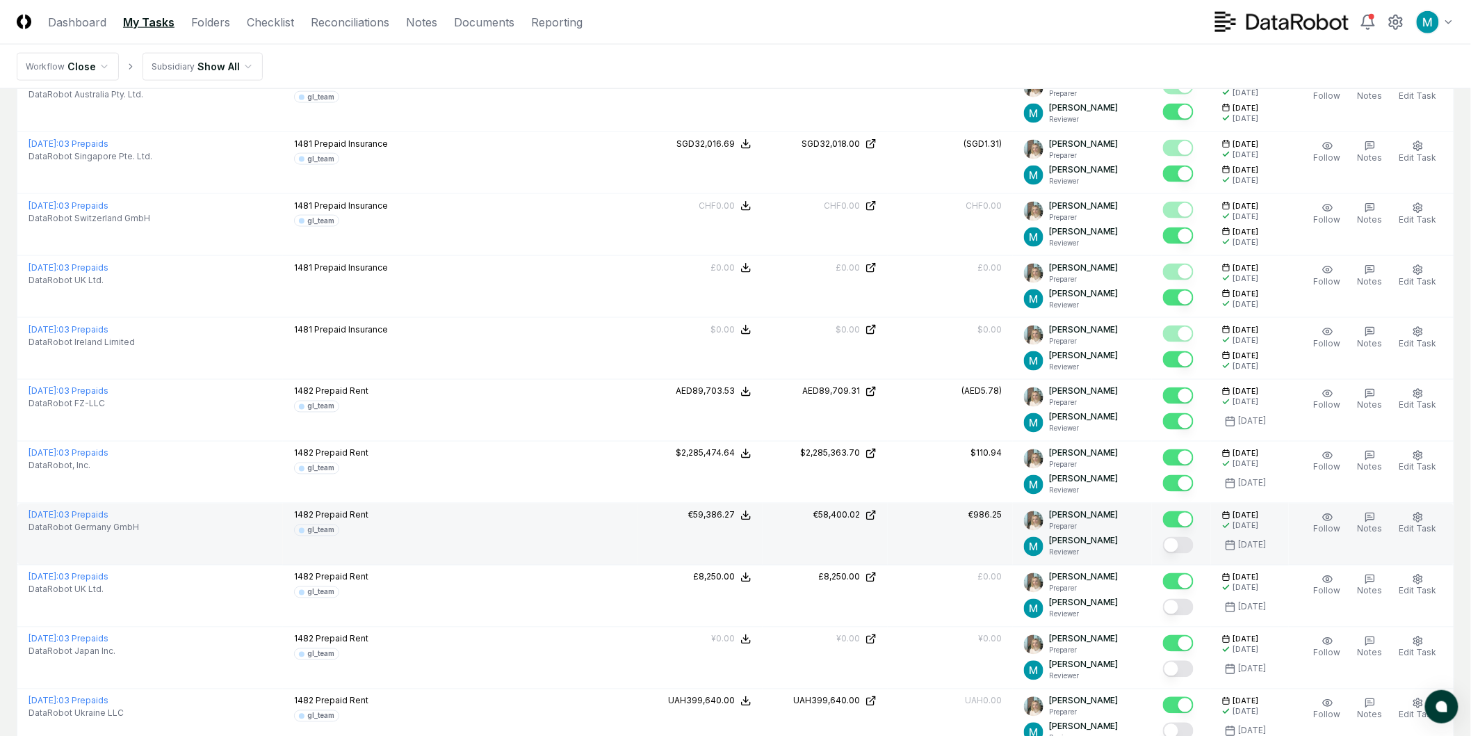
click at [1185, 542] on button "Mark complete" at bounding box center [1178, 545] width 31 height 17
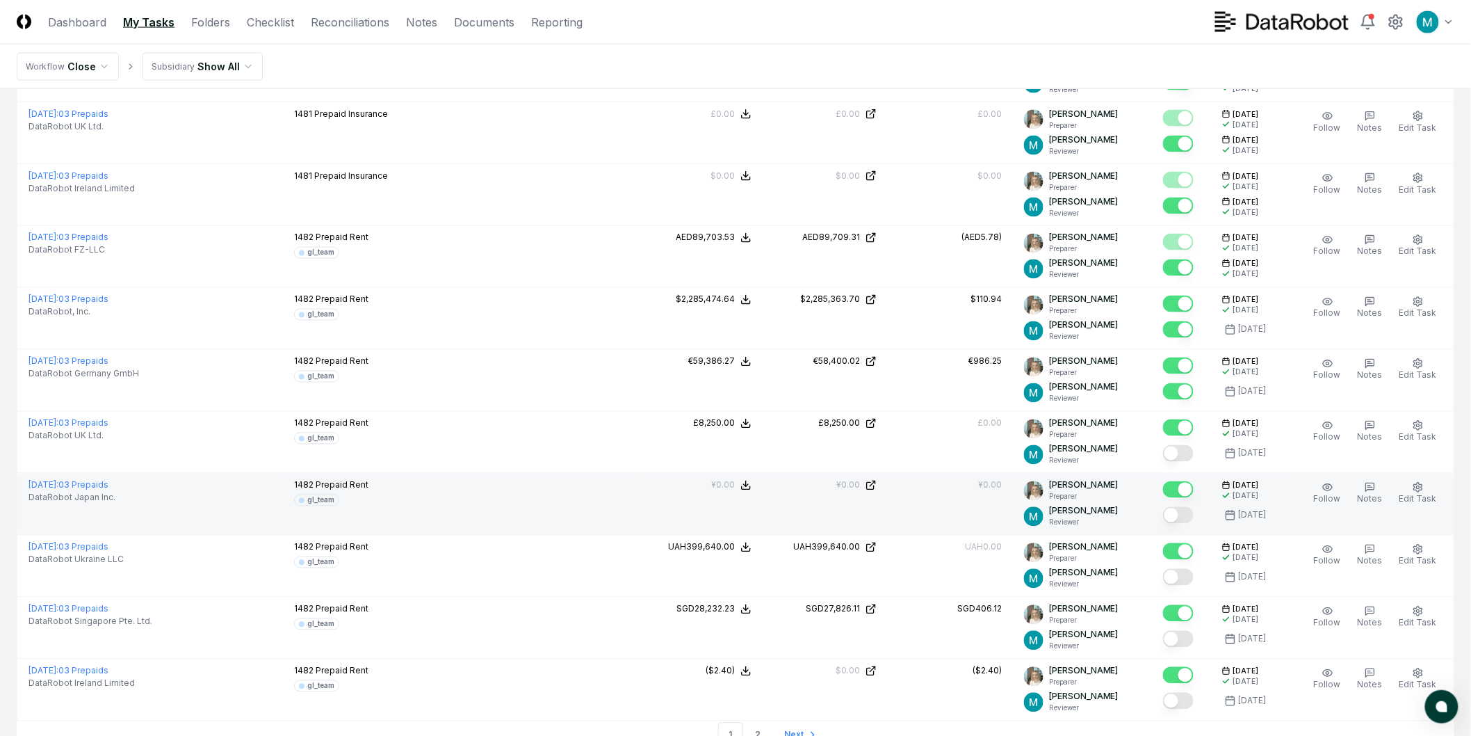
scroll to position [3090, 0]
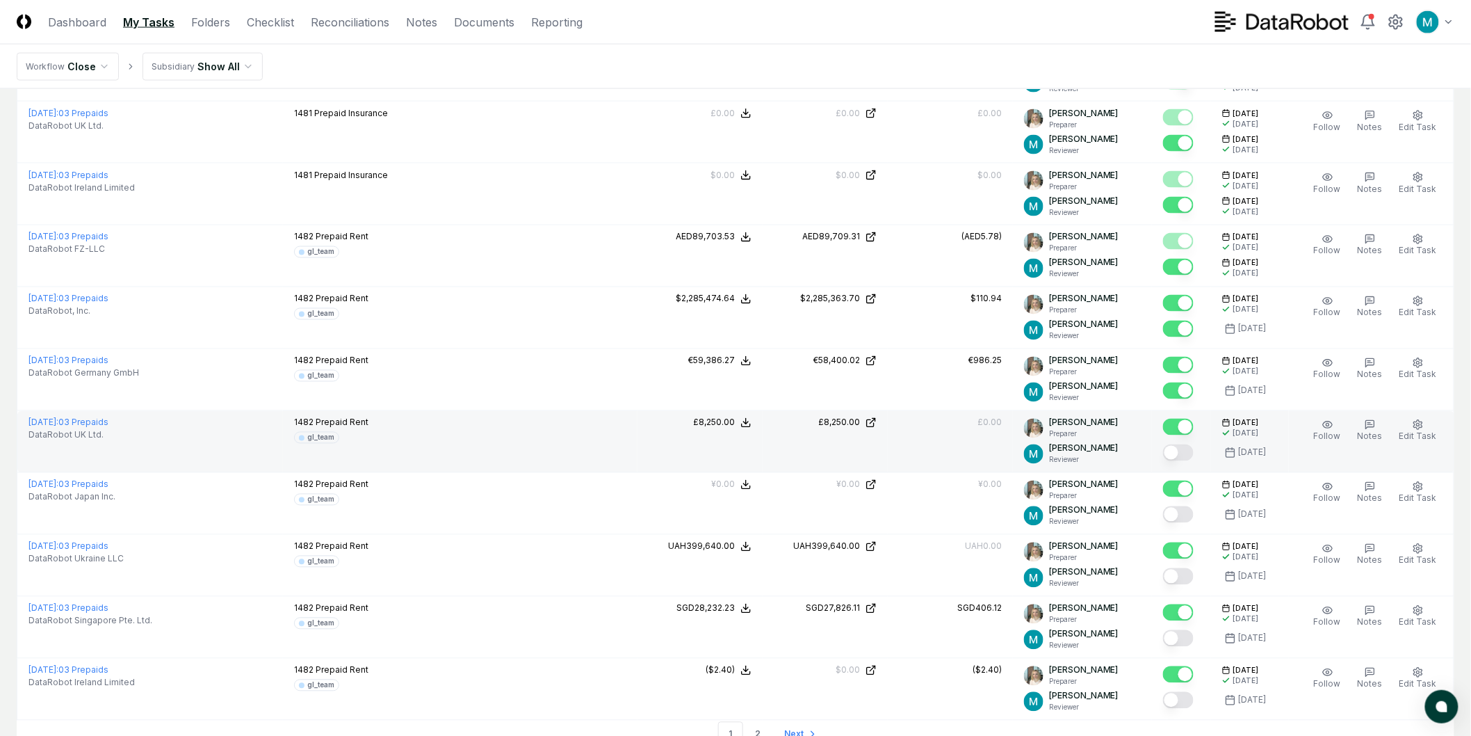
click at [1183, 453] on button "Mark complete" at bounding box center [1178, 452] width 31 height 17
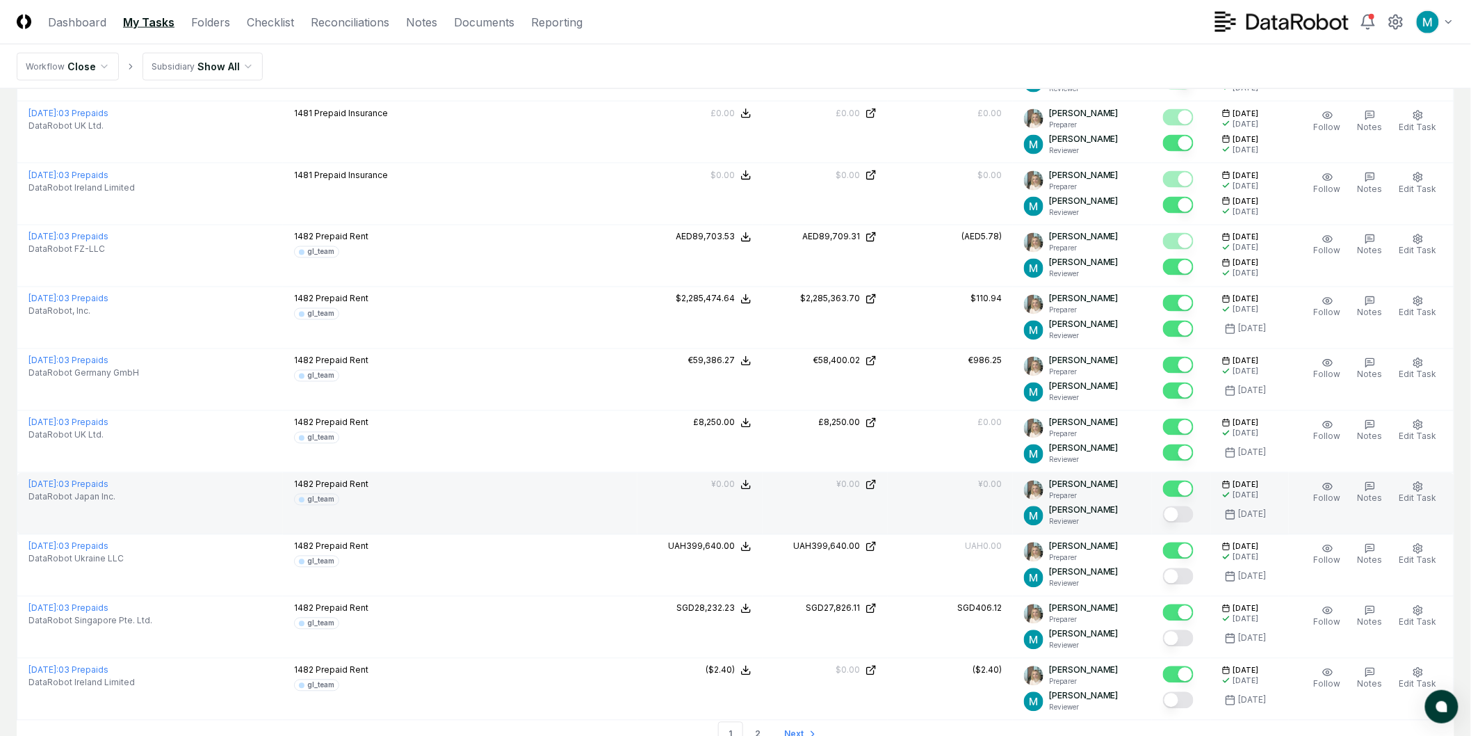
click at [1192, 505] on div at bounding box center [1181, 515] width 37 height 23
click at [1192, 514] on button "Mark complete" at bounding box center [1178, 514] width 31 height 17
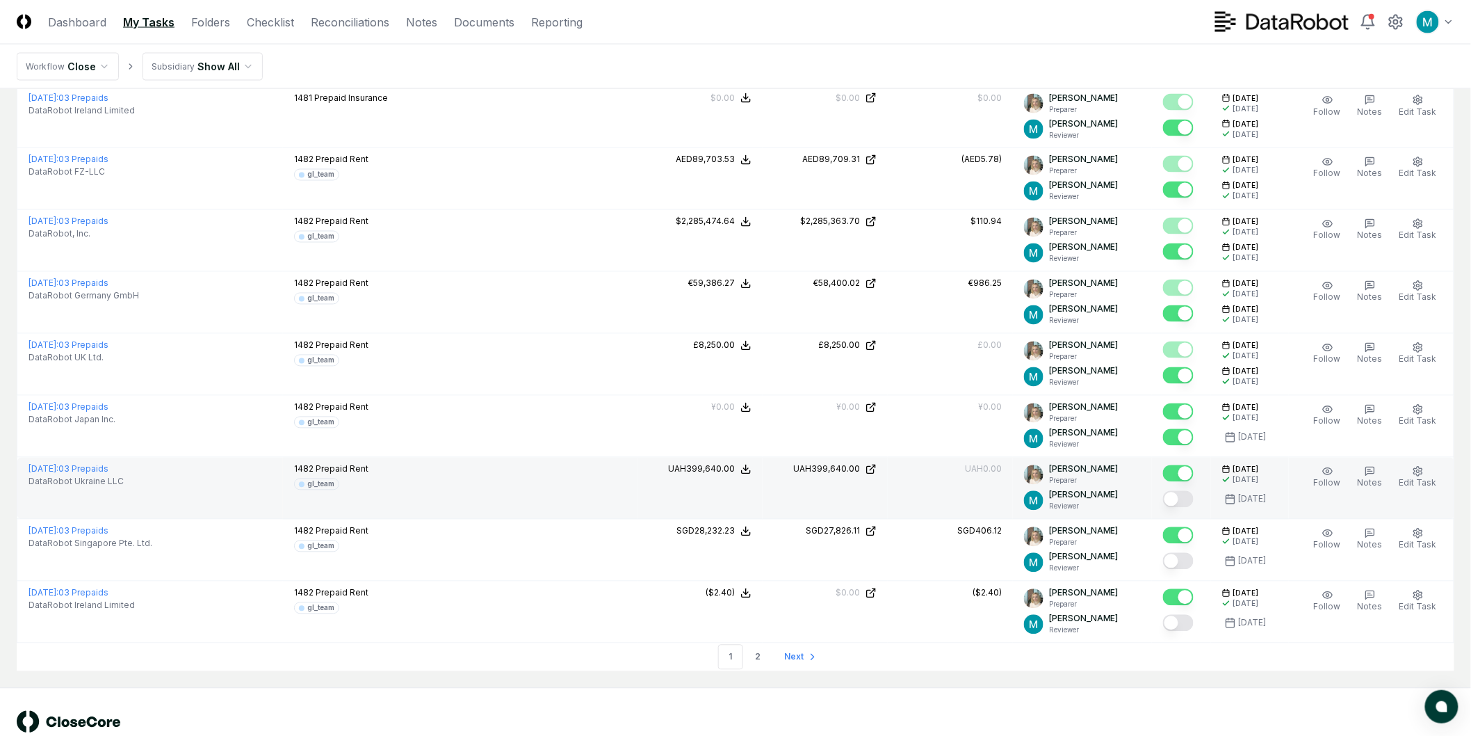
click at [1182, 496] on button "Mark complete" at bounding box center [1178, 499] width 31 height 17
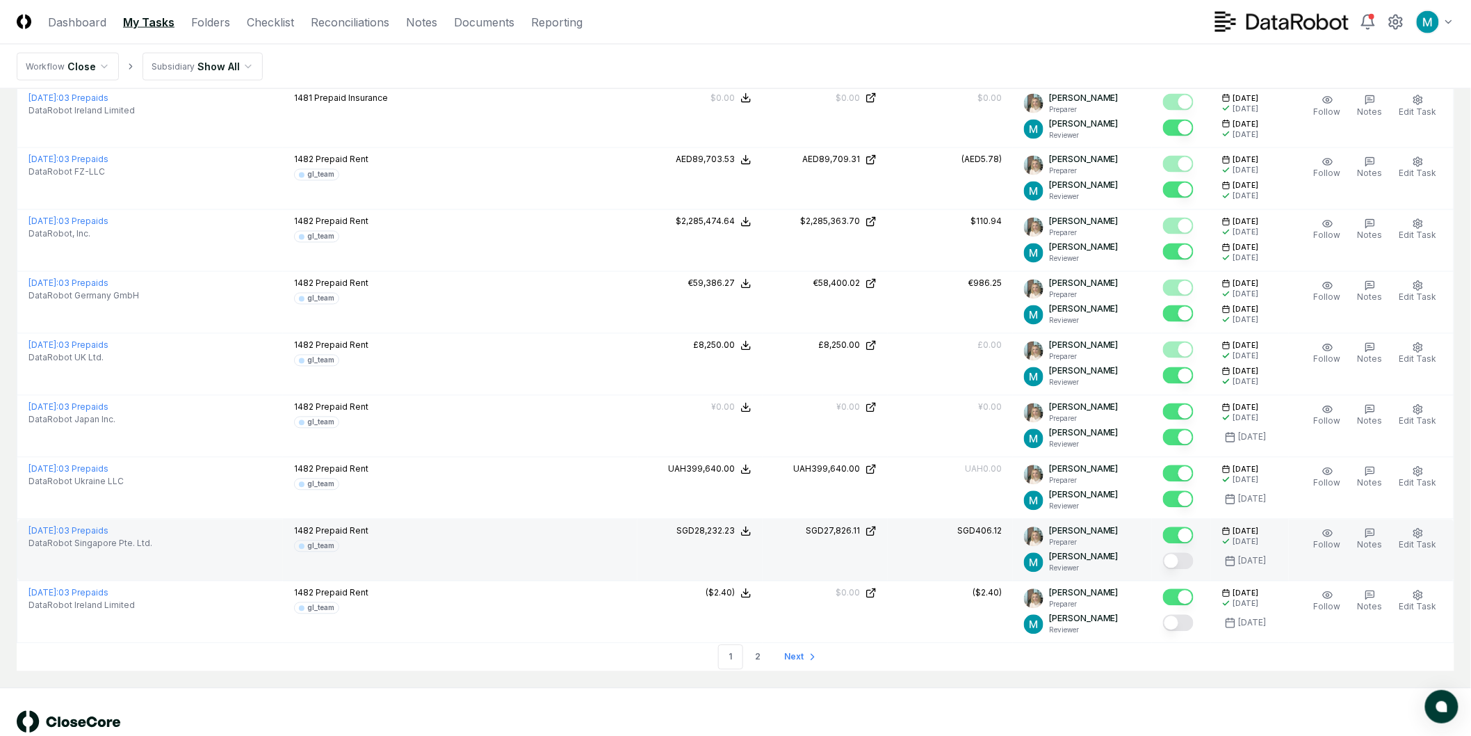
click at [1185, 559] on button "Mark complete" at bounding box center [1178, 561] width 31 height 17
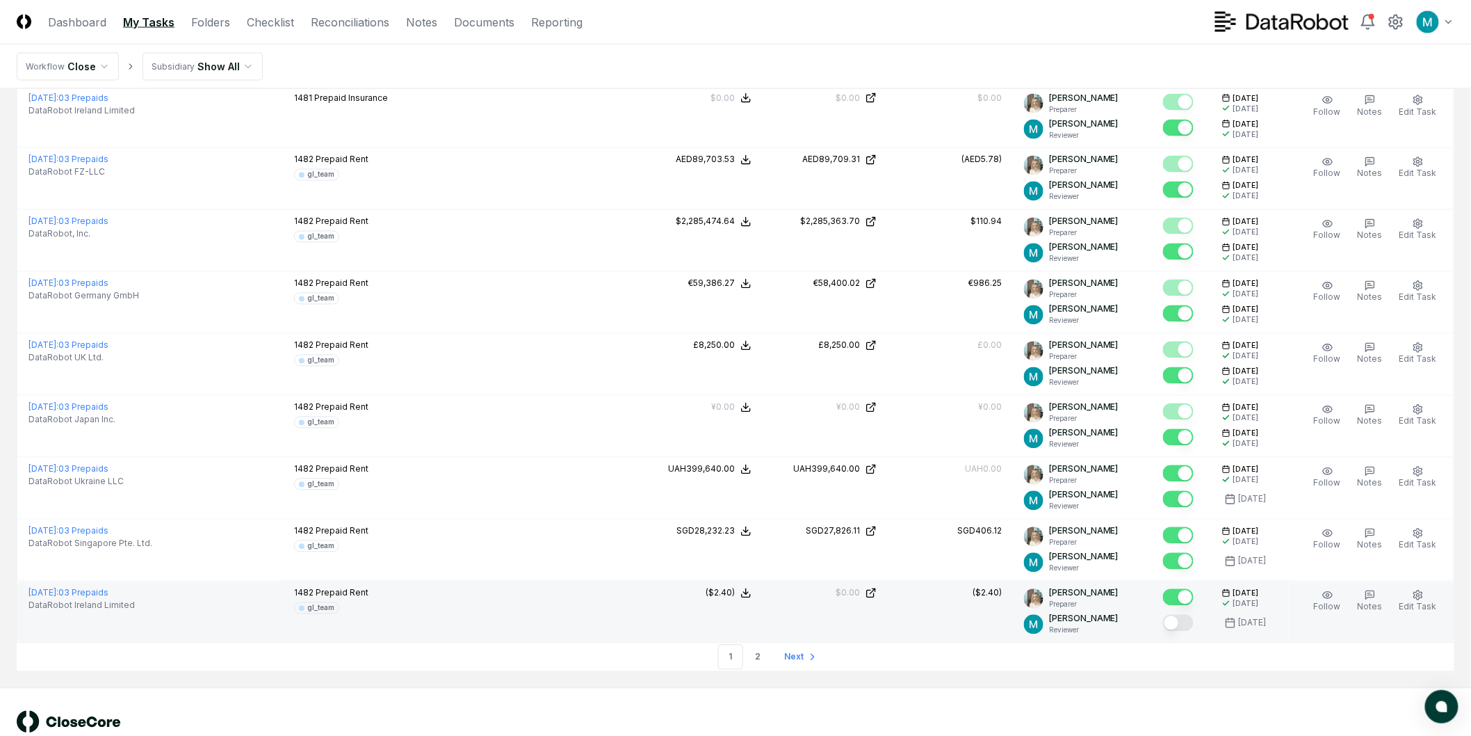
click at [1192, 621] on button "Mark complete" at bounding box center [1178, 623] width 31 height 17
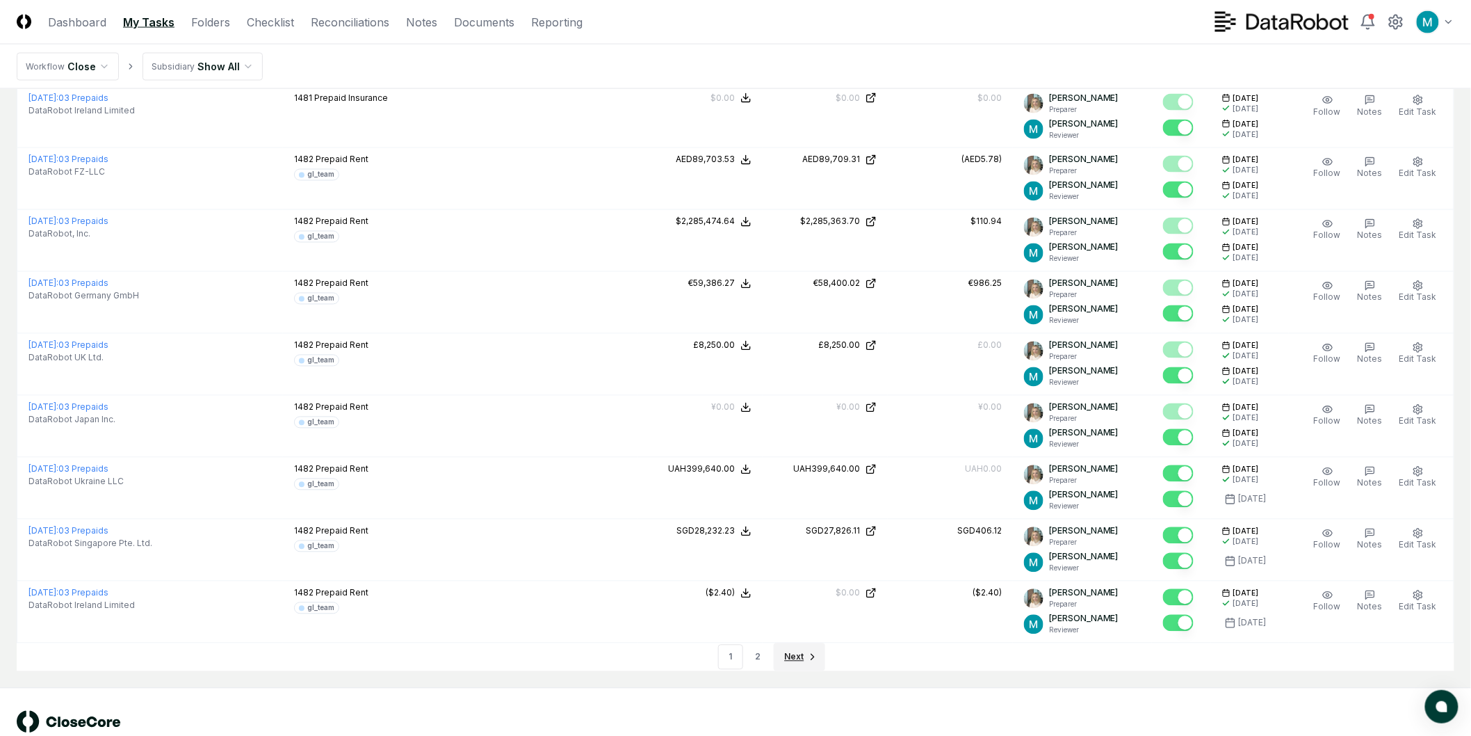
click at [804, 651] on link "Next" at bounding box center [799, 657] width 51 height 28
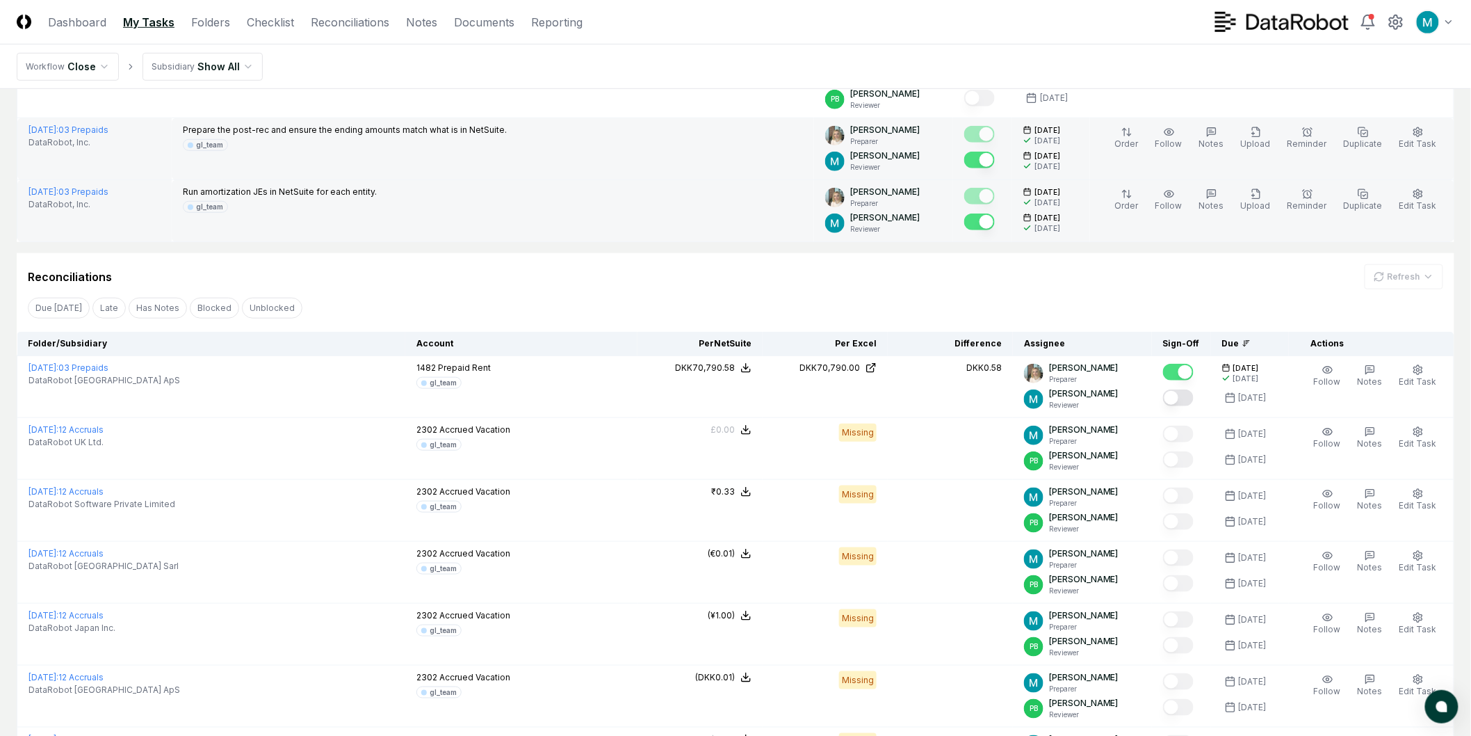
scroll to position [342, 0]
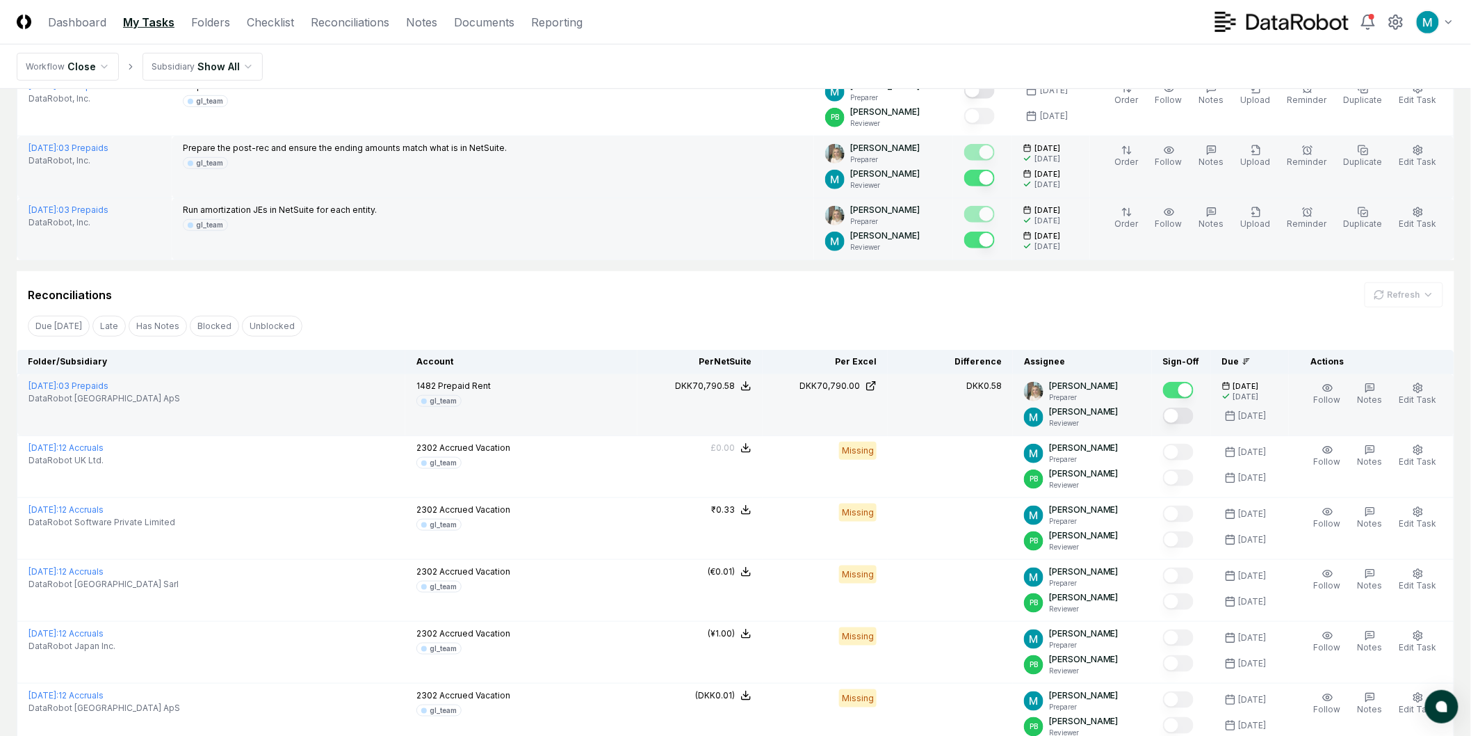
click at [1176, 407] on button "Mark complete" at bounding box center [1178, 415] width 31 height 17
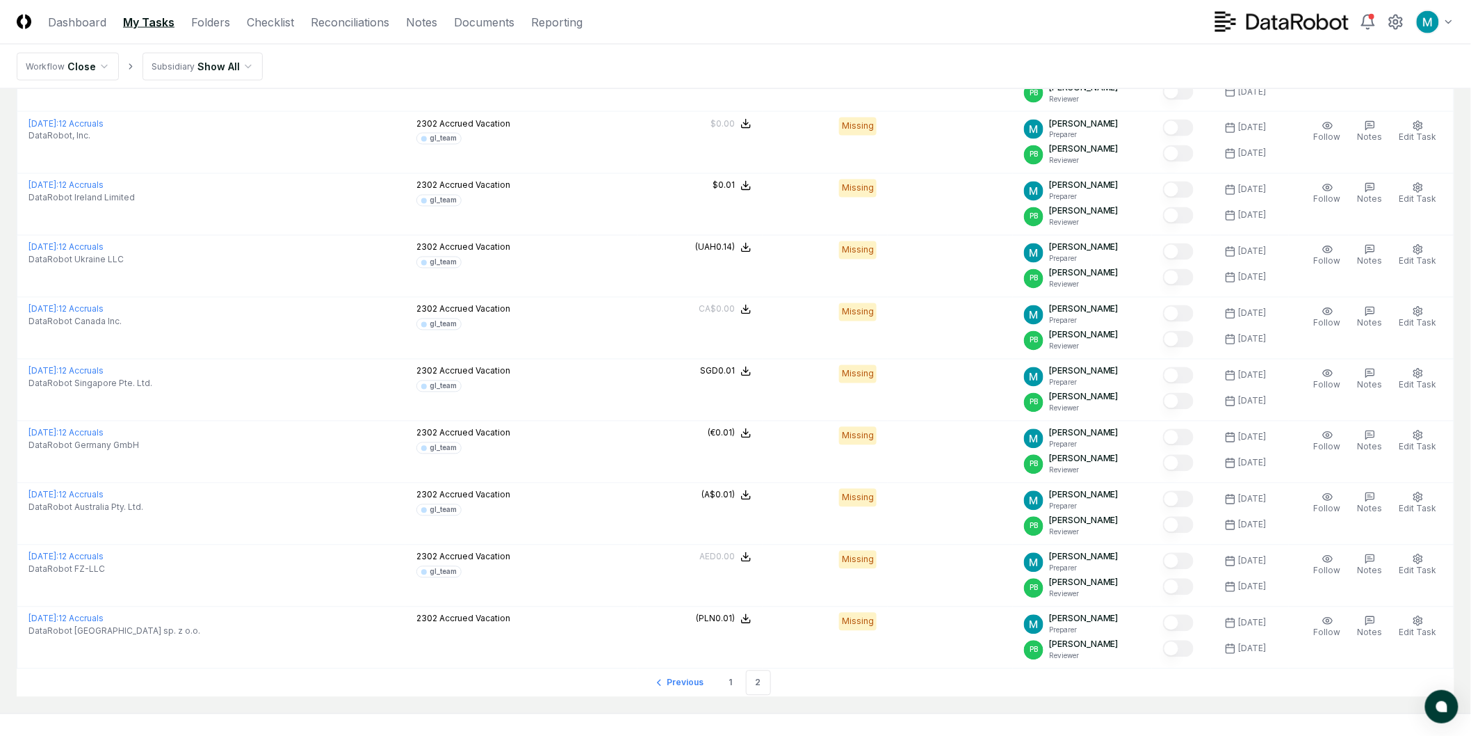
scroll to position [1037, 0]
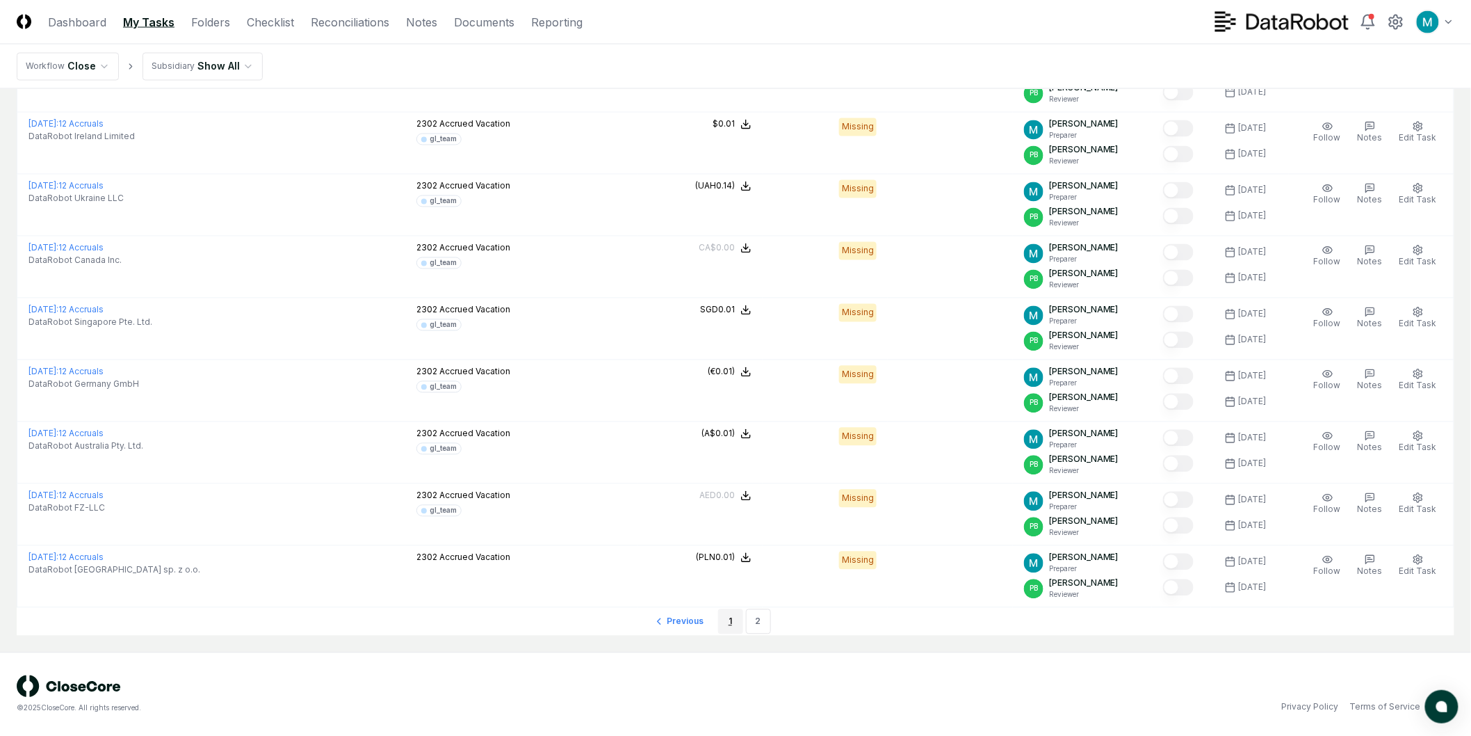
click at [721, 624] on link "1" at bounding box center [730, 621] width 25 height 25
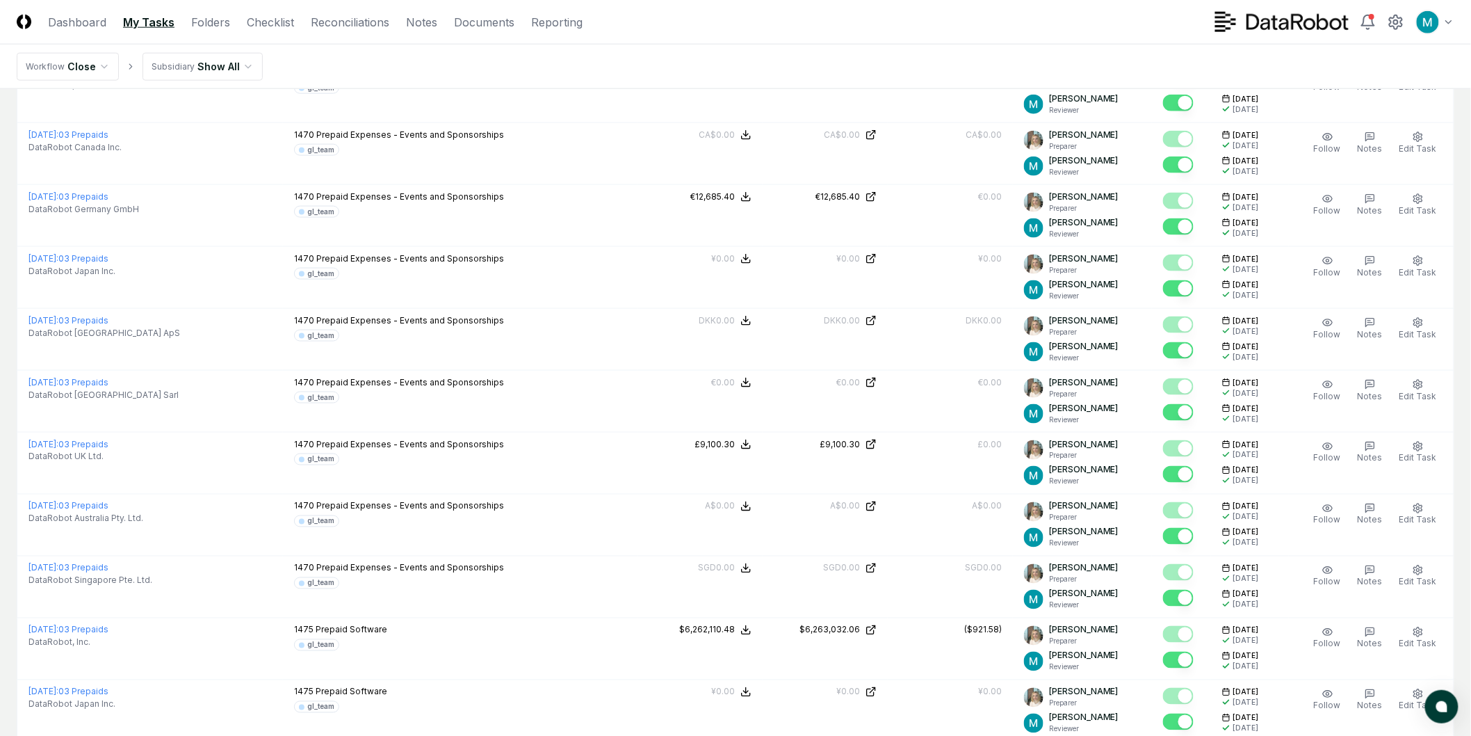
scroll to position [342, 0]
